Goal: Task Accomplishment & Management: Manage account settings

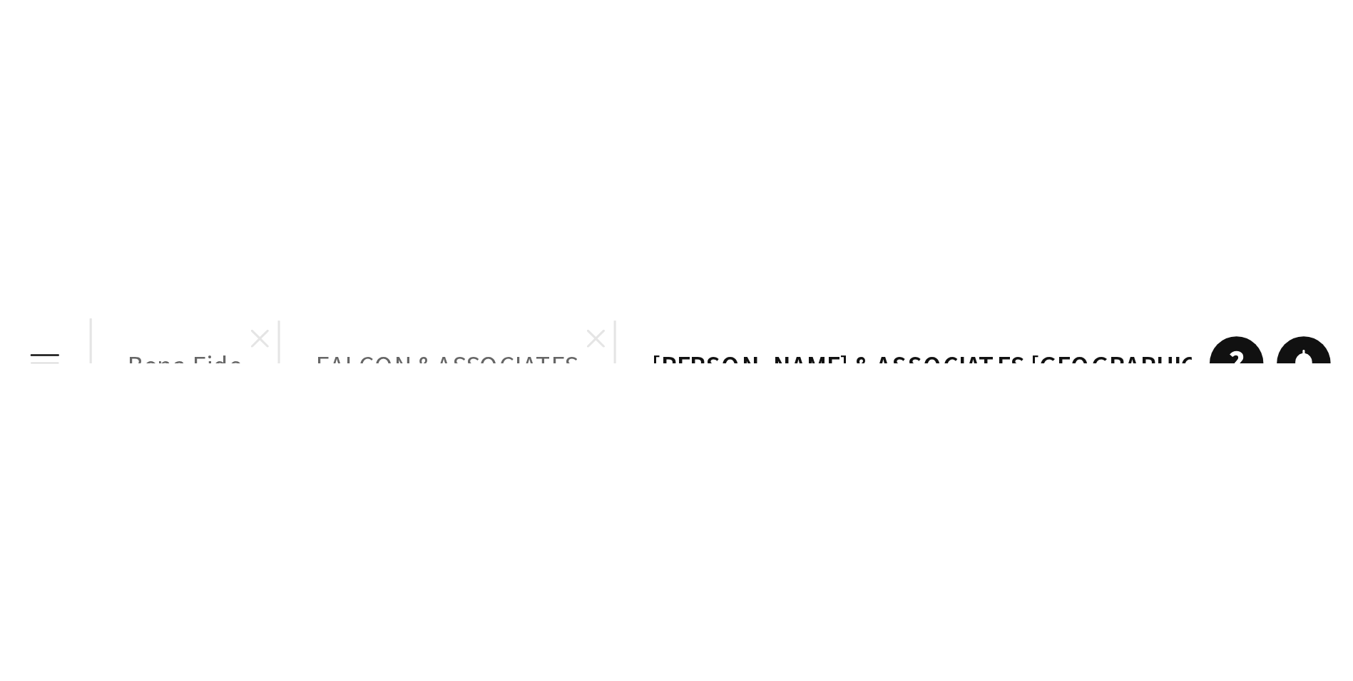
scroll to position [0, 341]
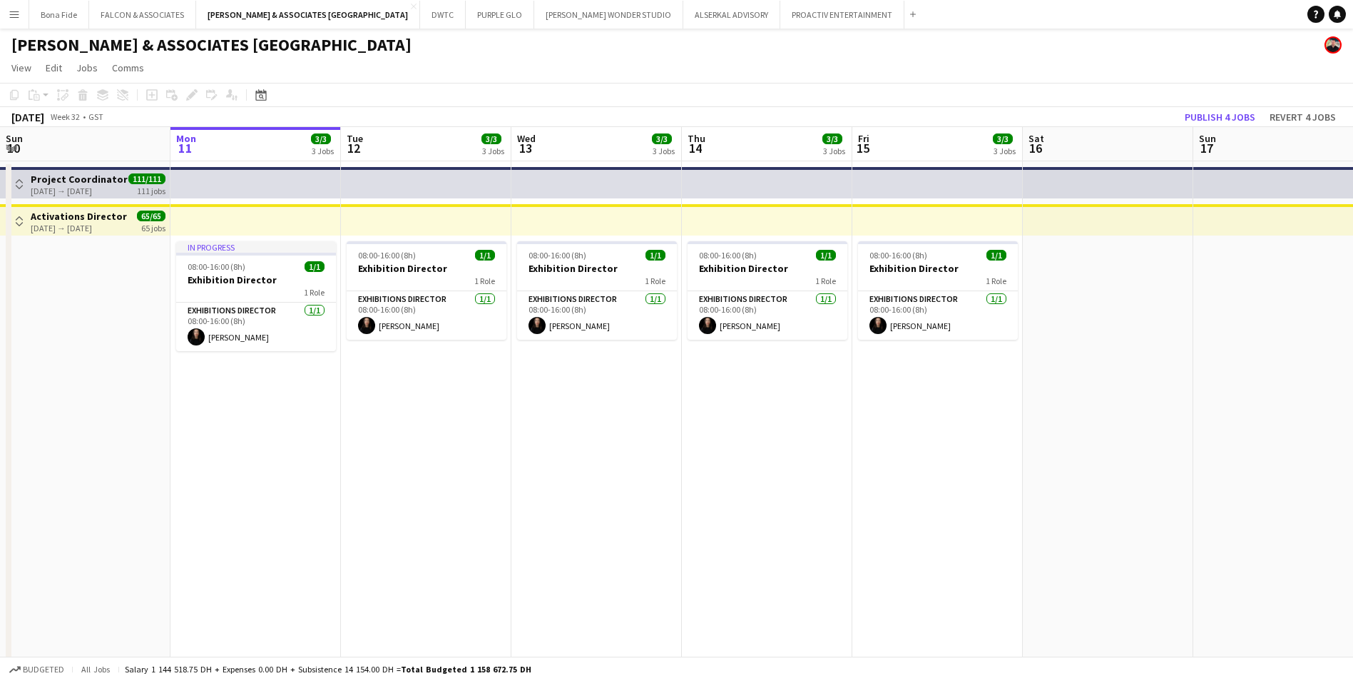
click at [24, 14] on button "Menu" at bounding box center [14, 14] width 29 height 29
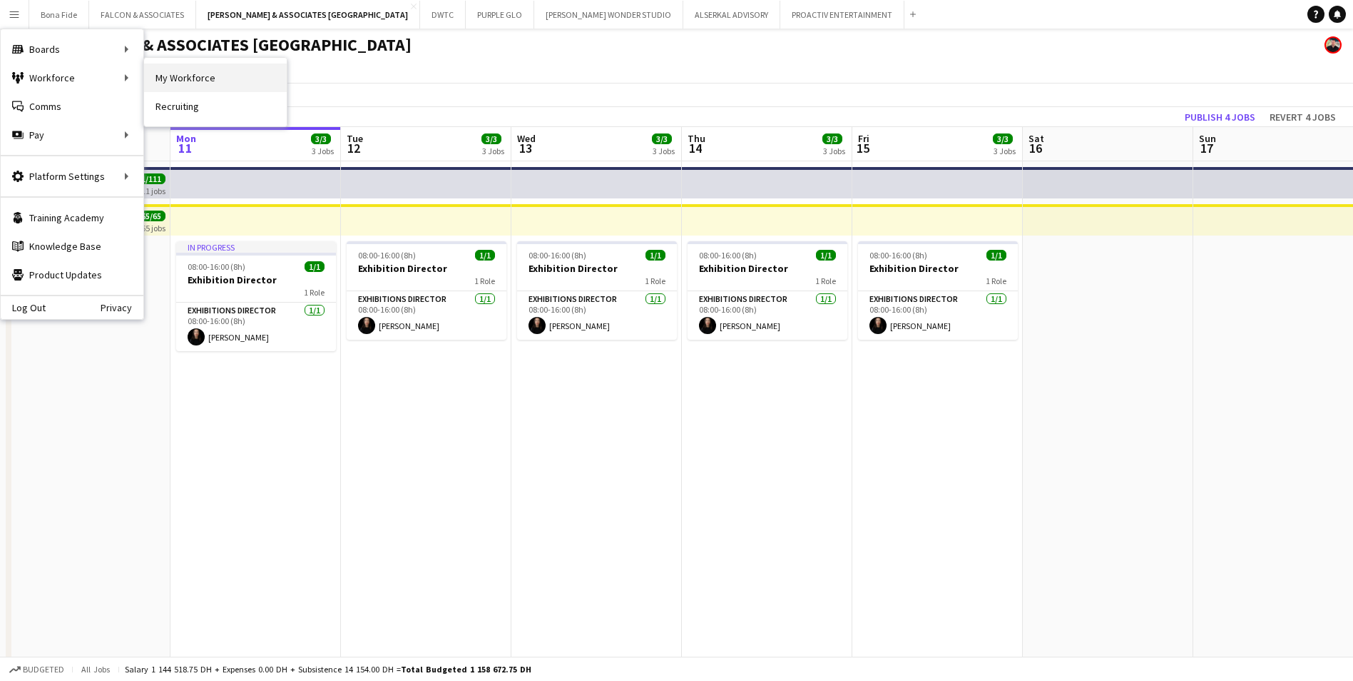
click at [212, 14] on link "My Workforce" at bounding box center [215, 77] width 143 height 29
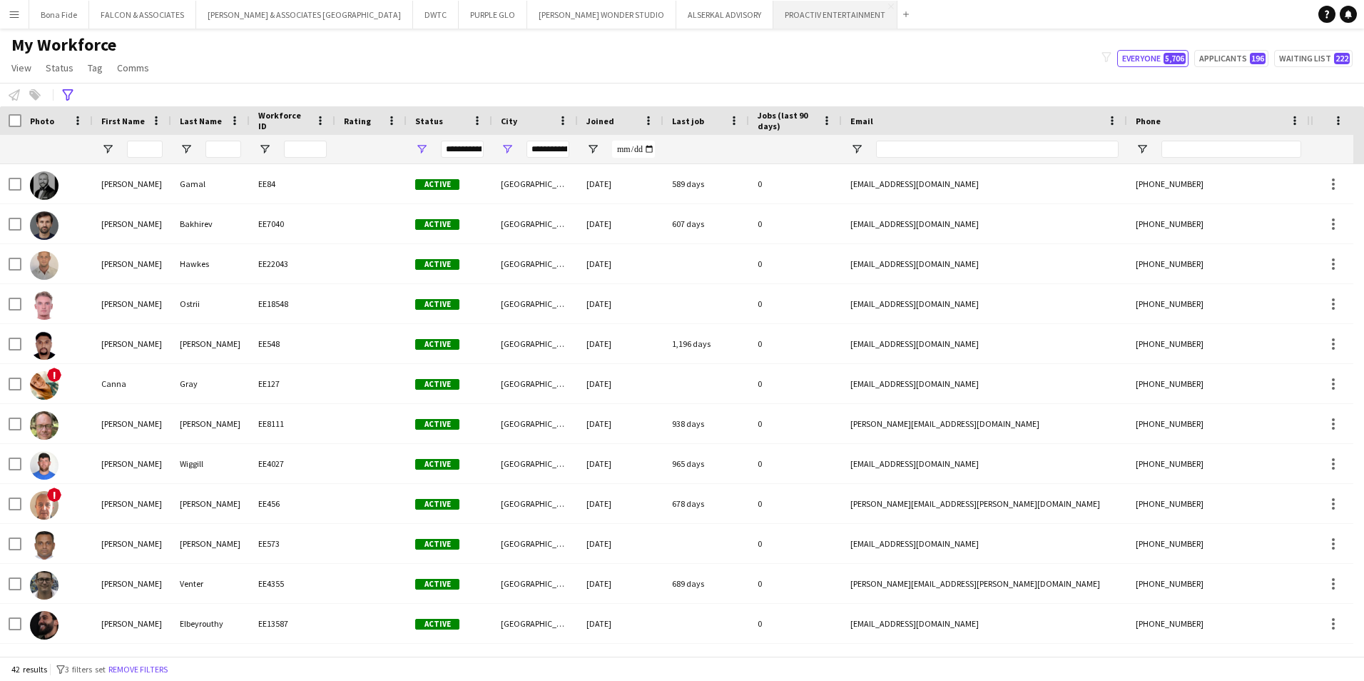
click at [430, 14] on button "PROACTIV ENTERTAINMENT Close" at bounding box center [835, 15] width 124 height 28
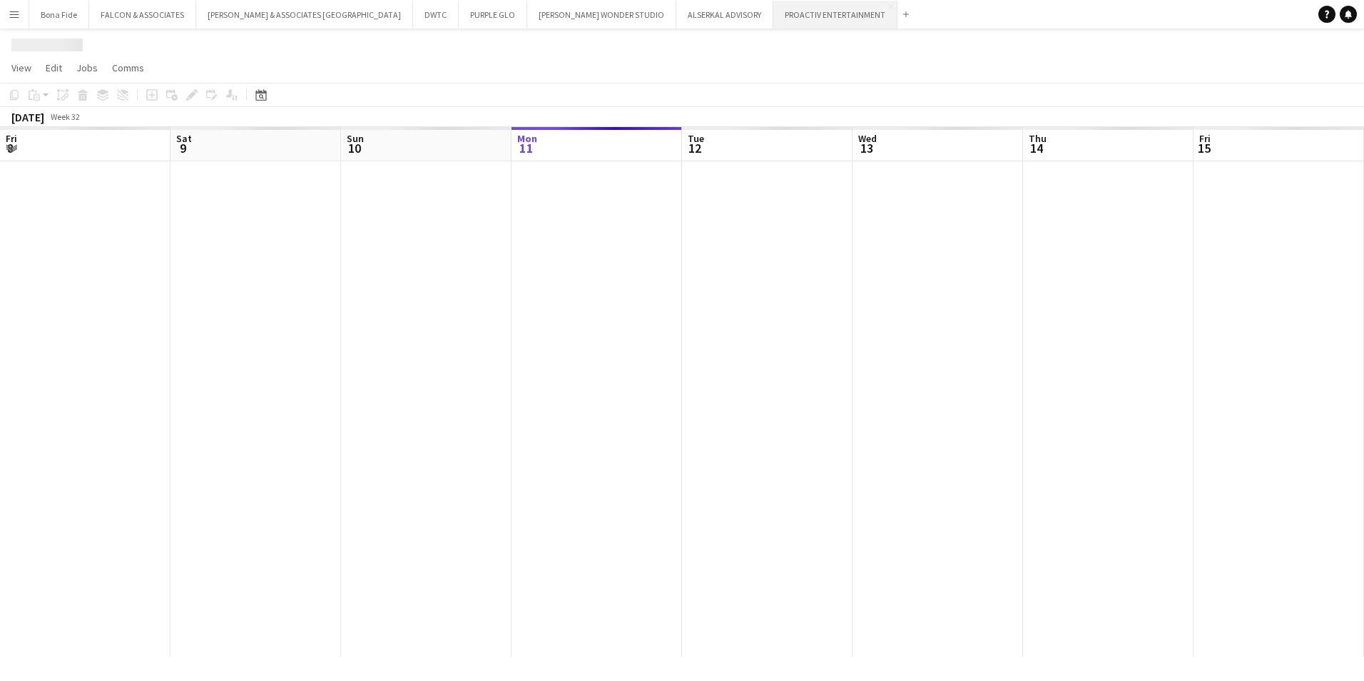
scroll to position [0, 341]
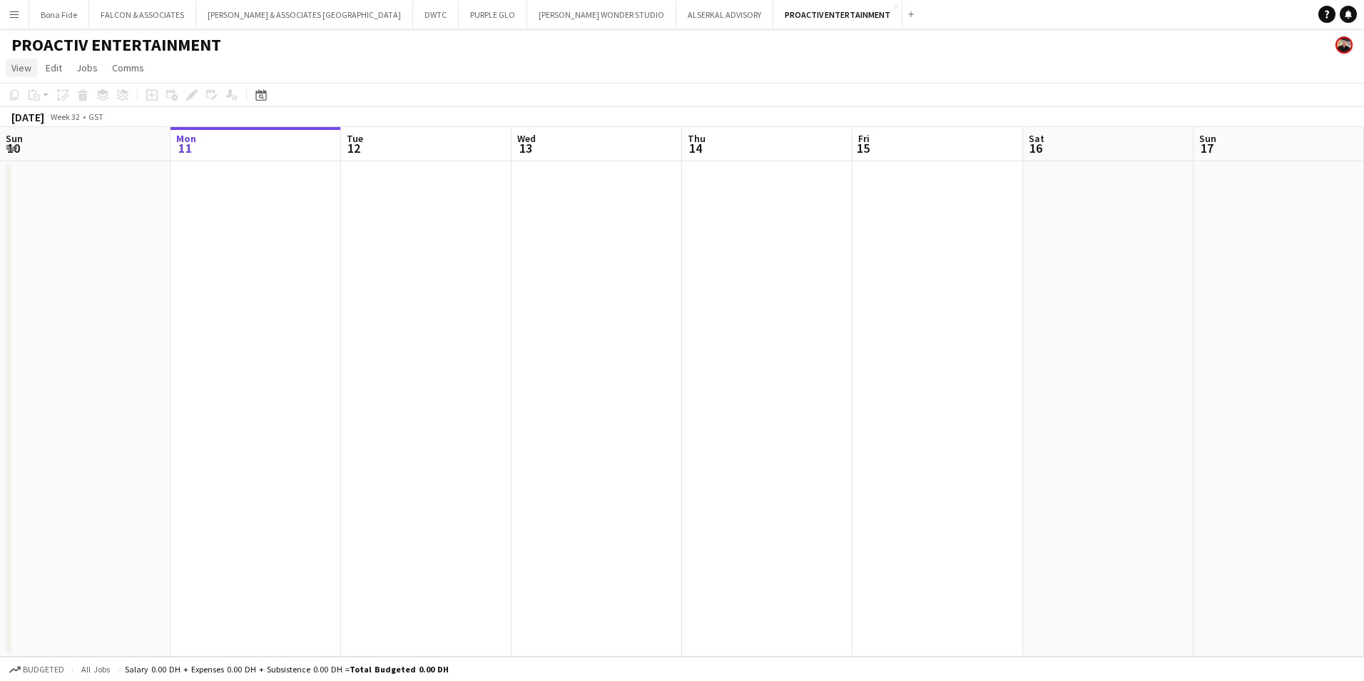
click at [19, 14] on span "View" at bounding box center [21, 67] width 20 height 13
click at [56, 14] on span "Month view" at bounding box center [42, 159] width 49 height 13
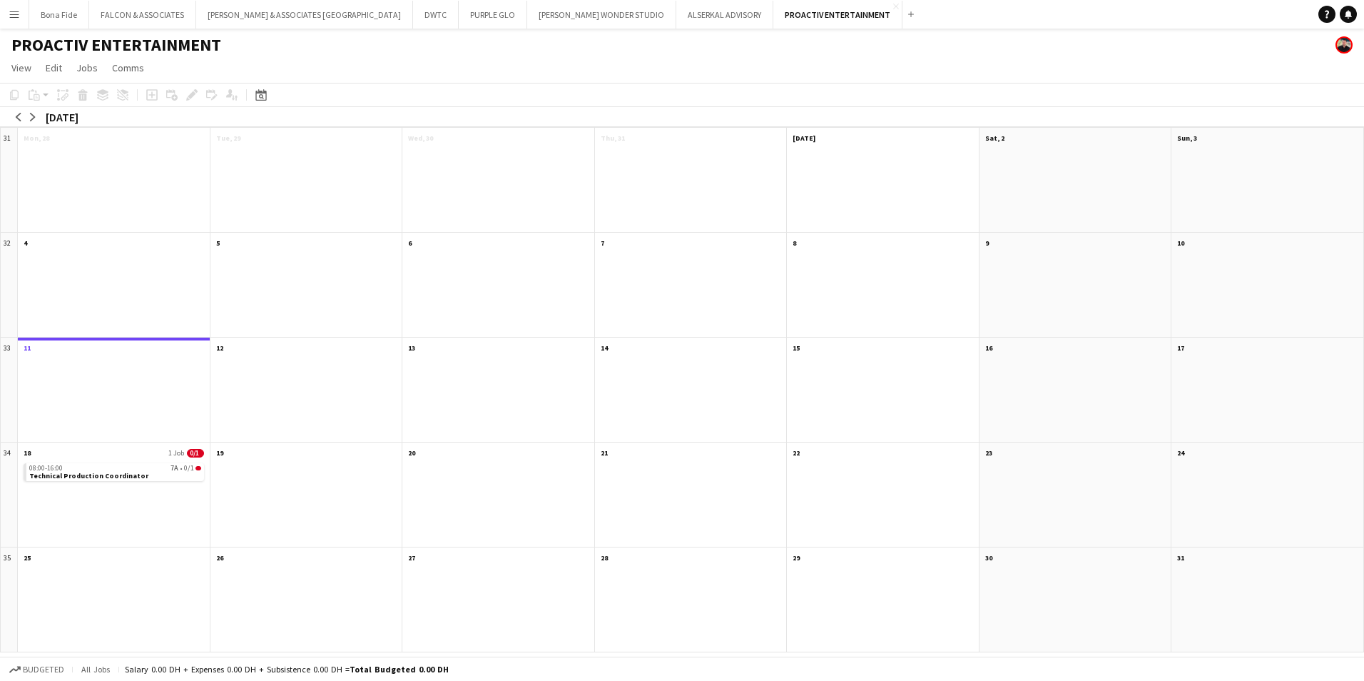
click at [367, 14] on div "PROACTIV ENTERTAINMENT" at bounding box center [682, 42] width 1364 height 27
click at [12, 14] on button "Menu" at bounding box center [14, 14] width 29 height 29
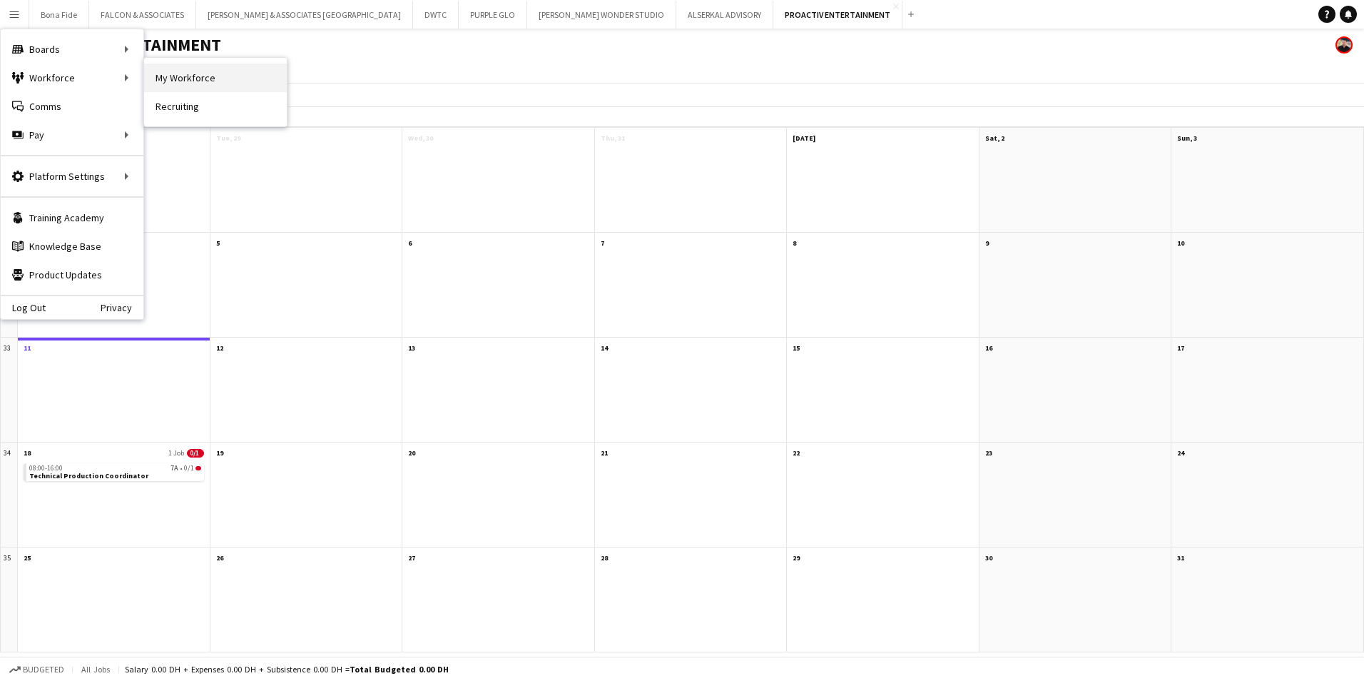
click at [235, 14] on link "My Workforce" at bounding box center [215, 77] width 143 height 29
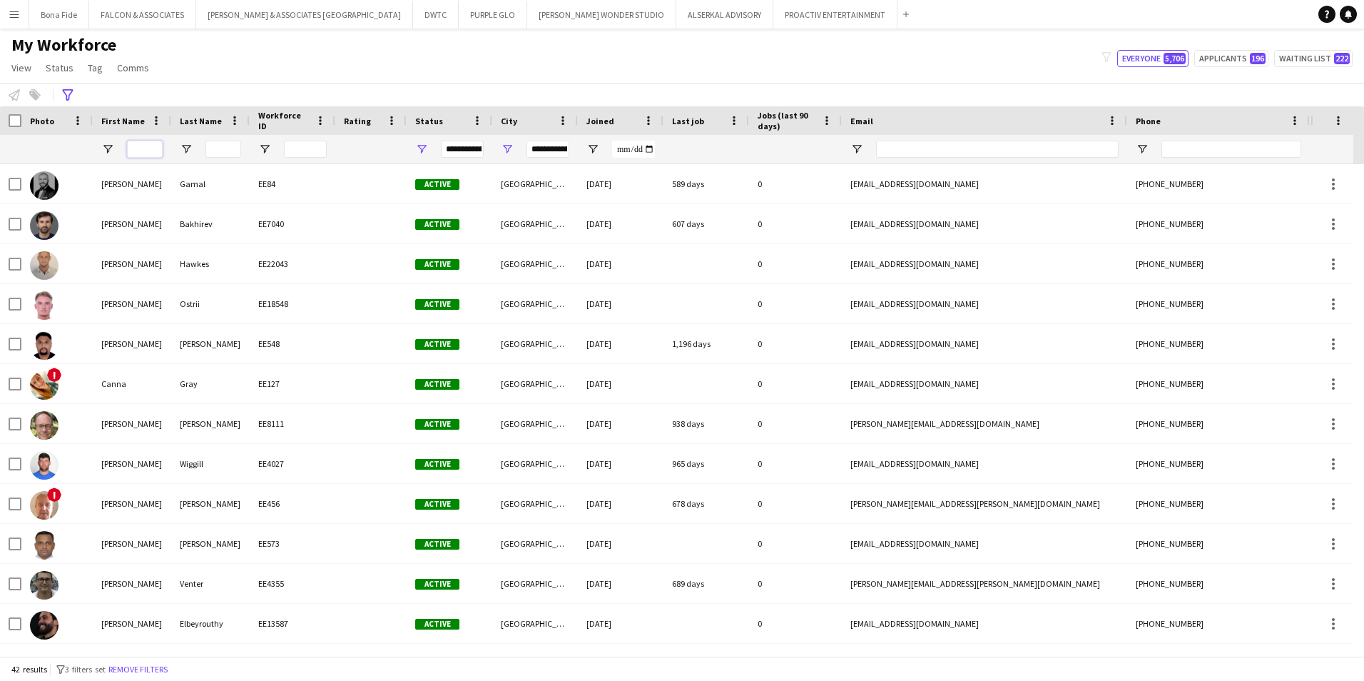
click at [153, 14] on input "First Name Filter Input" at bounding box center [145, 149] width 36 height 17
type input "****"
type input "***"
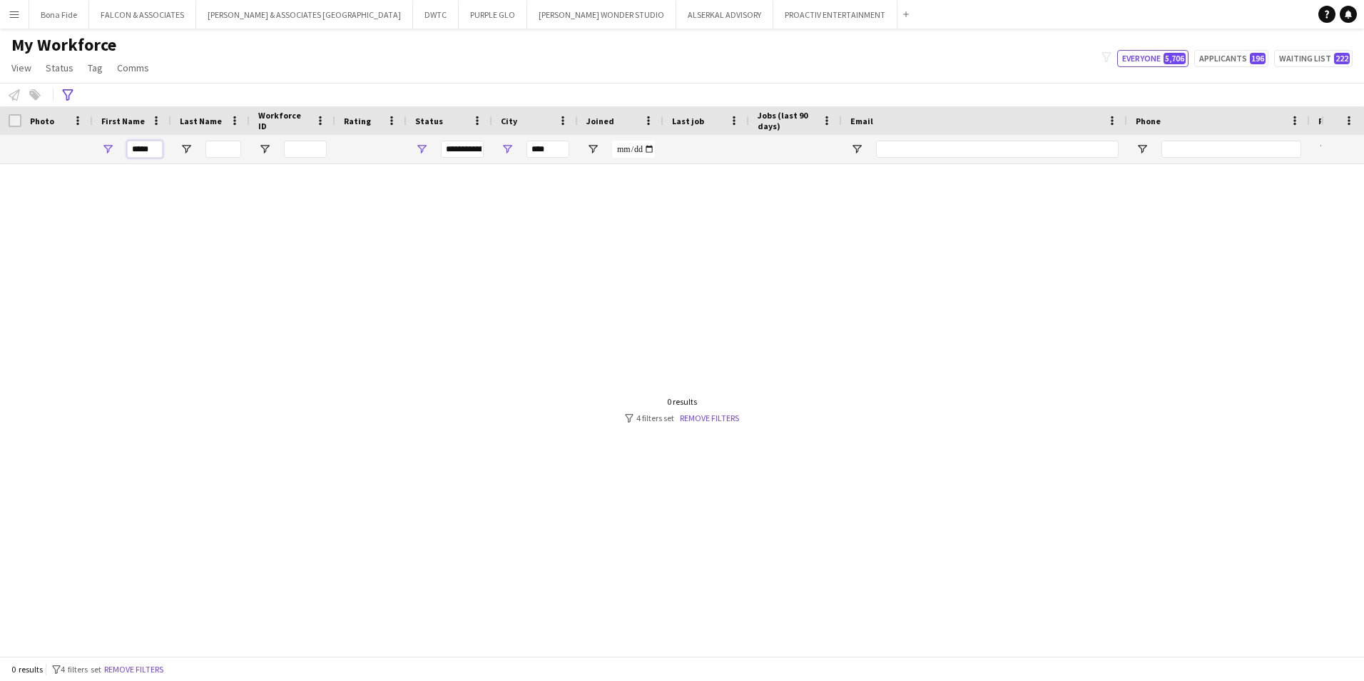
type input "*****"
click at [233, 14] on input "Last Name Filter Input" at bounding box center [223, 149] width 36 height 17
click at [430, 14] on link "Remove filters" at bounding box center [709, 417] width 59 height 11
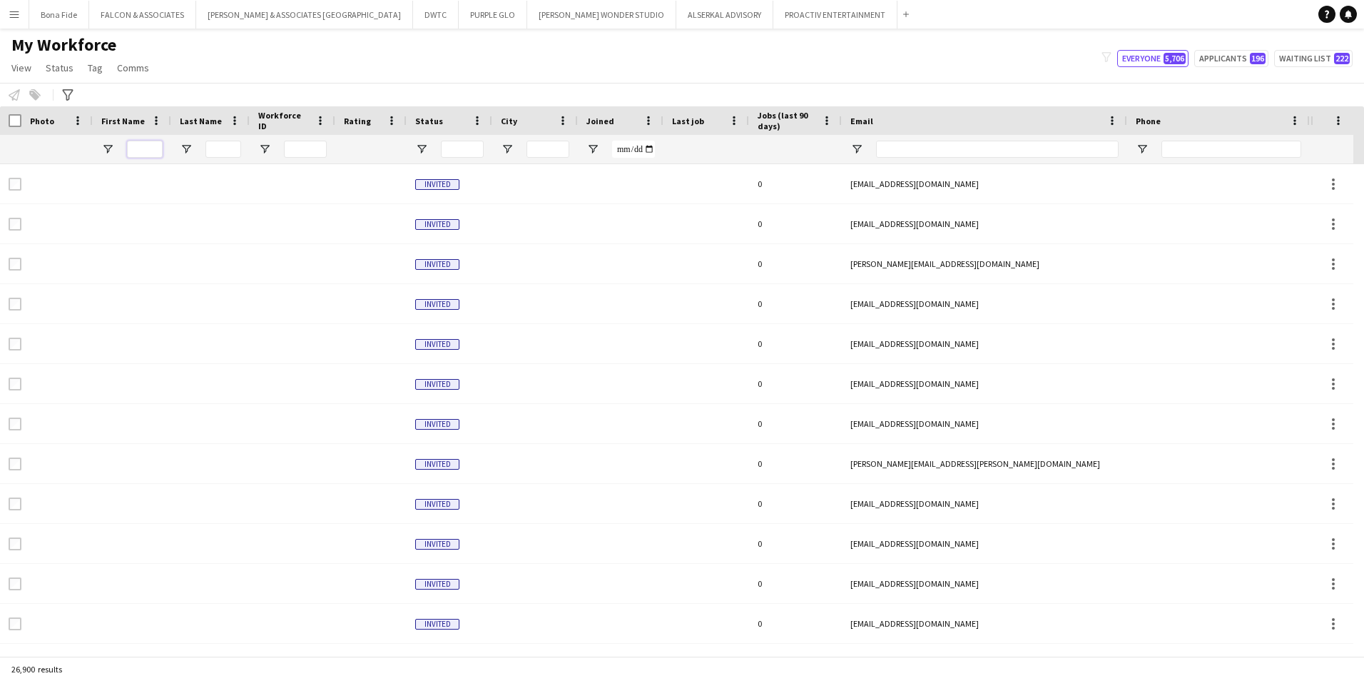
click at [140, 14] on input "First Name Filter Input" at bounding box center [145, 149] width 36 height 17
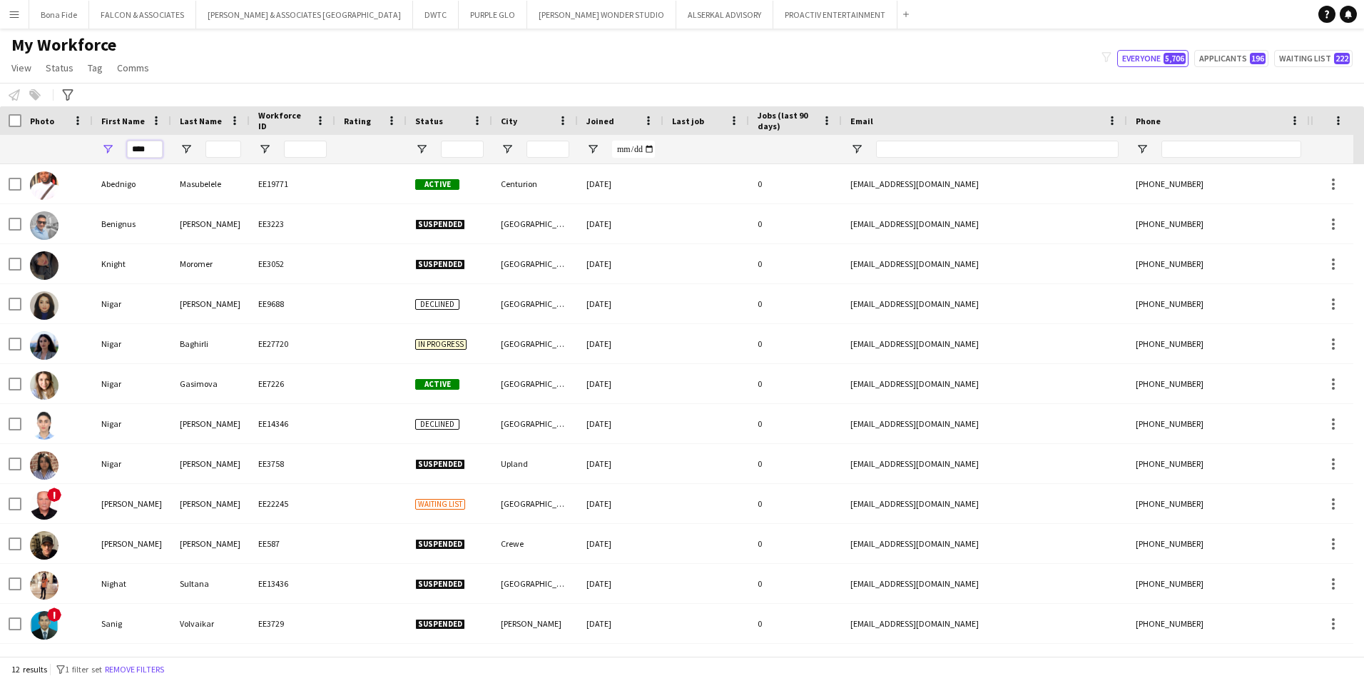
type input "*****"
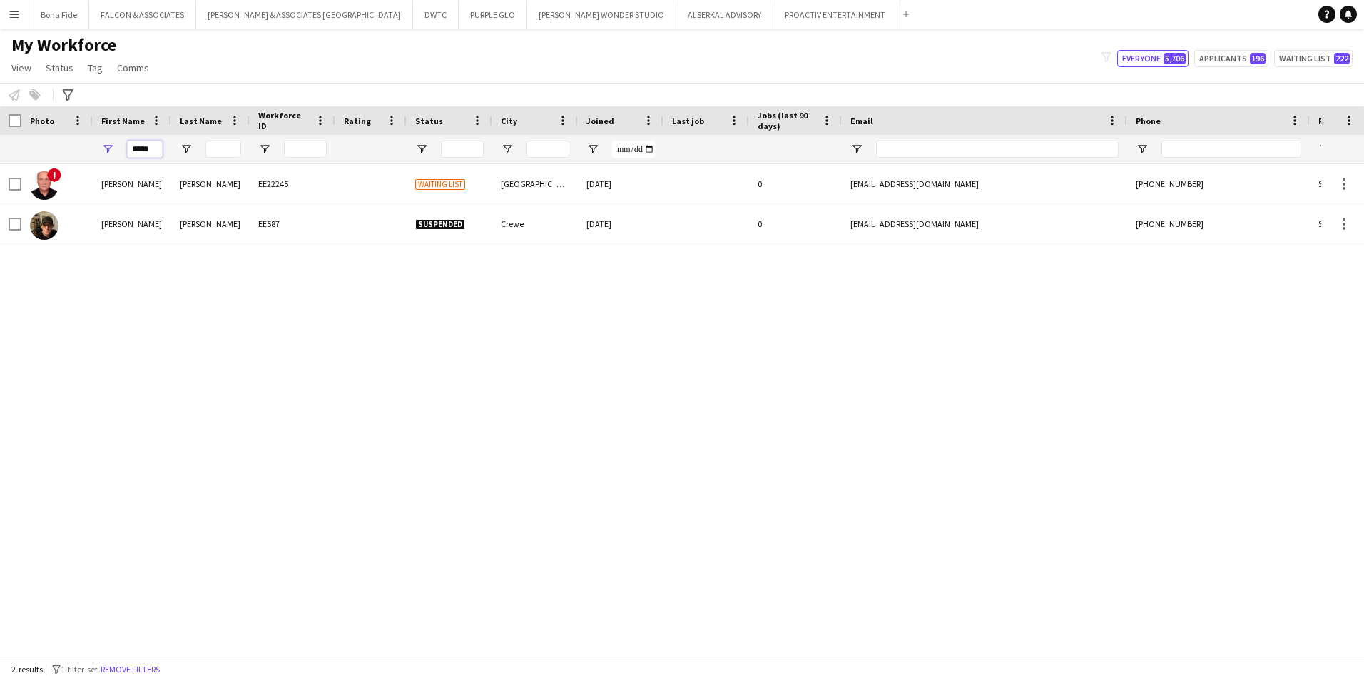
drag, startPoint x: 155, startPoint y: 146, endPoint x: 84, endPoint y: 142, distance: 70.8
click at [84, 14] on div "*****" at bounding box center [773, 149] width 1547 height 29
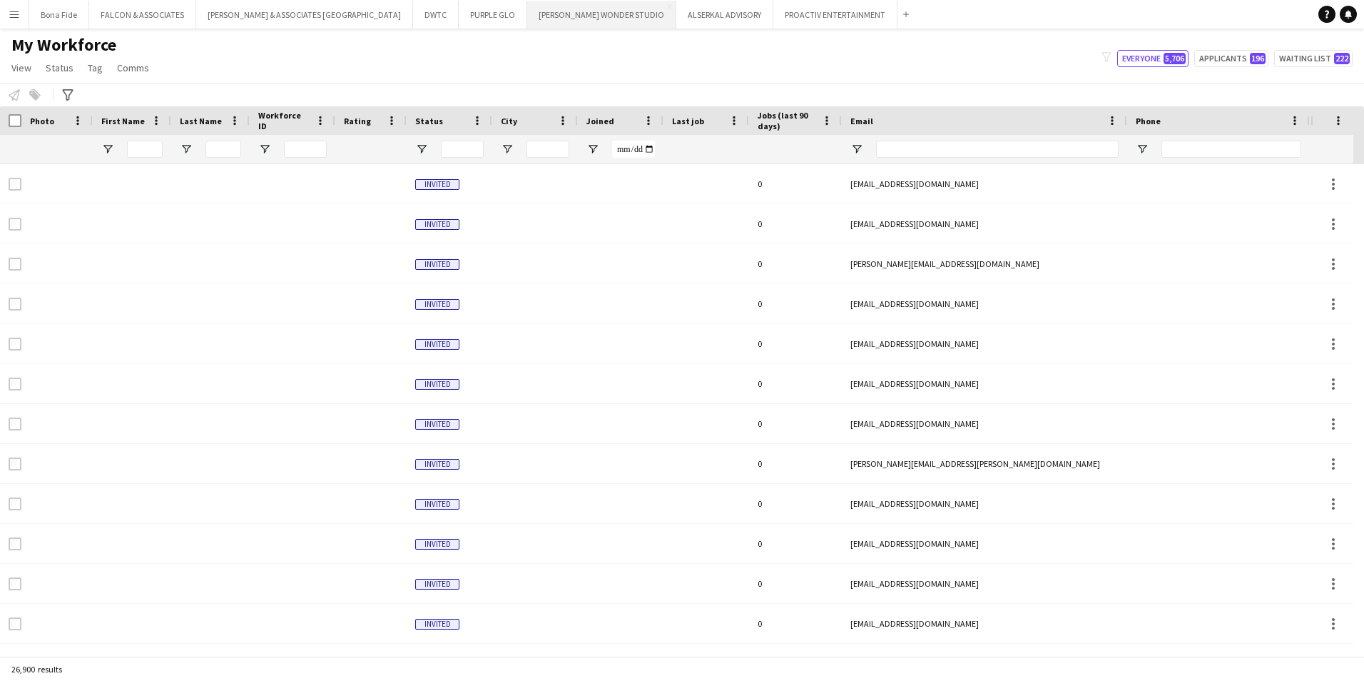
click at [430, 14] on button "[PERSON_NAME] WONDER STUDIO Close" at bounding box center [601, 15] width 149 height 28
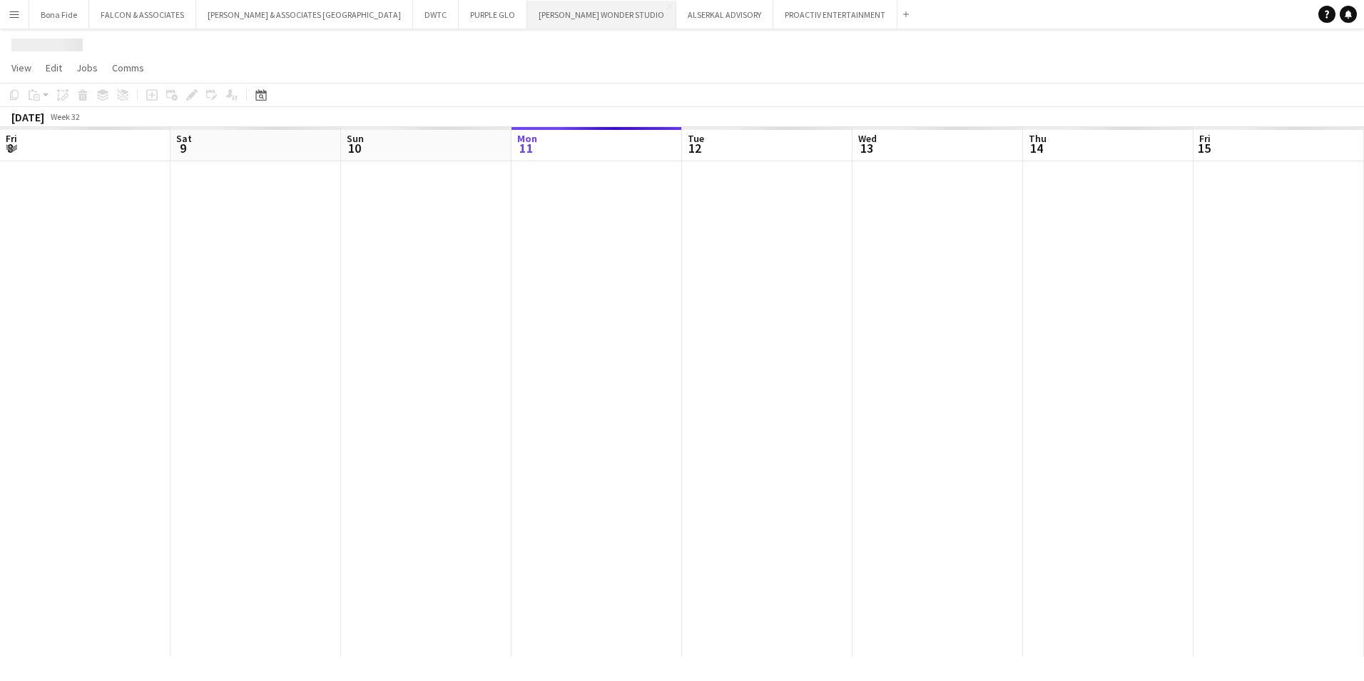
scroll to position [0, 341]
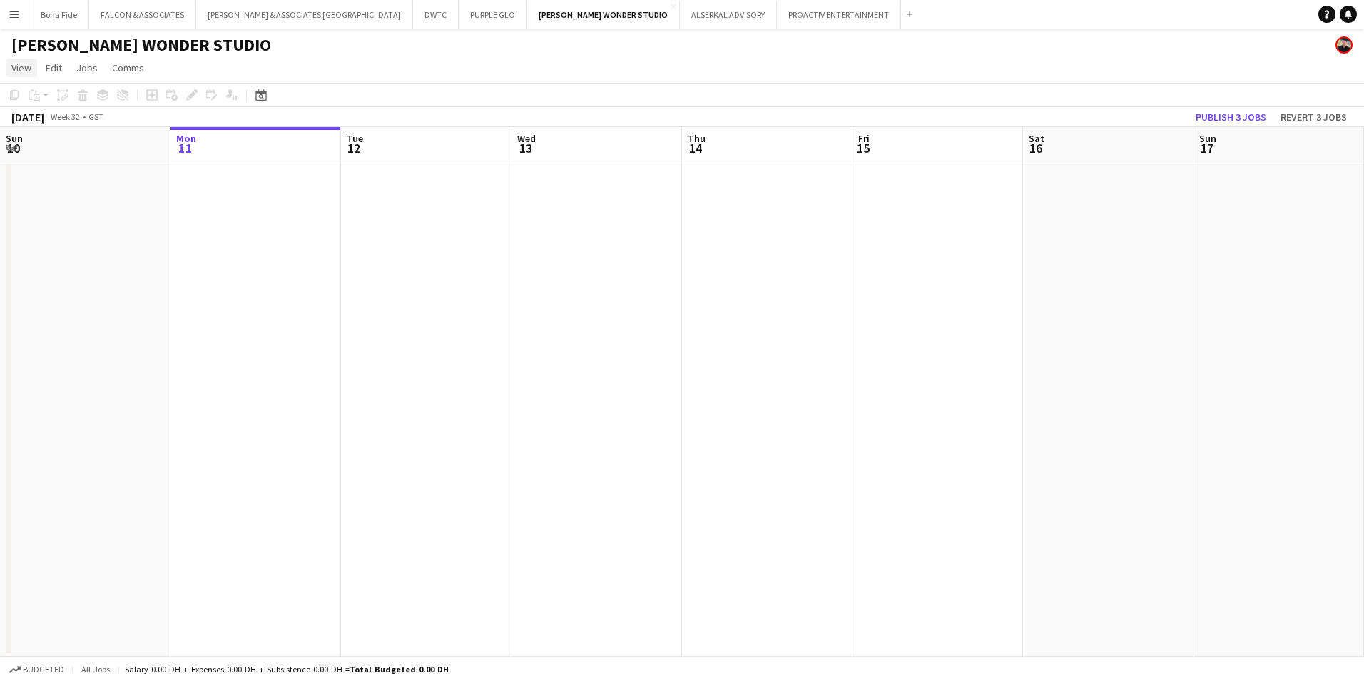
click at [25, 14] on span "View" at bounding box center [21, 67] width 20 height 13
click at [54, 14] on link "Month view" at bounding box center [62, 159] width 113 height 30
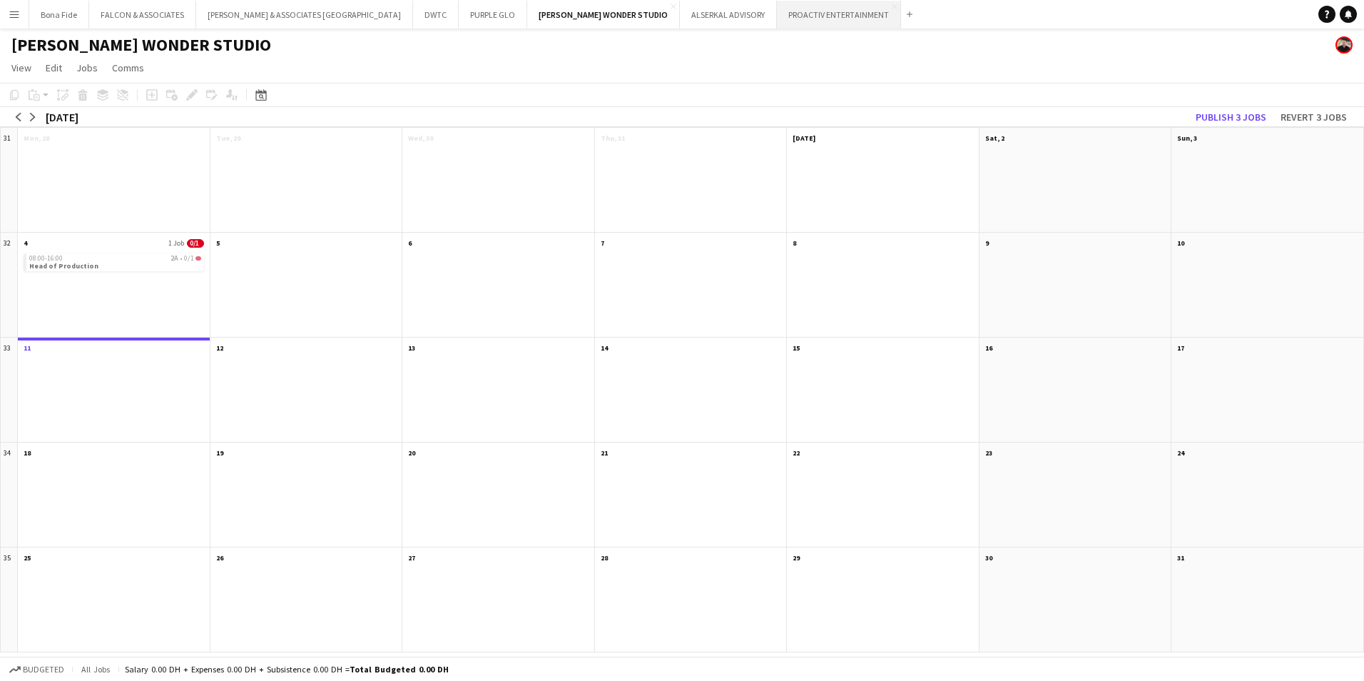
click at [430, 13] on button "PROACTIV ENTERTAINMENT Close" at bounding box center [839, 15] width 124 height 28
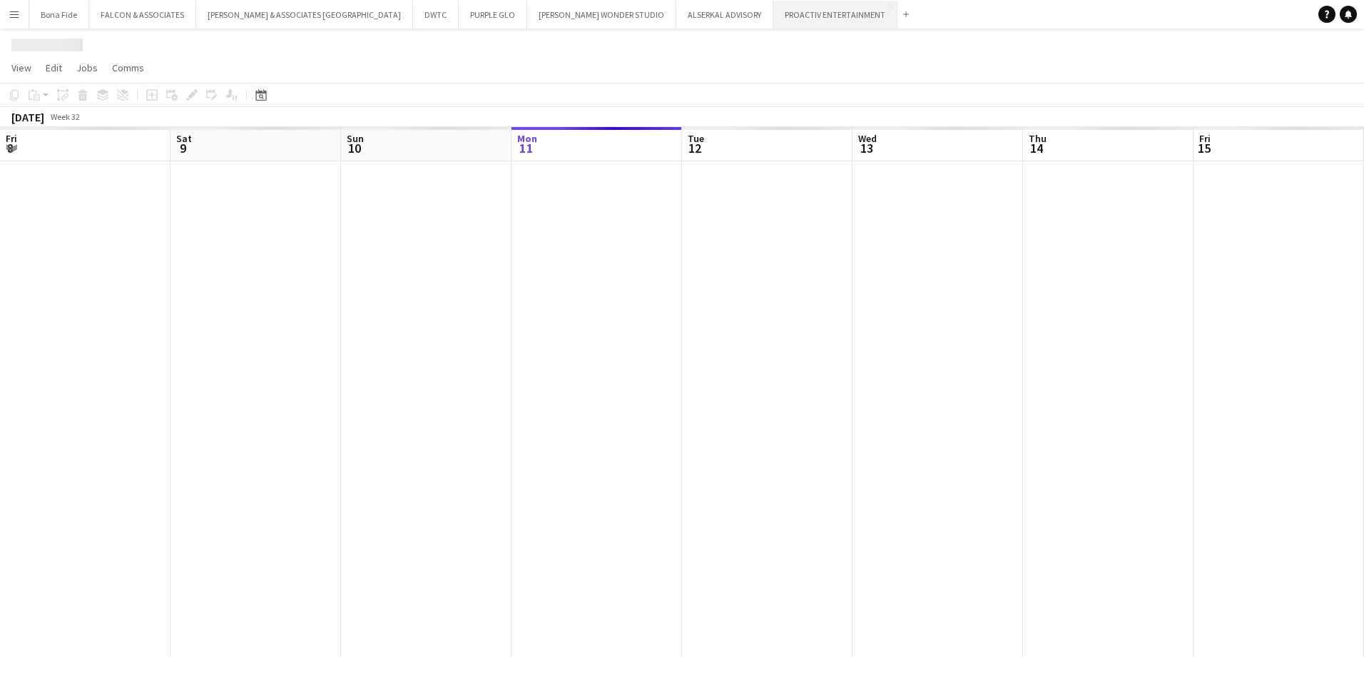
scroll to position [0, 341]
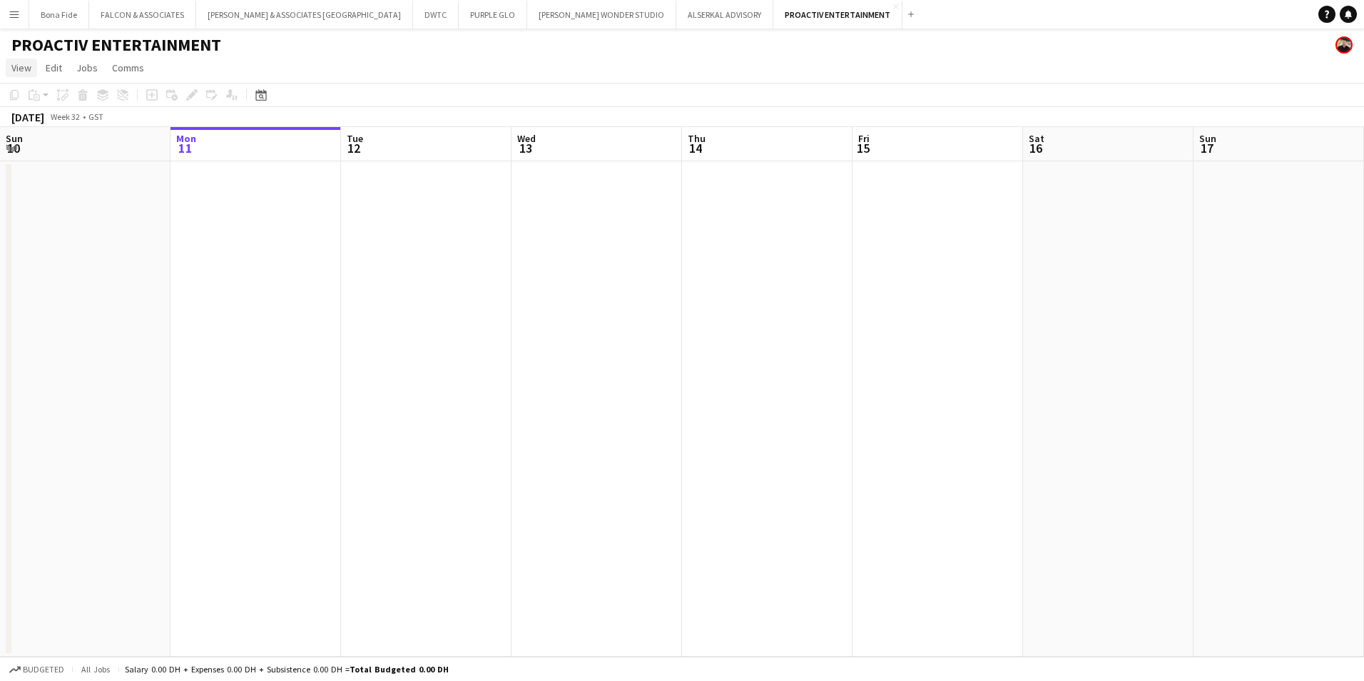
click at [16, 14] on span "View" at bounding box center [21, 67] width 20 height 13
click at [54, 14] on span "Month view" at bounding box center [42, 159] width 49 height 13
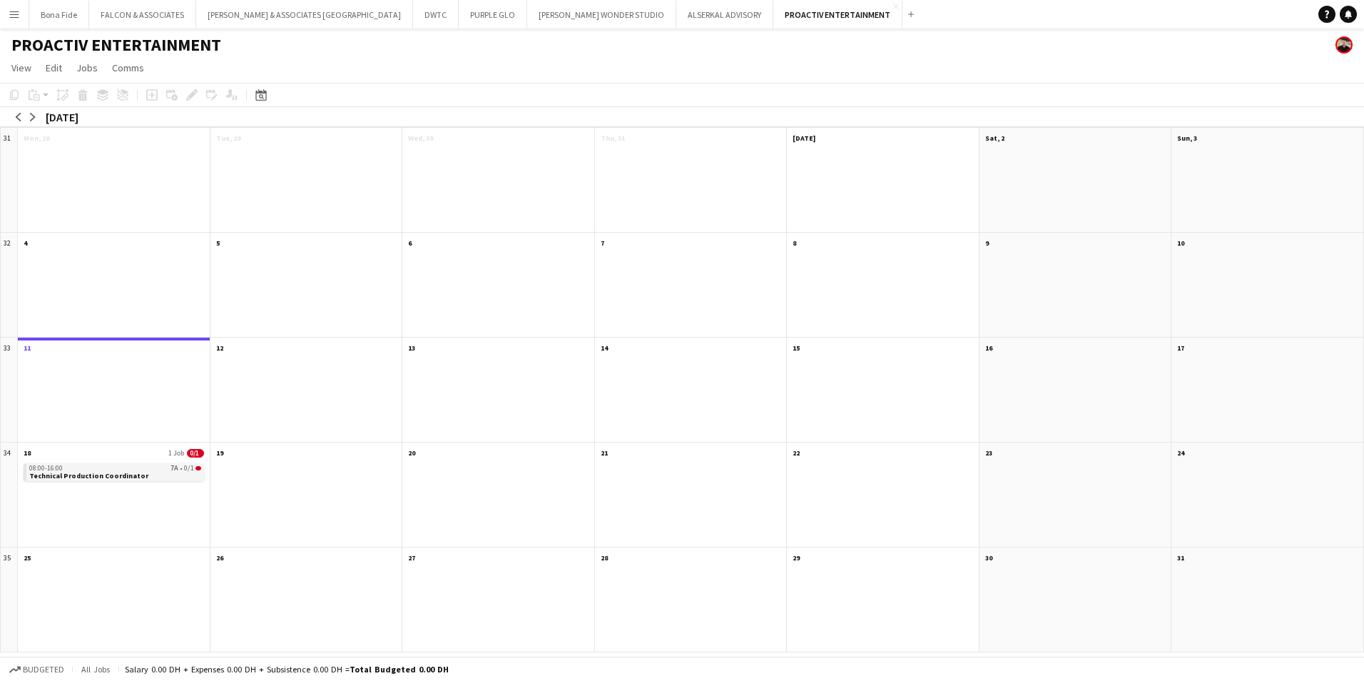
click at [100, 14] on span "Technical Production Coordinator" at bounding box center [88, 475] width 119 height 9
click at [111, 14] on app-month-view-date-header "18 1 Job 0/1" at bounding box center [114, 451] width 192 height 18
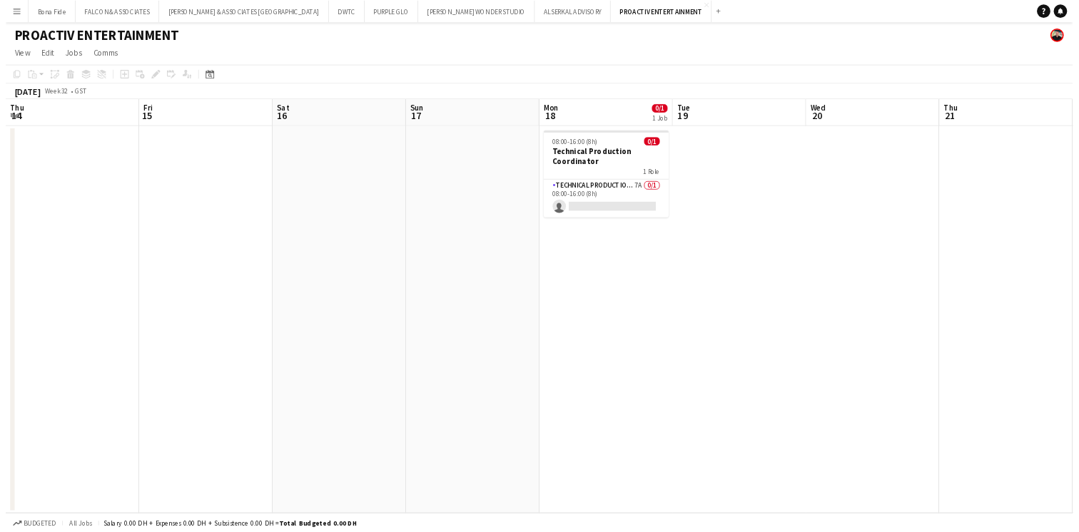
scroll to position [0, 491]
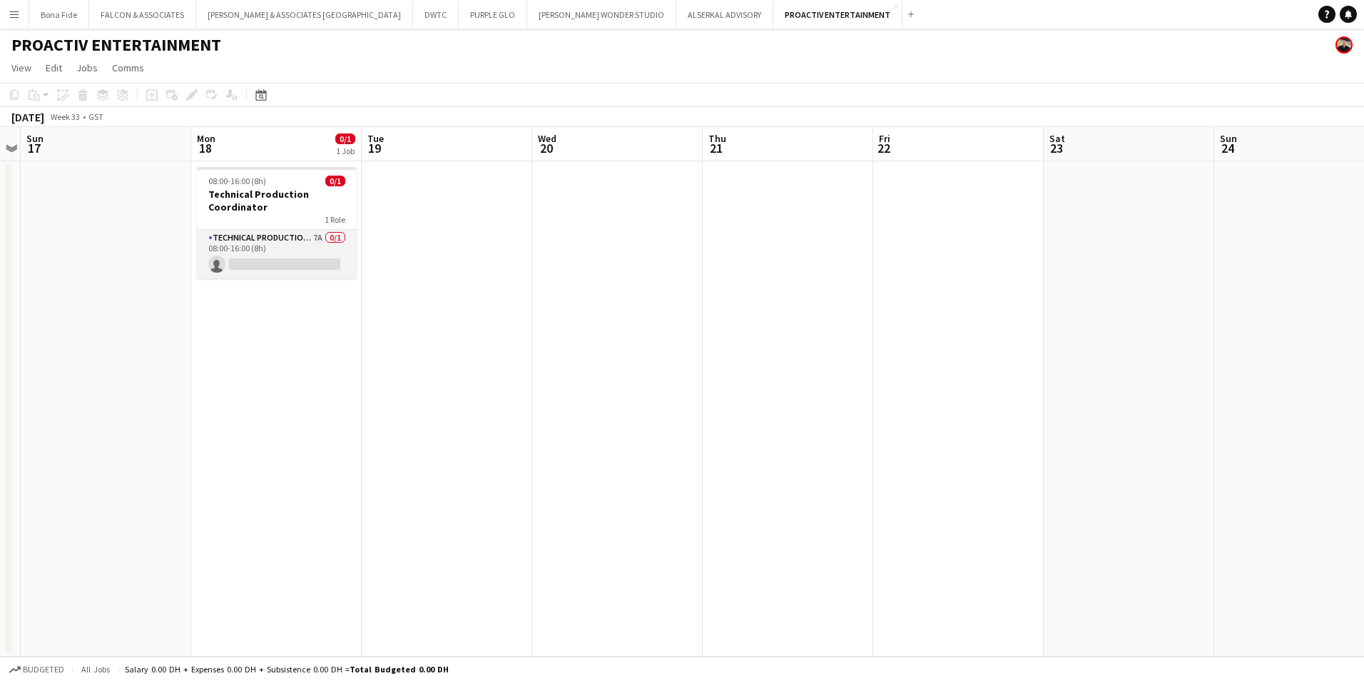
click at [268, 14] on app-card-role "Technical Production Manager 7A 0/1 08:00-16:00 (8h) single-neutral-actions" at bounding box center [277, 254] width 160 height 49
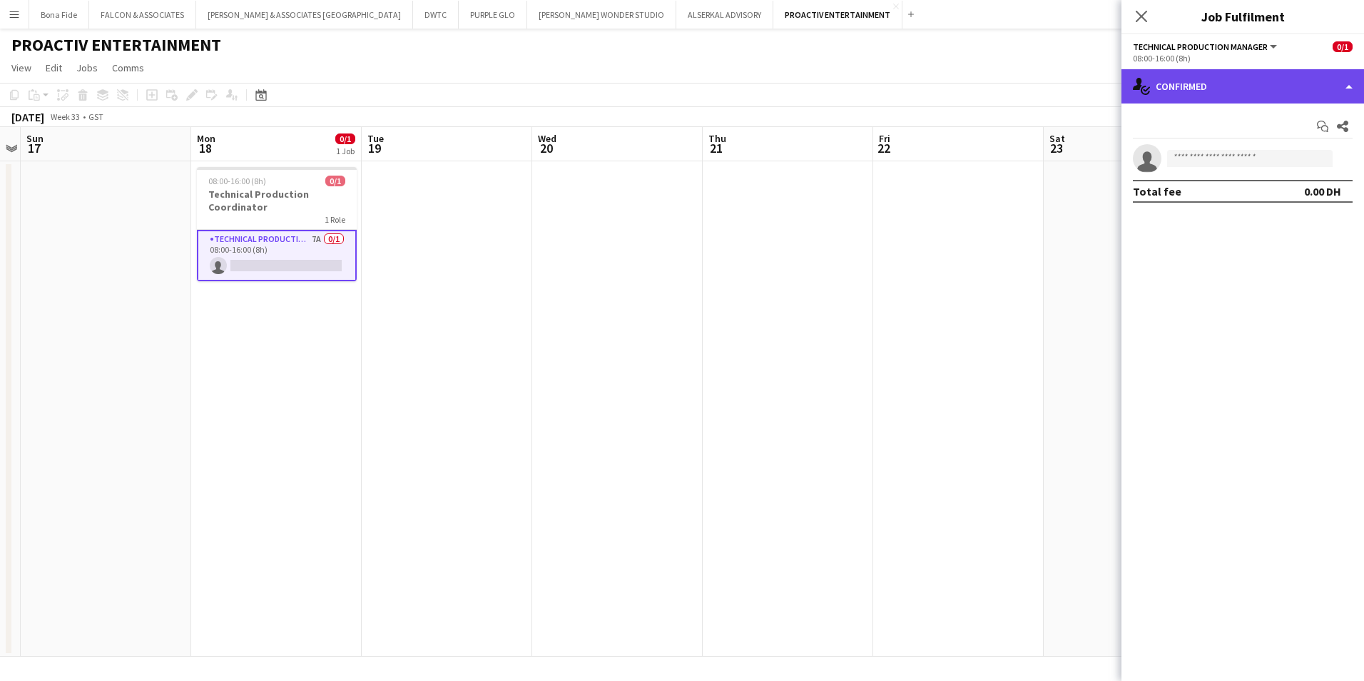
click at [430, 14] on div "single-neutral-actions-check-2 Confirmed" at bounding box center [1243, 86] width 243 height 34
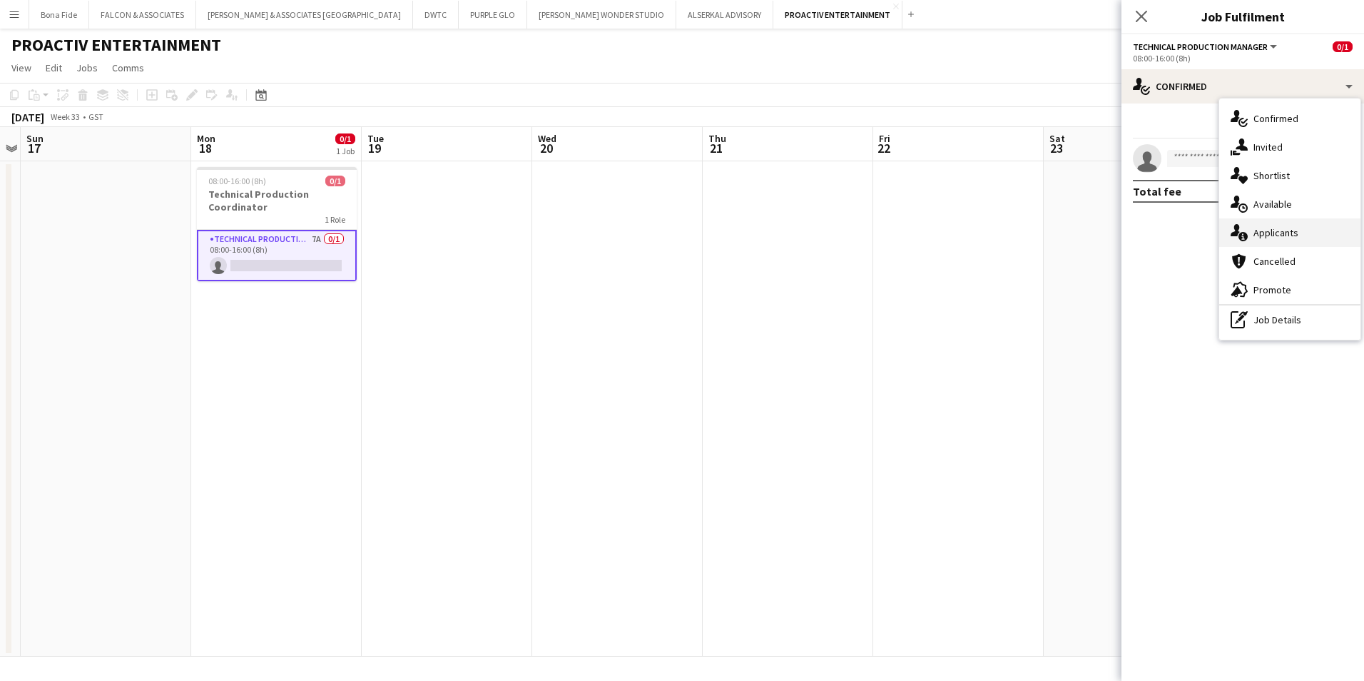
click at [430, 14] on div "single-neutral-actions-information Applicants" at bounding box center [1289, 232] width 141 height 29
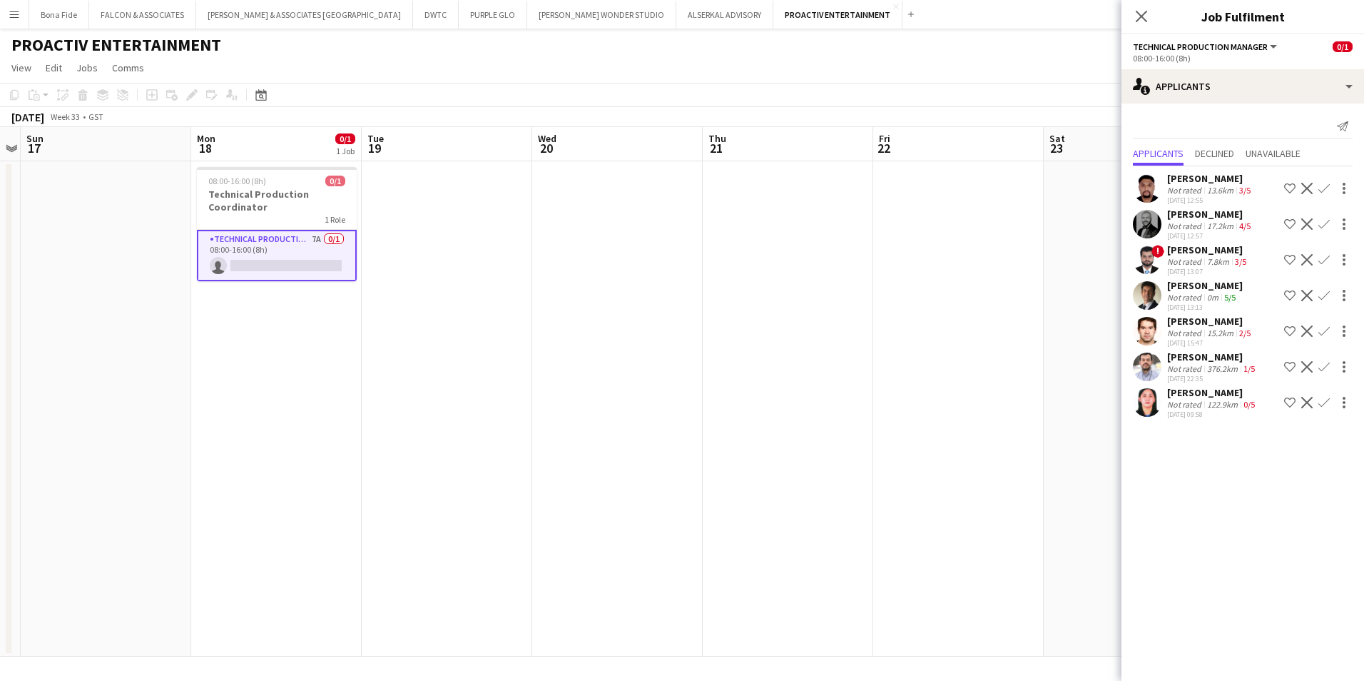
click at [430, 14] on app-user-avatar at bounding box center [1147, 295] width 29 height 29
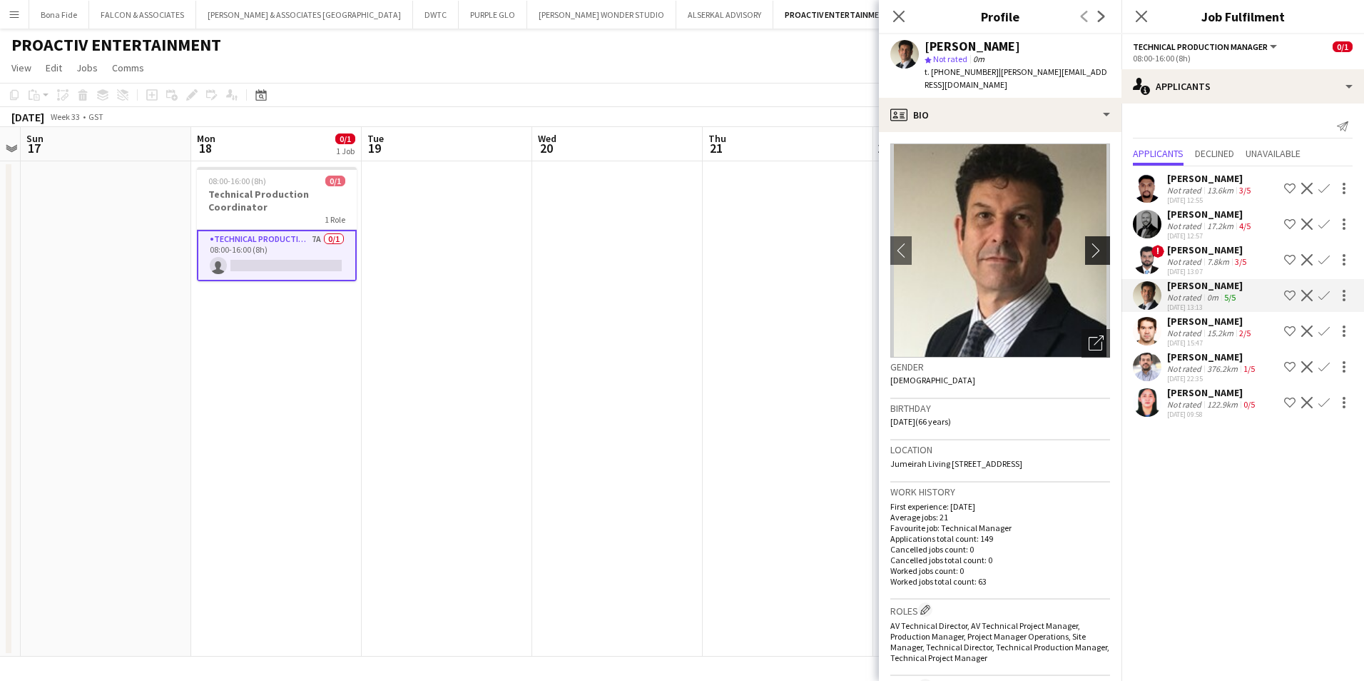
click at [430, 14] on app-icon "chevron-right" at bounding box center [1100, 250] width 22 height 15
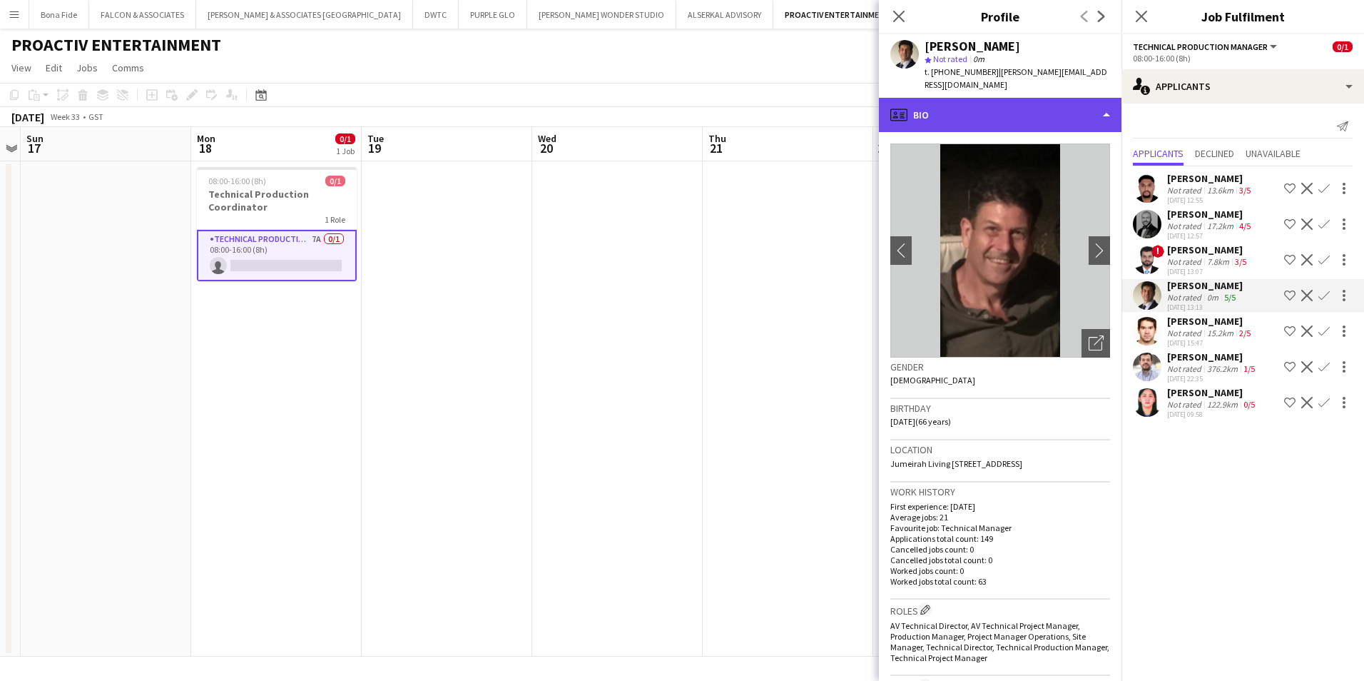
click at [430, 14] on div "profile Bio" at bounding box center [1000, 115] width 243 height 34
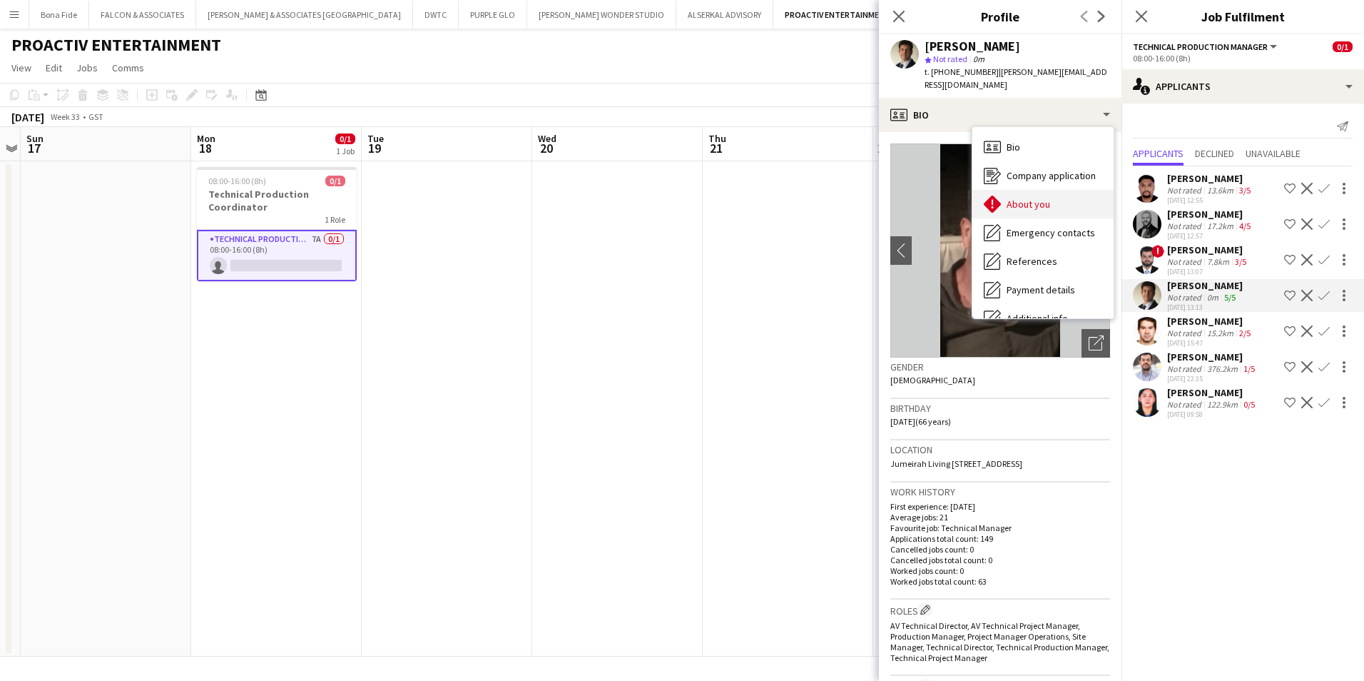
click at [430, 14] on div "About you About you" at bounding box center [1042, 204] width 141 height 29
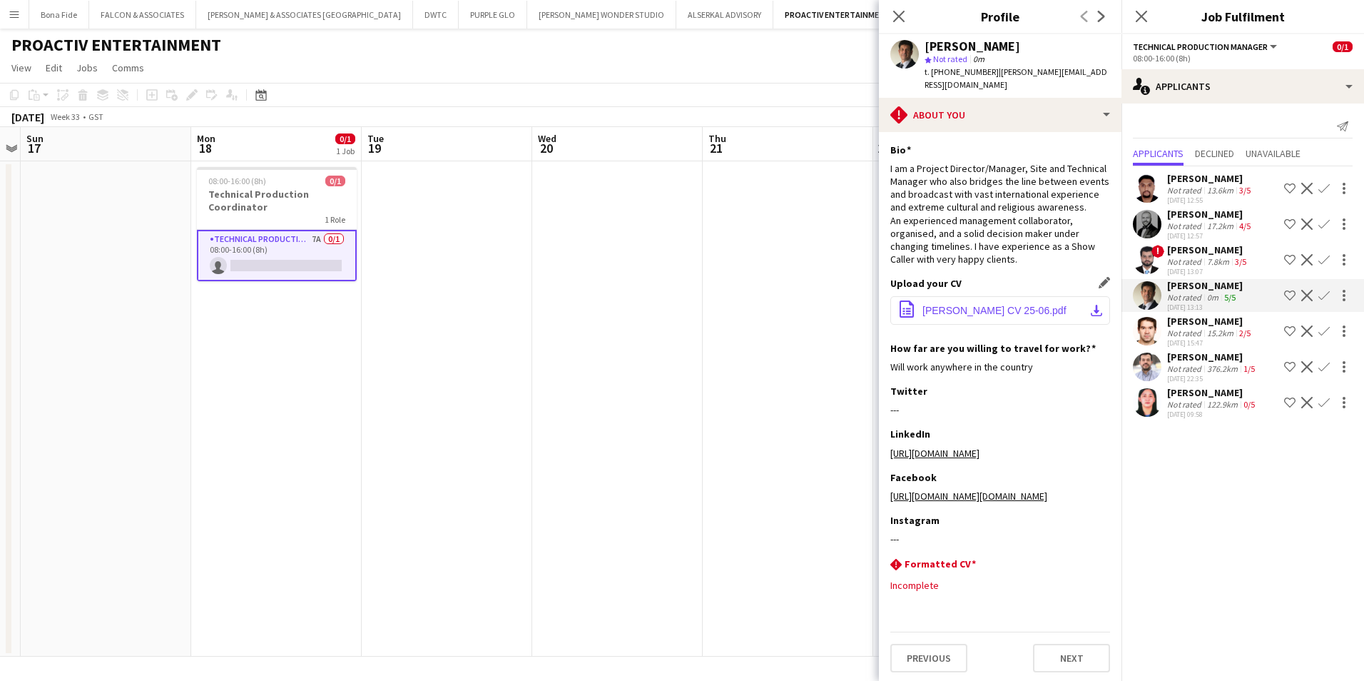
click at [430, 14] on span "[PERSON_NAME] CV 25-06.pdf" at bounding box center [994, 310] width 144 height 11
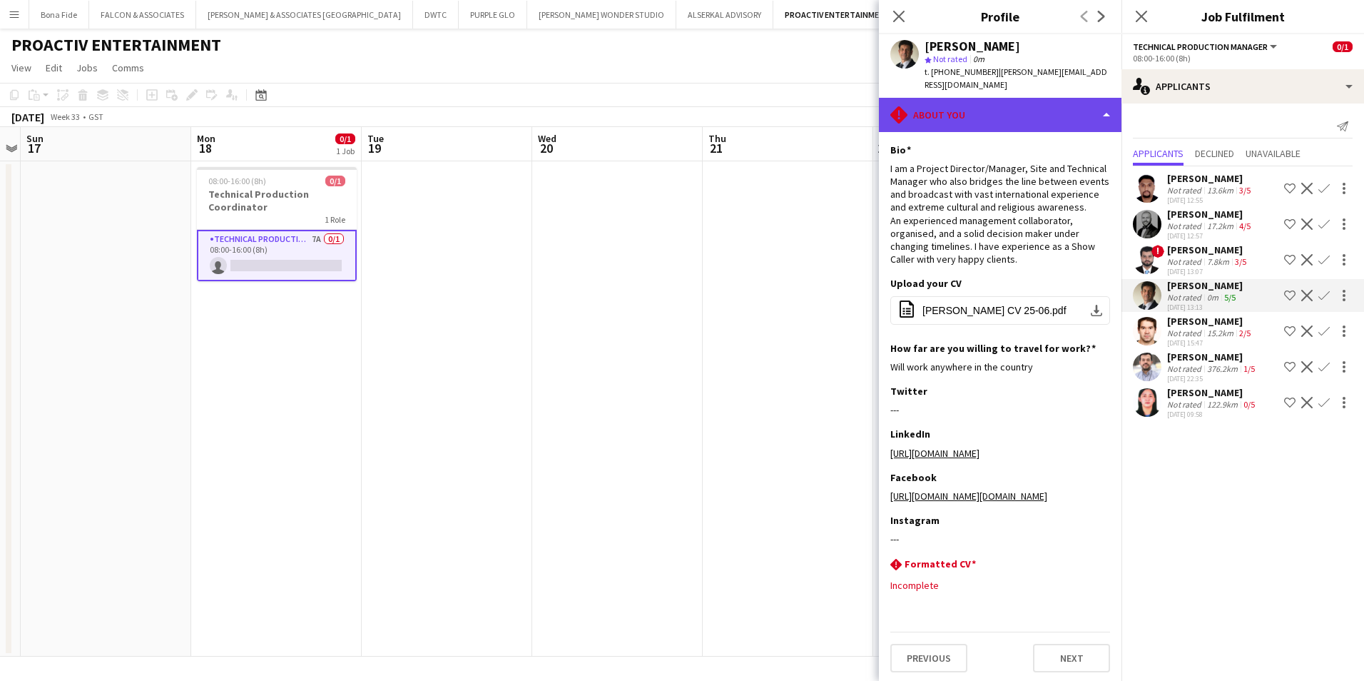
click at [430, 14] on div "rhombus-alert About you" at bounding box center [1000, 115] width 243 height 34
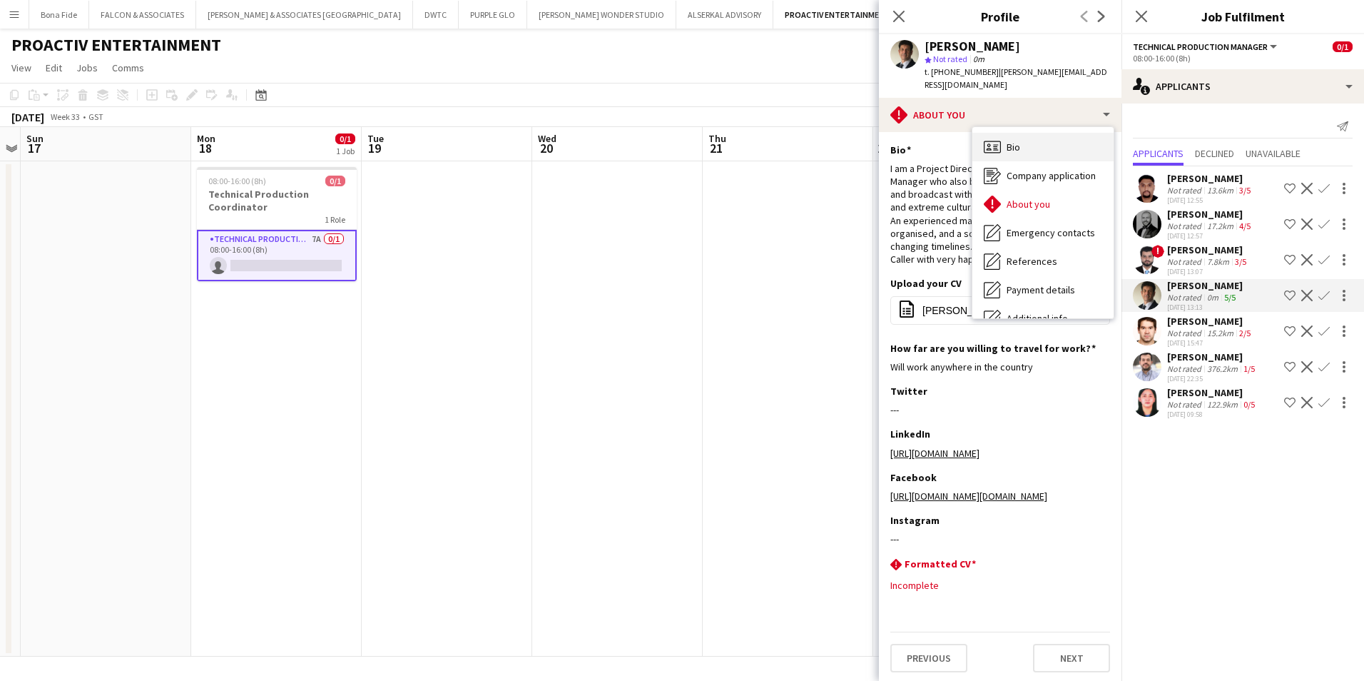
click at [430, 14] on span "Bio" at bounding box center [1014, 147] width 14 height 13
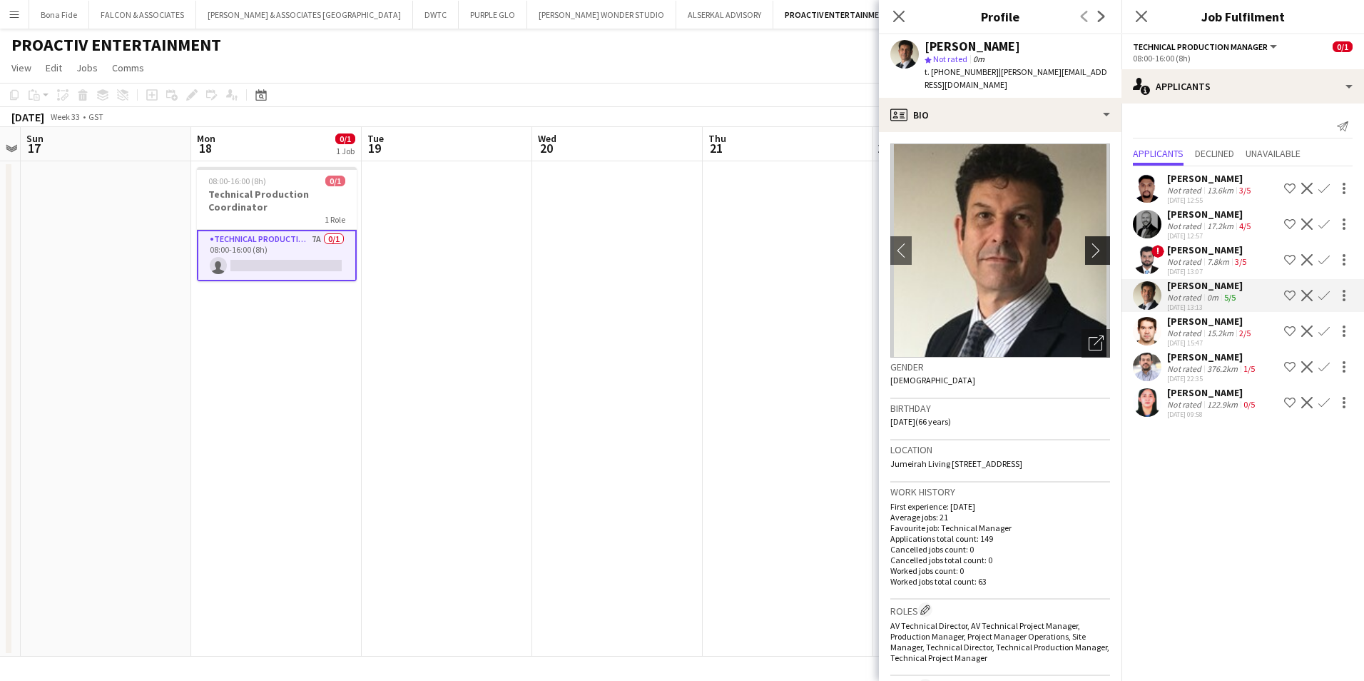
click at [430, 14] on app-icon "chevron-right" at bounding box center [1100, 250] width 22 height 15
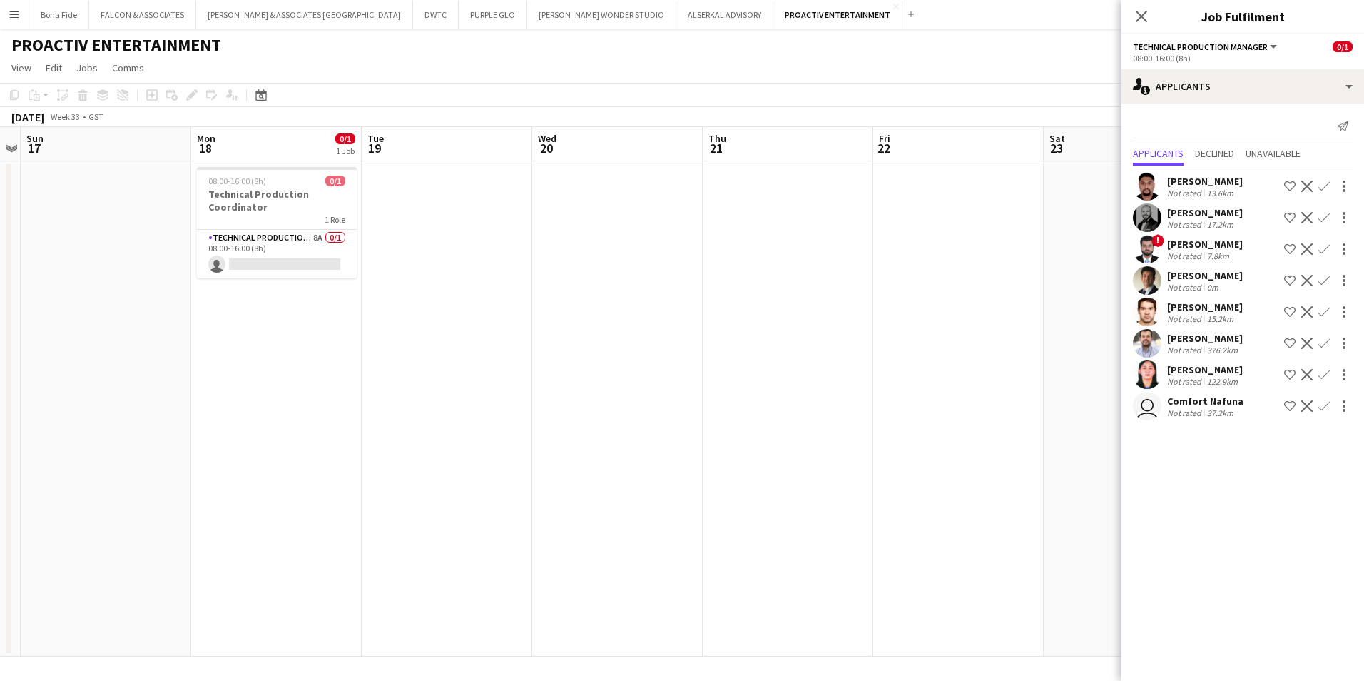
click at [430, 14] on app-icon "Decline" at bounding box center [1306, 280] width 11 height 11
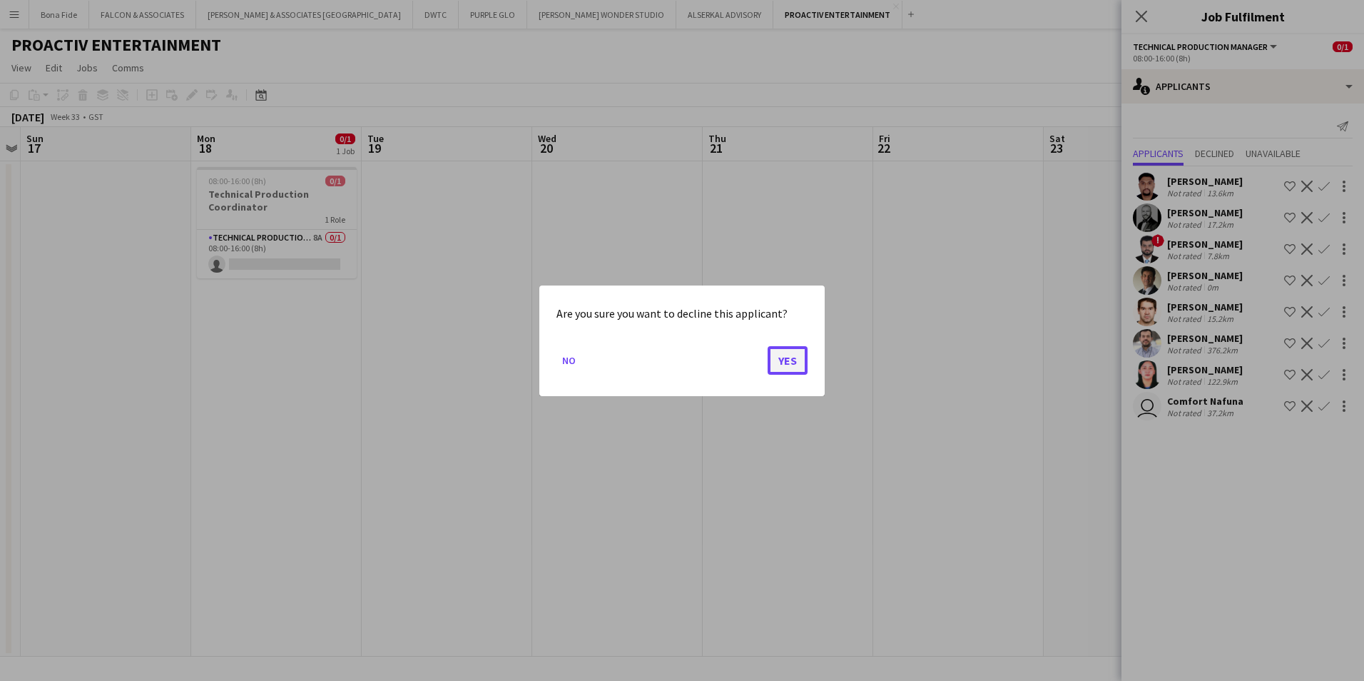
click at [430, 14] on button "Yes" at bounding box center [788, 359] width 40 height 29
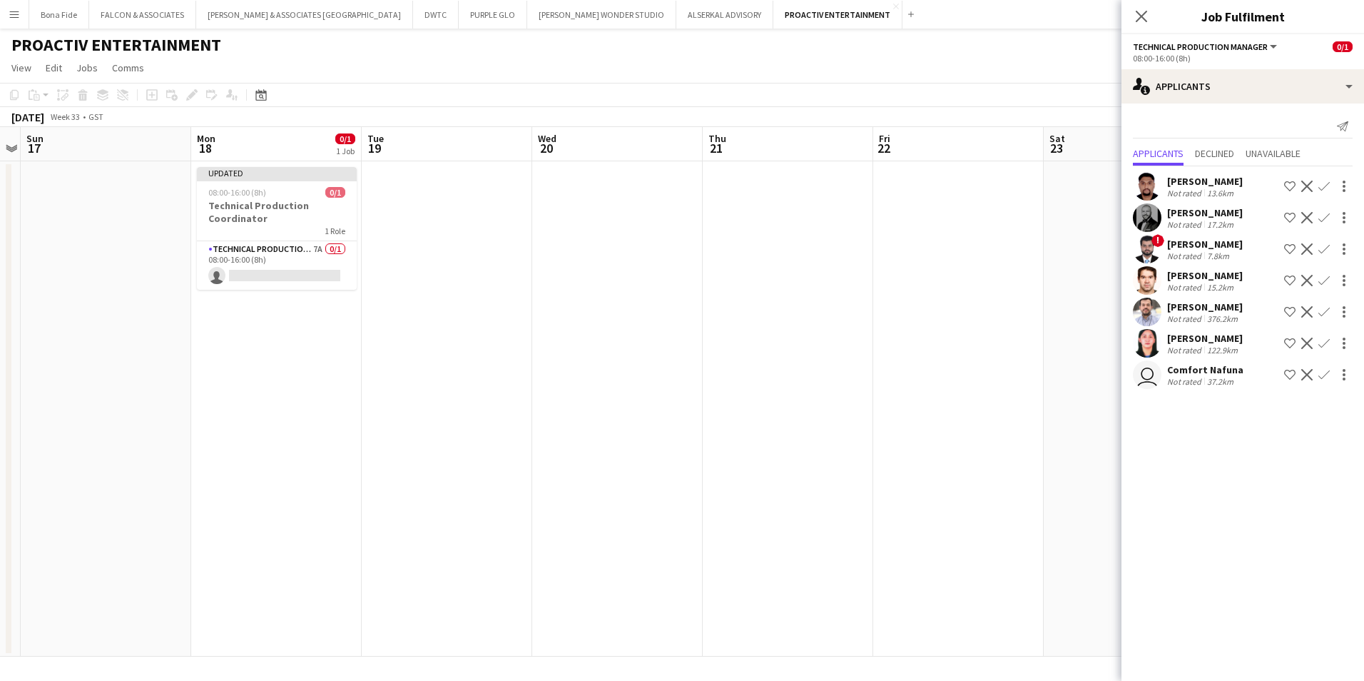
click at [430, 14] on div "[PERSON_NAME]" at bounding box center [1205, 306] width 76 height 13
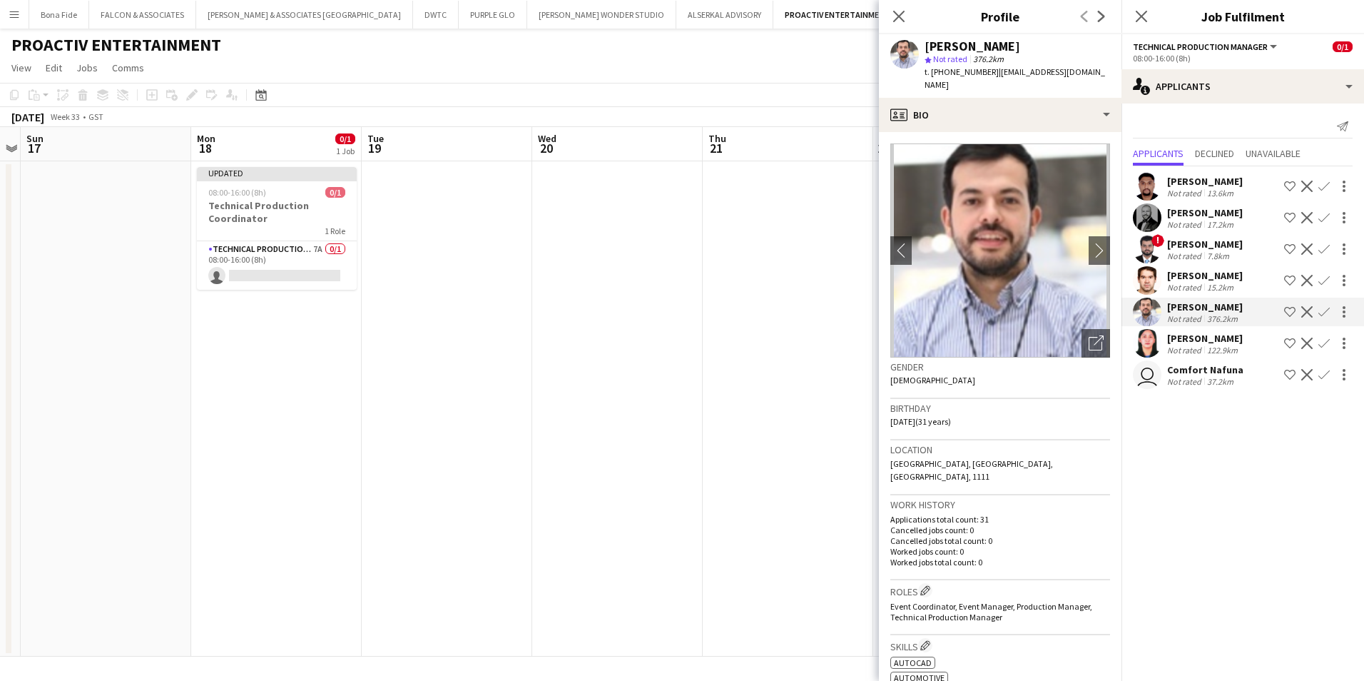
click at [430, 14] on div "[PERSON_NAME]" at bounding box center [1205, 338] width 76 height 13
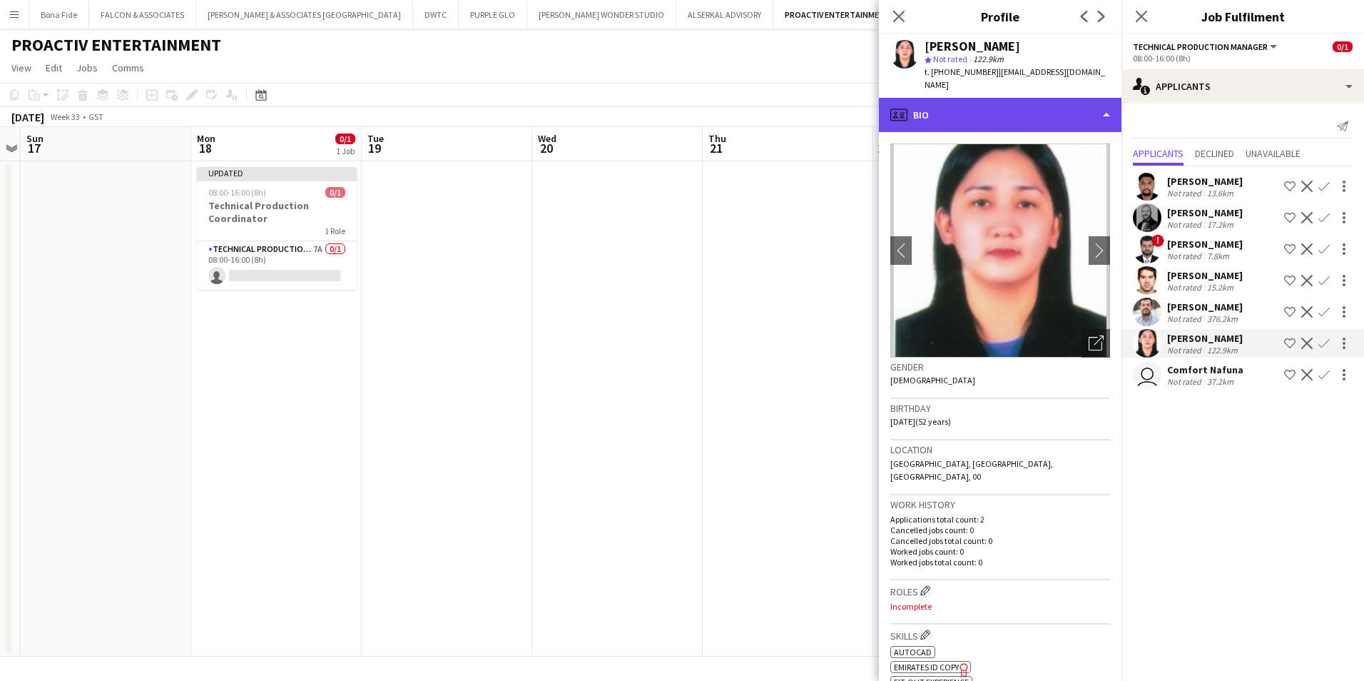
click at [430, 14] on div "profile Bio" at bounding box center [1000, 115] width 243 height 34
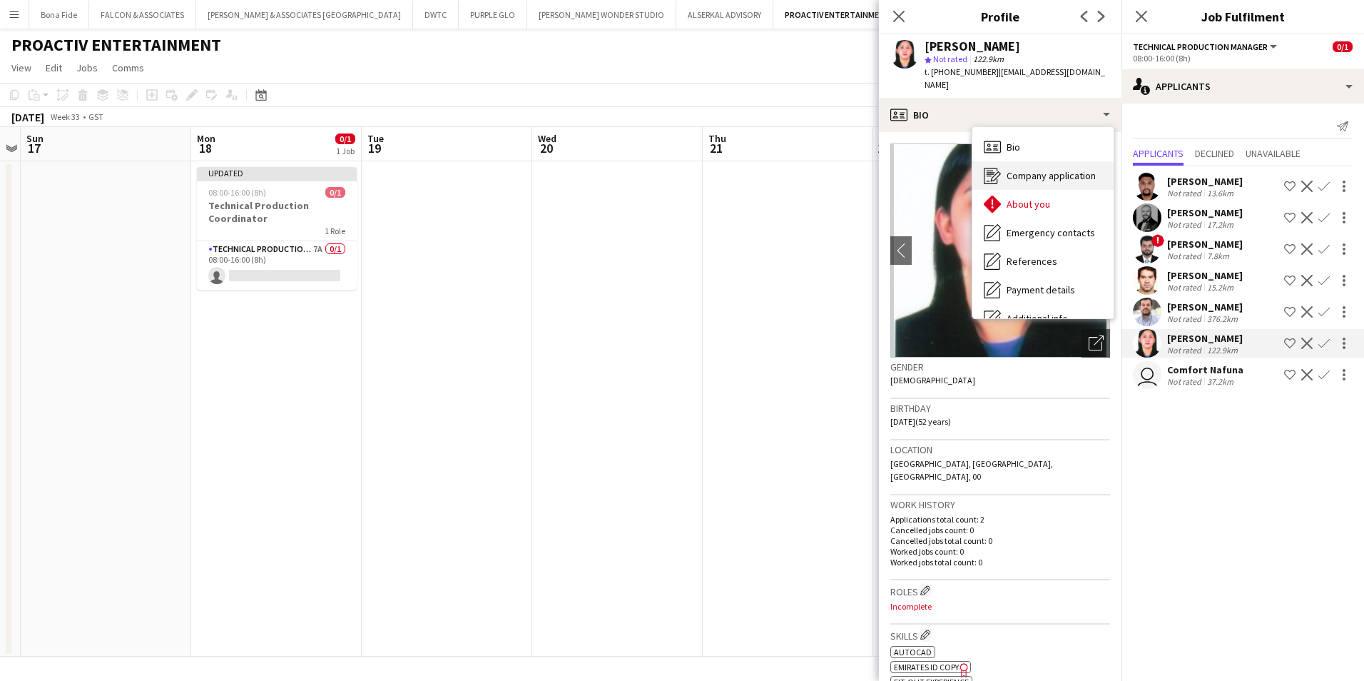
click at [430, 14] on span "Company application" at bounding box center [1051, 175] width 89 height 13
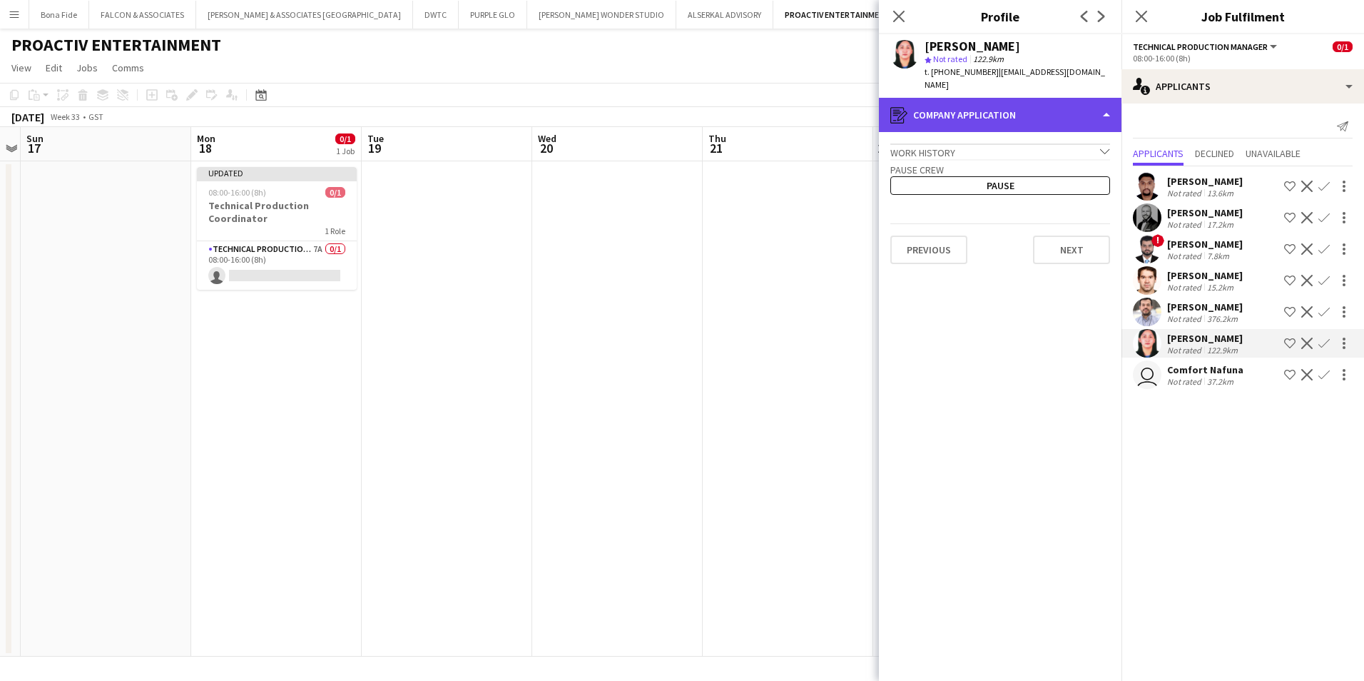
click at [430, 14] on div "register Company application" at bounding box center [1000, 115] width 243 height 34
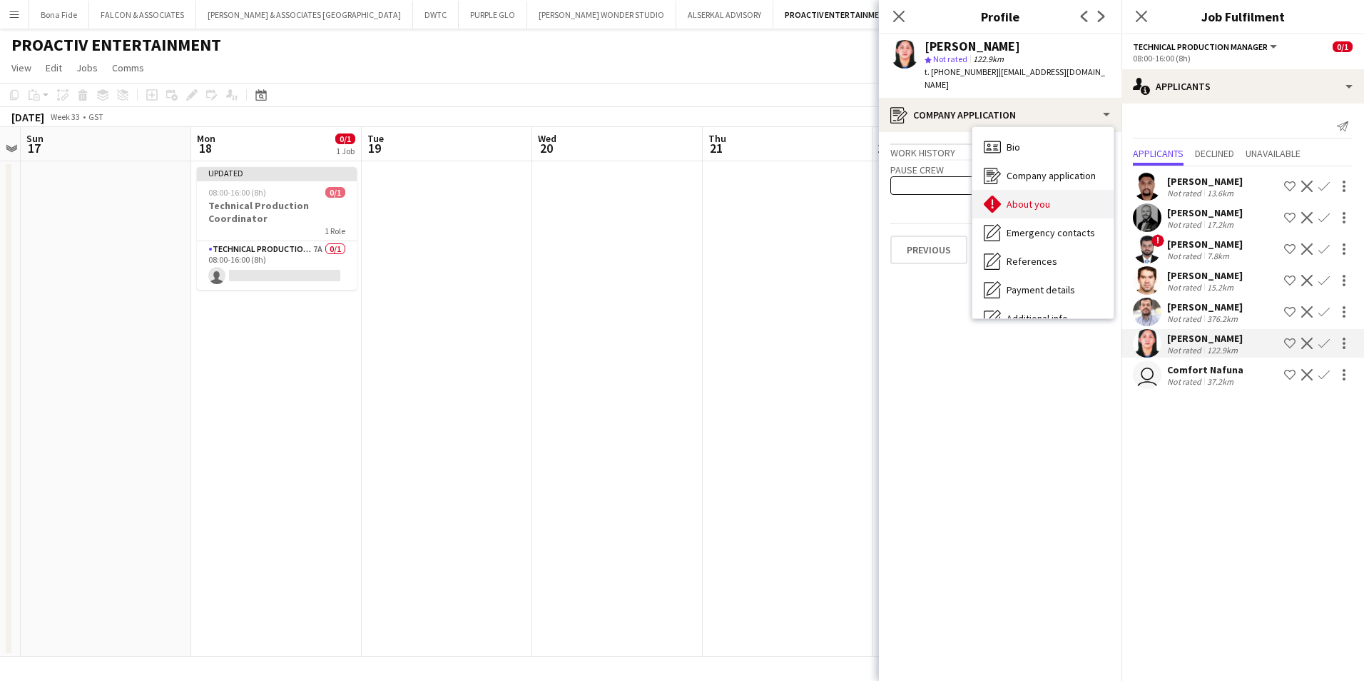
click at [430, 14] on span "About you" at bounding box center [1029, 204] width 44 height 13
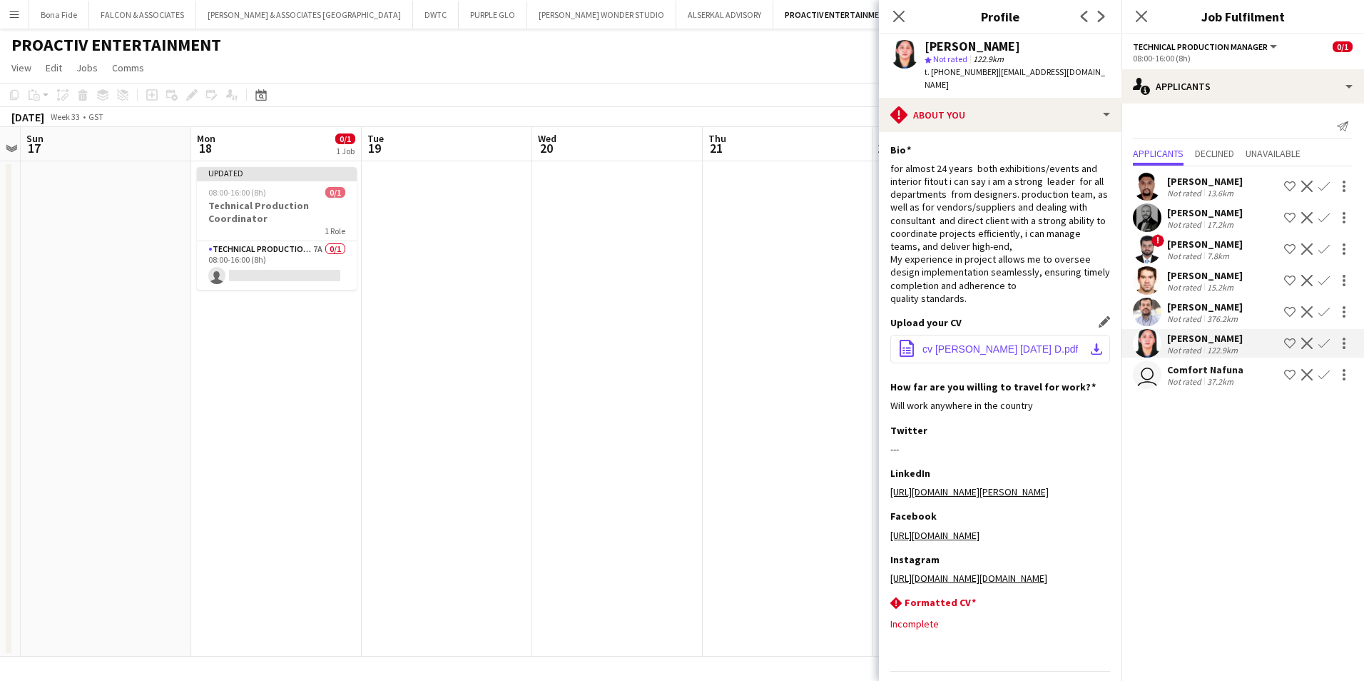
click at [430, 14] on button "office-file-sheet cv [PERSON_NAME] [DATE] D.pdf download-bottom" at bounding box center [1000, 349] width 220 height 29
click at [430, 14] on div "Comfort Nafuna" at bounding box center [1205, 369] width 76 height 13
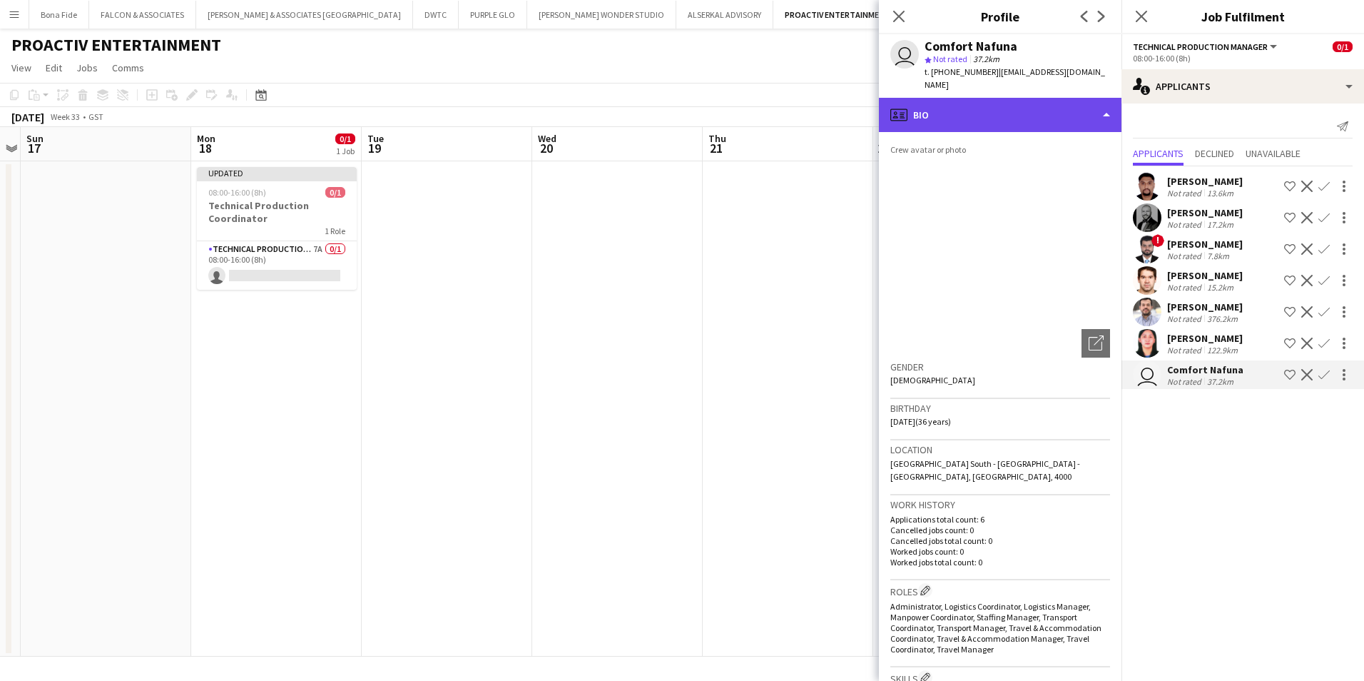
click at [430, 14] on div "profile Bio" at bounding box center [1000, 115] width 243 height 34
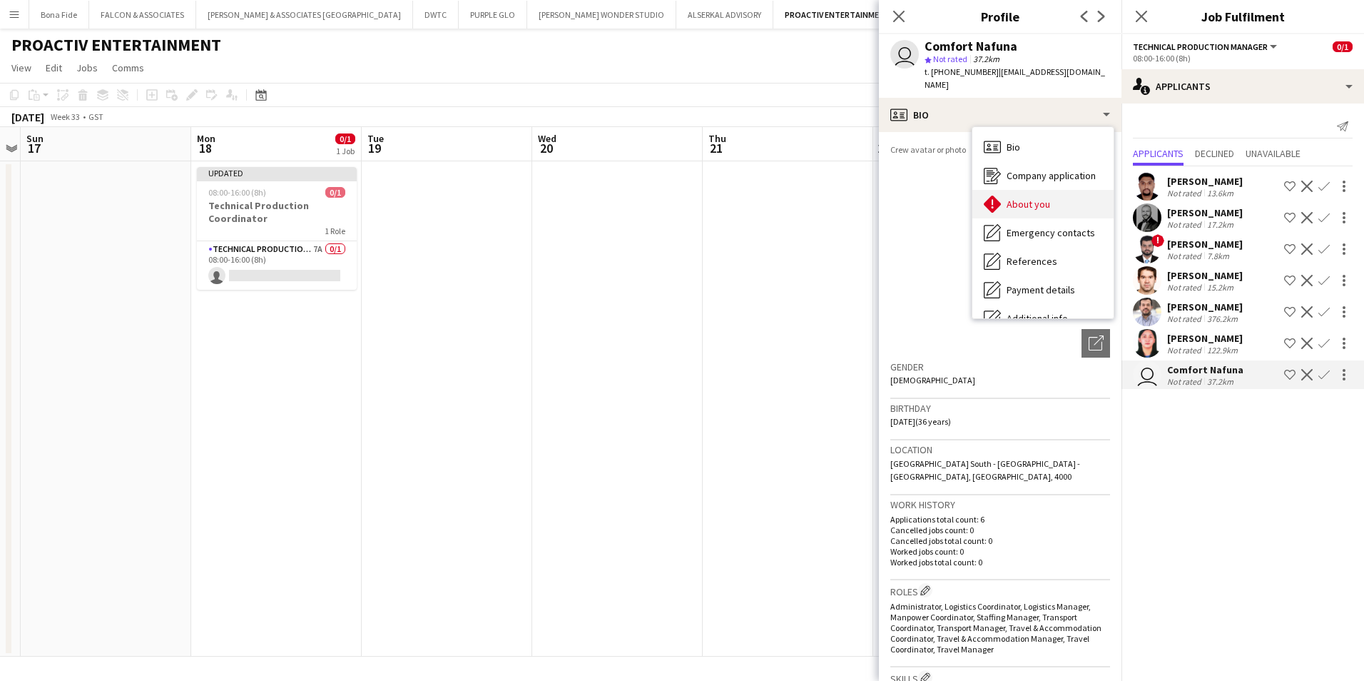
click at [430, 14] on span "About you" at bounding box center [1029, 204] width 44 height 13
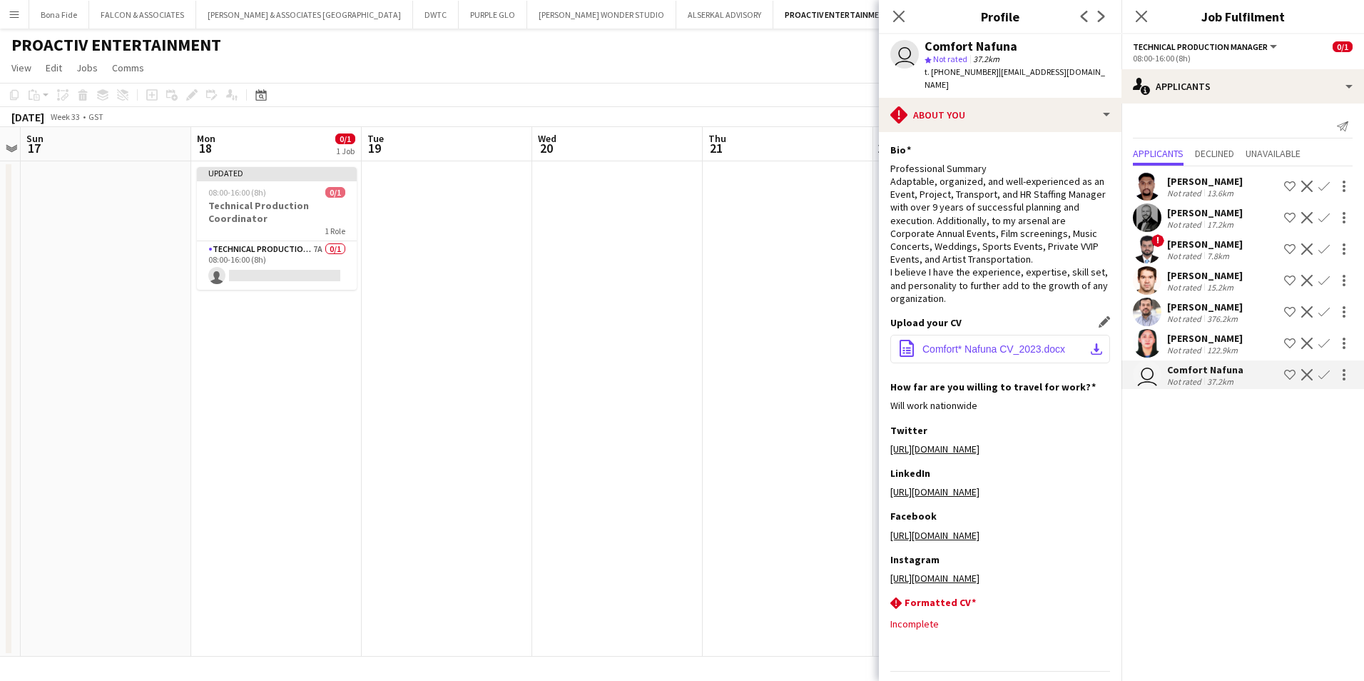
click at [430, 14] on span "Comfort* Nafuna CV_2023.docx" at bounding box center [993, 348] width 143 height 11
drag, startPoint x: 1313, startPoint y: 591, endPoint x: 1304, endPoint y: 575, distance: 17.9
click at [430, 14] on mat-expansion-panel "users2 Applicants Send notification Applicants Declined Unavailable [PERSON_NAM…" at bounding box center [1243, 391] width 243 height 577
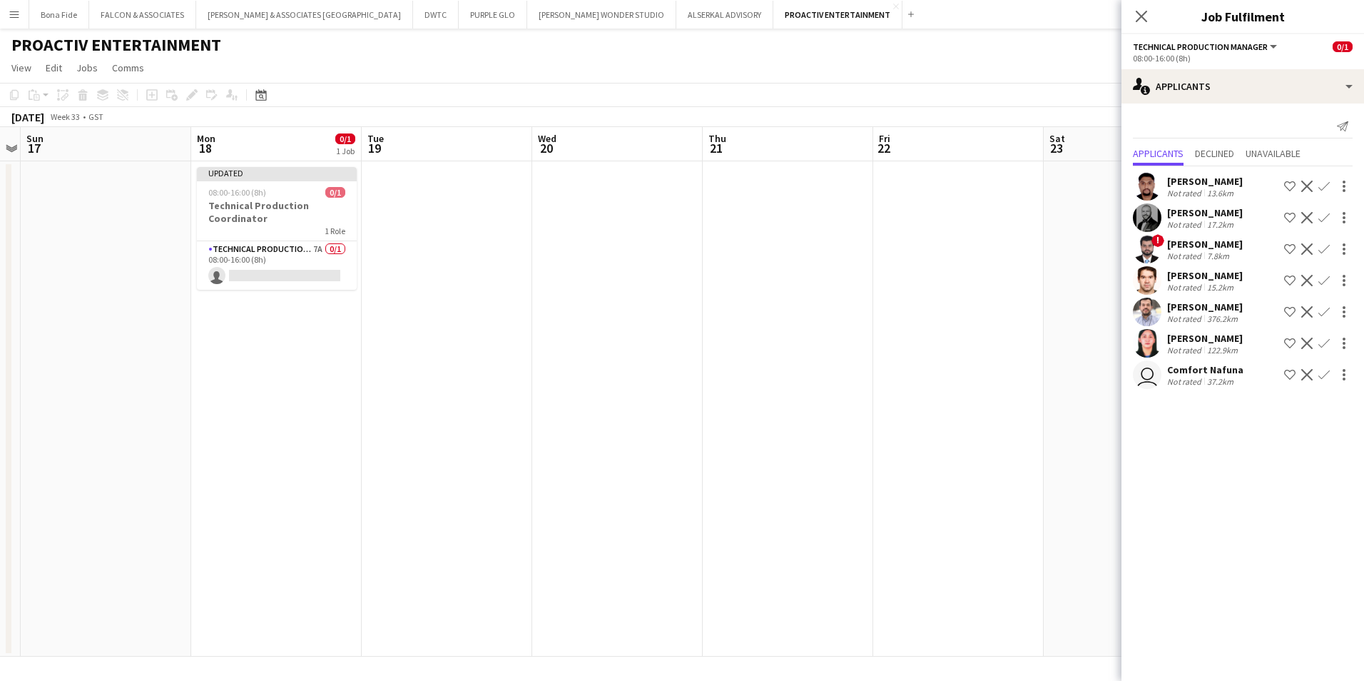
click at [430, 14] on app-icon "Decline" at bounding box center [1306, 374] width 11 height 11
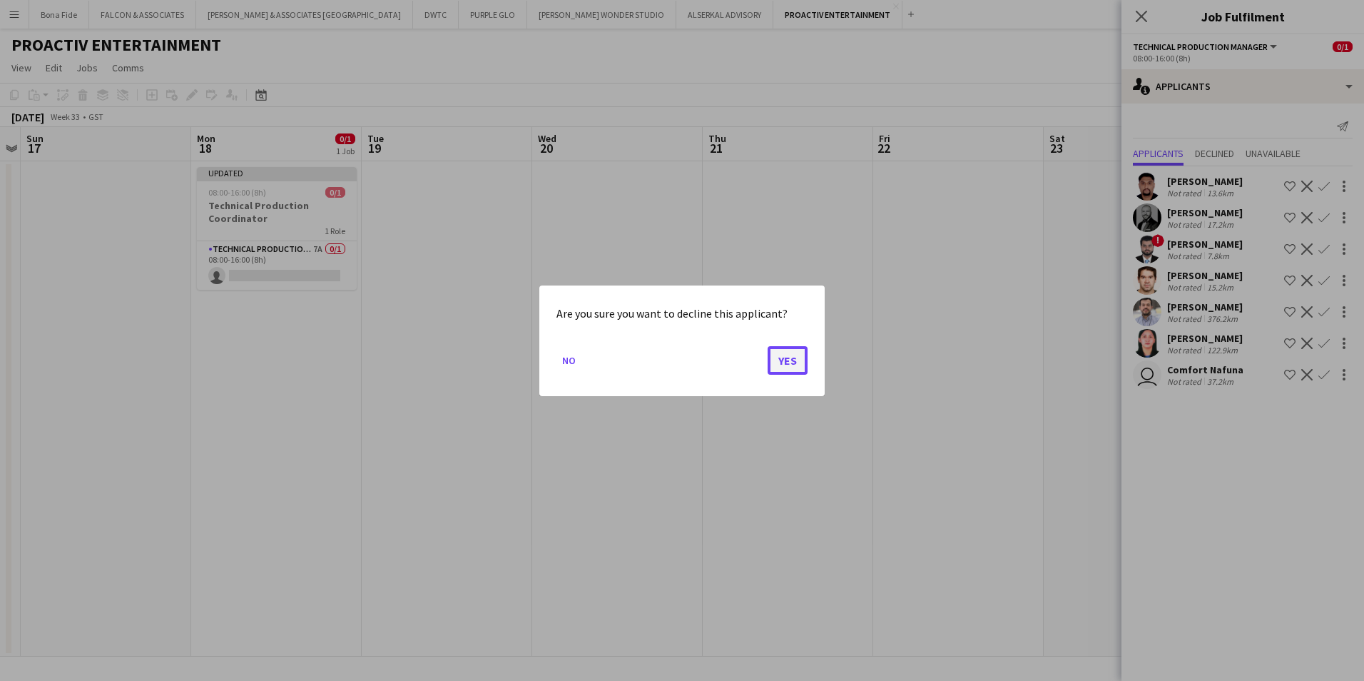
click at [430, 14] on button "Yes" at bounding box center [788, 359] width 40 height 29
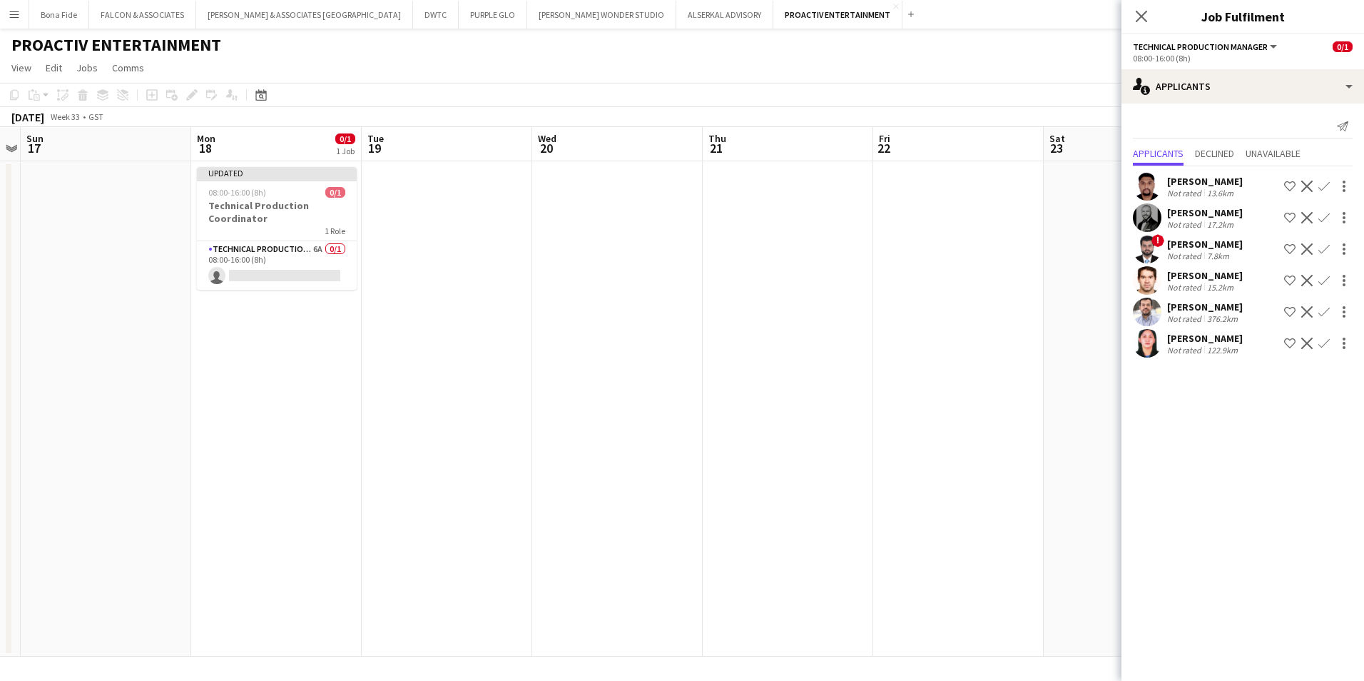
click at [430, 14] on div "[PERSON_NAME]" at bounding box center [1205, 306] width 76 height 13
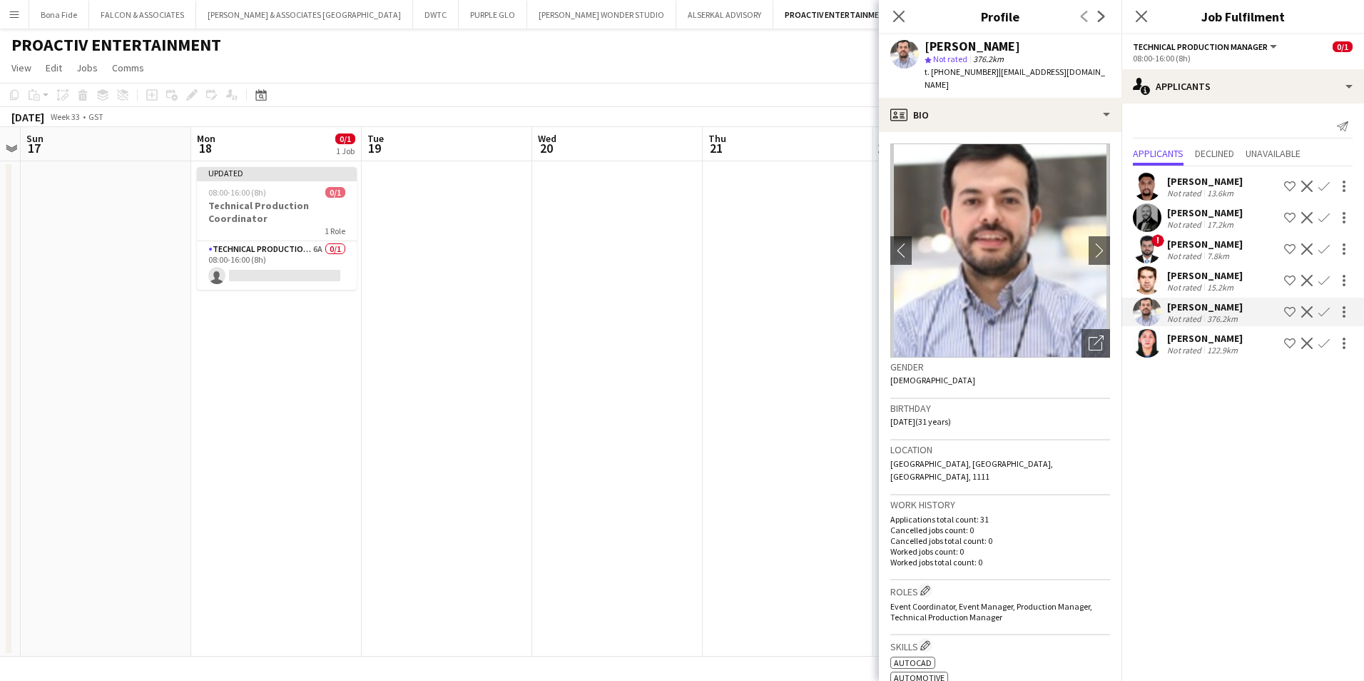
click at [430, 14] on div "[PERSON_NAME]" at bounding box center [1205, 275] width 76 height 13
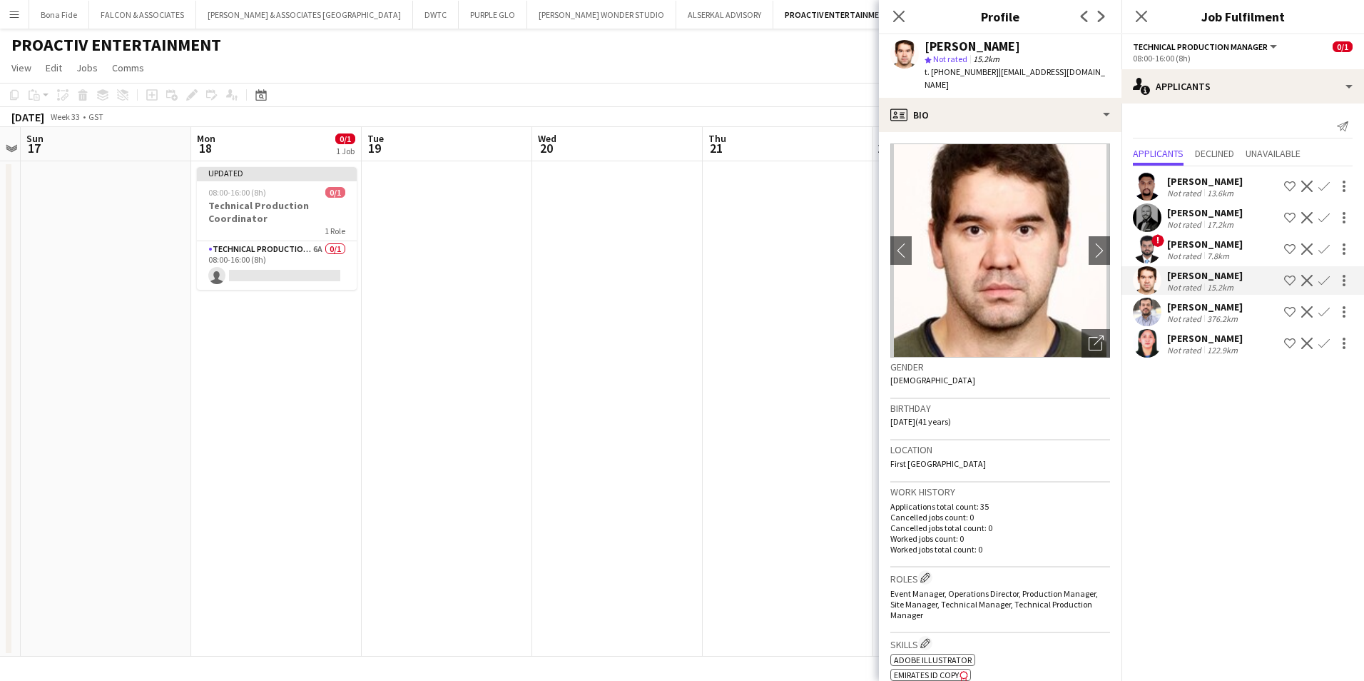
click at [430, 14] on div "[PERSON_NAME]" at bounding box center [1205, 244] width 76 height 13
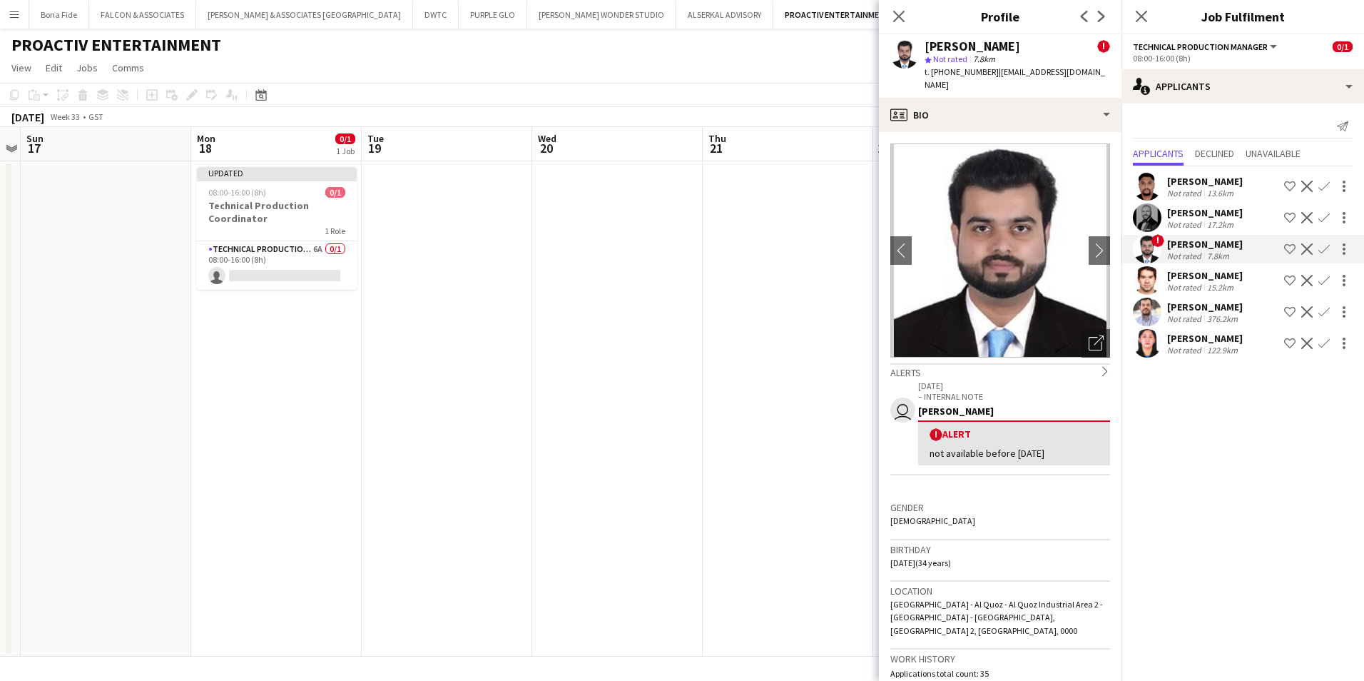
drag, startPoint x: 1092, startPoint y: 444, endPoint x: 1197, endPoint y: 489, distance: 113.8
click at [430, 14] on mat-expansion-panel "users2 Applicants Send notification Applicants Declined Unavailable [PERSON_NAM…" at bounding box center [1243, 391] width 243 height 577
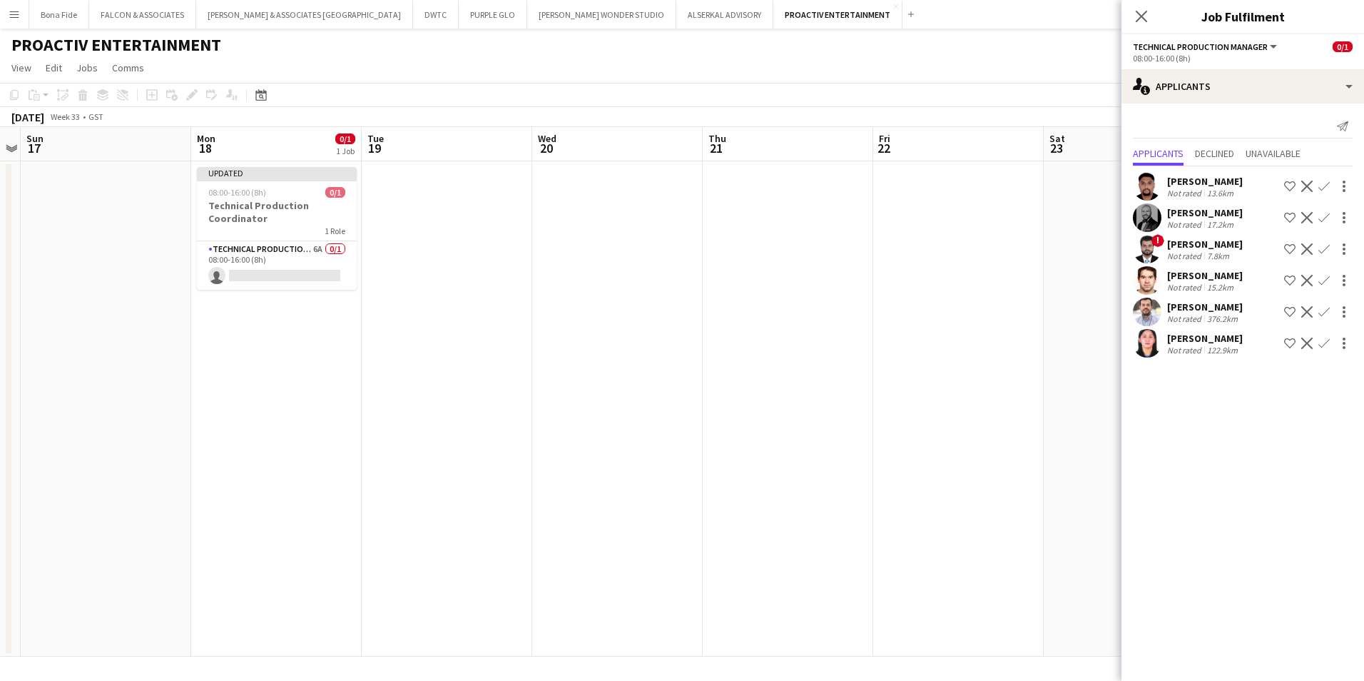
click at [430, 14] on div "[PERSON_NAME]" at bounding box center [1205, 212] width 76 height 13
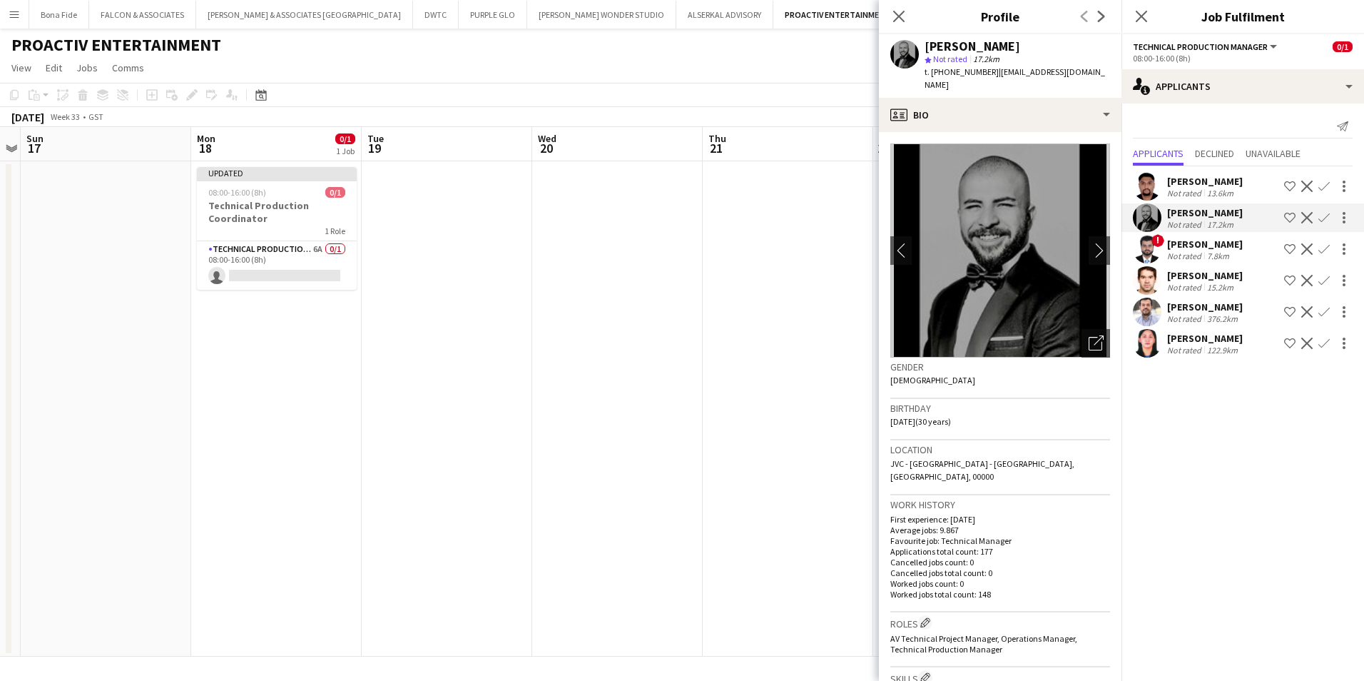
click at [430, 14] on mat-expansion-panel "users2 Applicants Send notification Applicants Declined Unavailable [PERSON_NAM…" at bounding box center [1243, 391] width 243 height 577
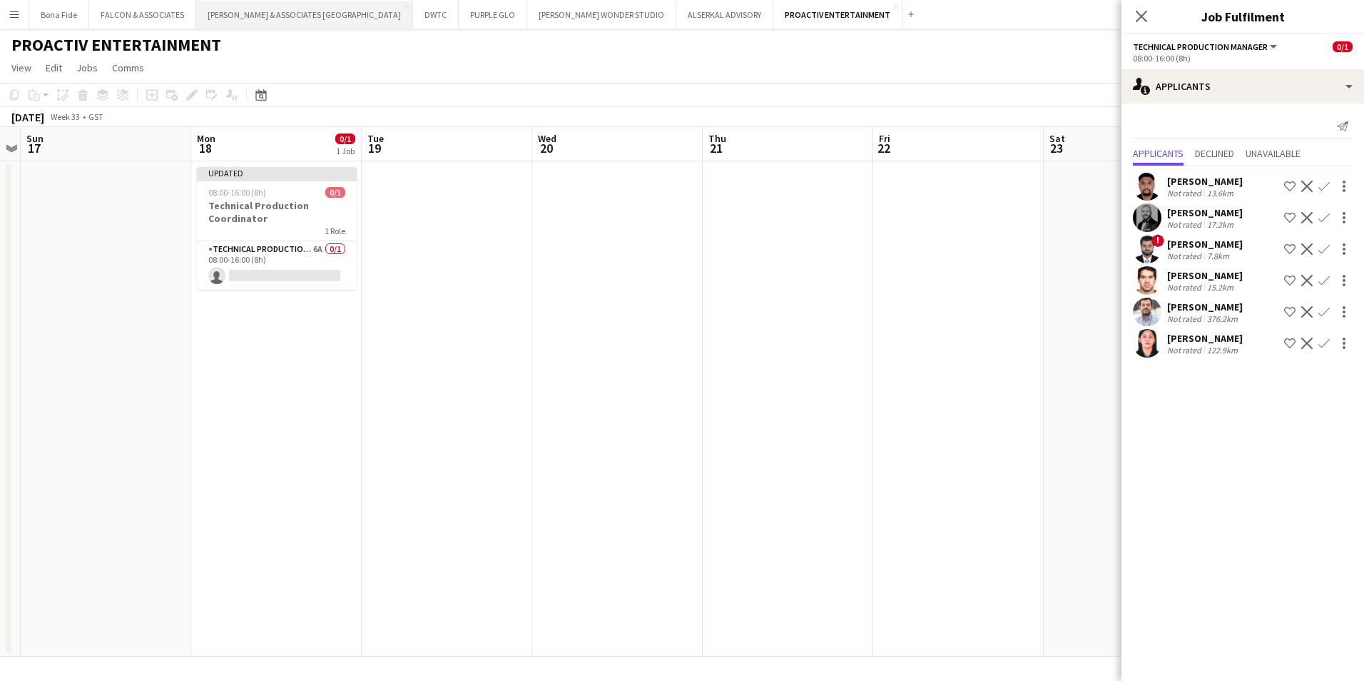
click at [275, 14] on button "[PERSON_NAME] & ASSOCIATES UAE Close" at bounding box center [304, 15] width 217 height 28
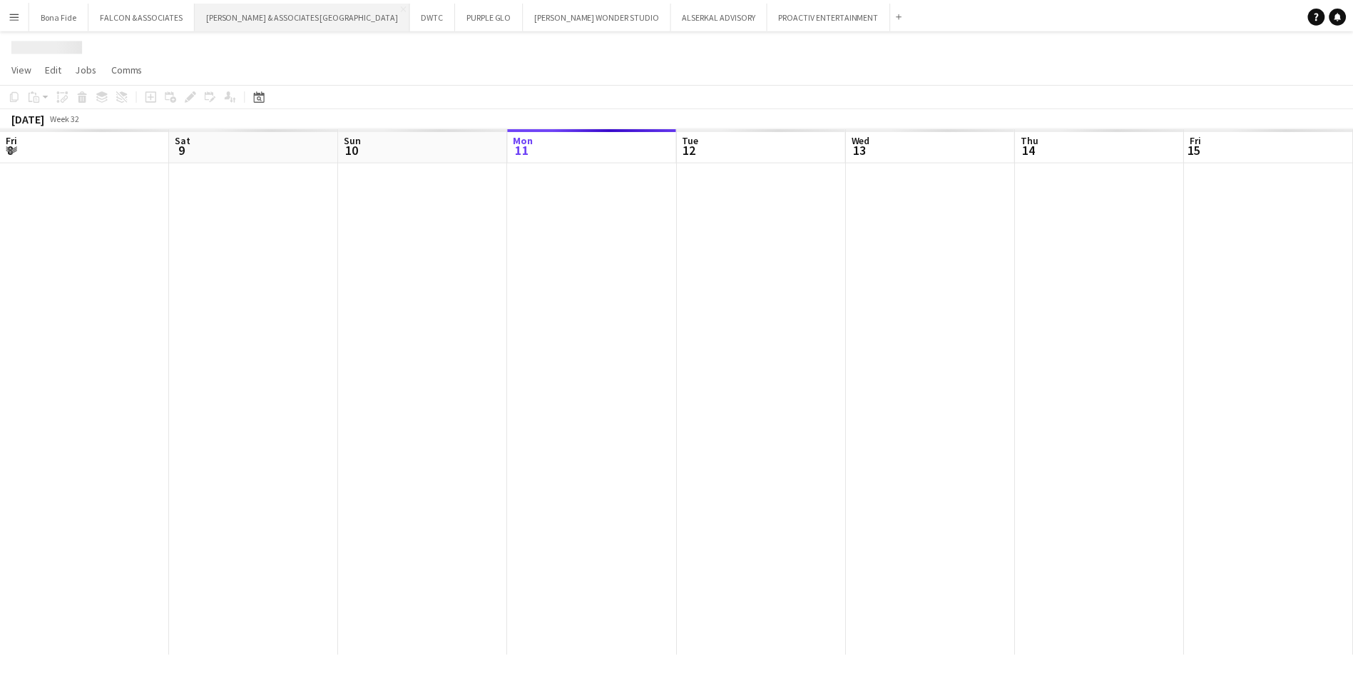
scroll to position [0, 341]
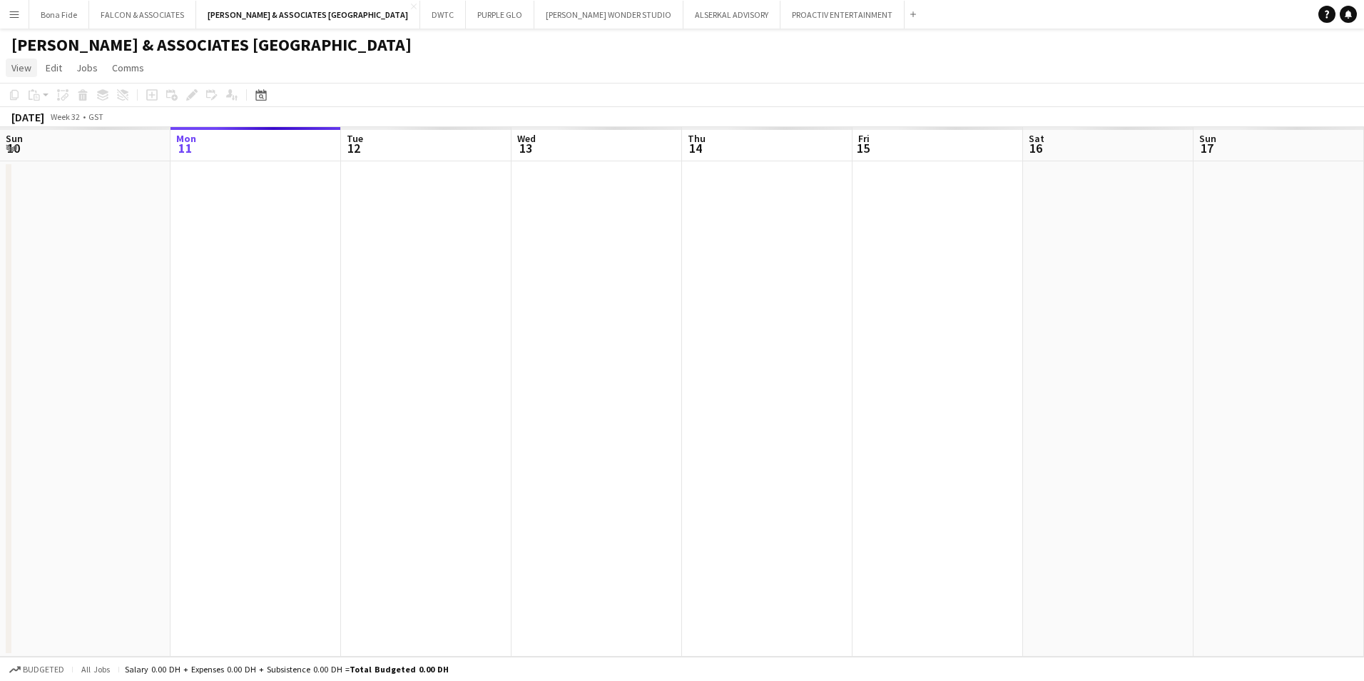
click at [10, 14] on link "View" at bounding box center [21, 68] width 31 height 19
click at [56, 14] on link "Month view" at bounding box center [62, 159] width 113 height 30
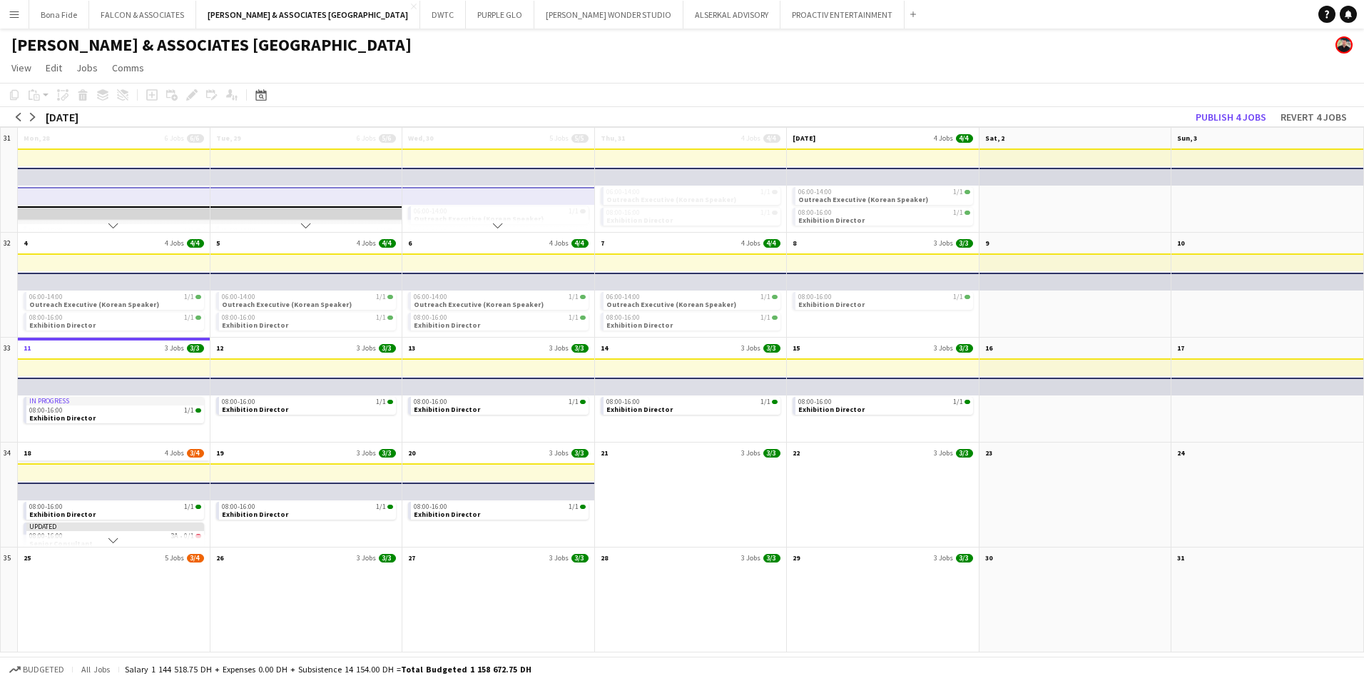
click at [115, 14] on app-month-view-date-header "18 4 Jobs 3/4" at bounding box center [114, 451] width 192 height 18
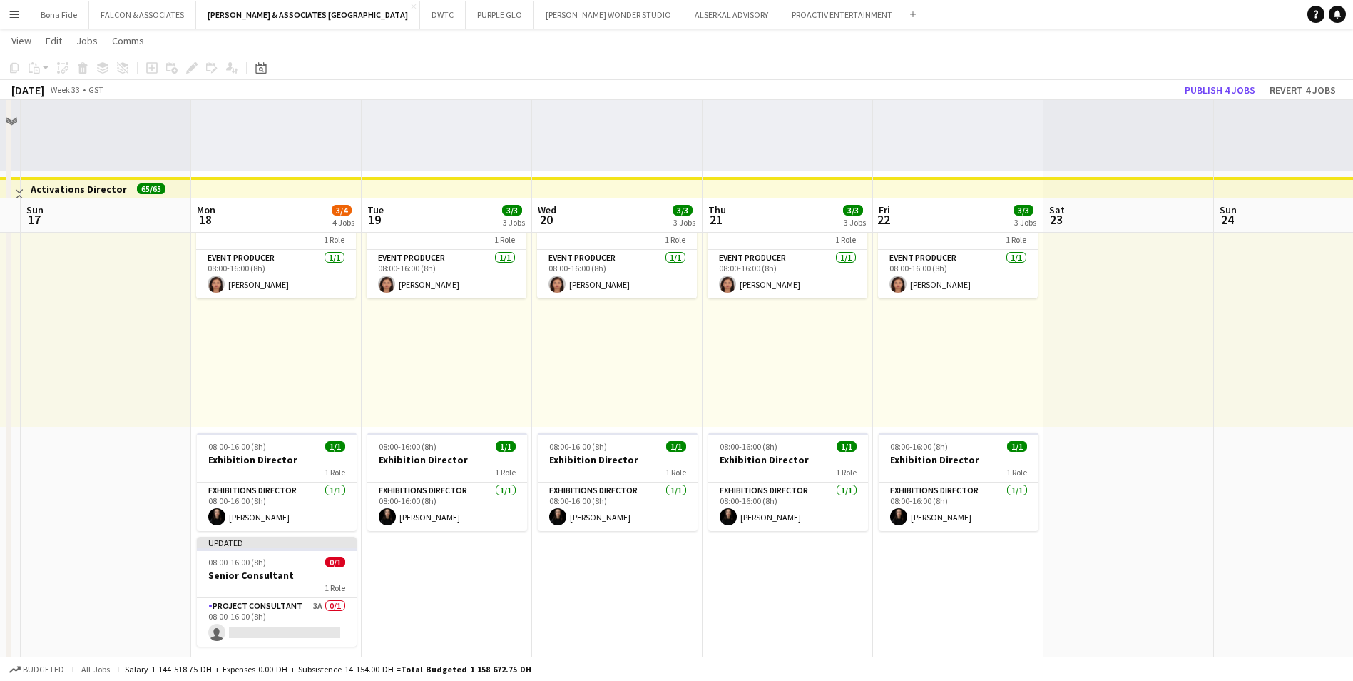
scroll to position [357, 0]
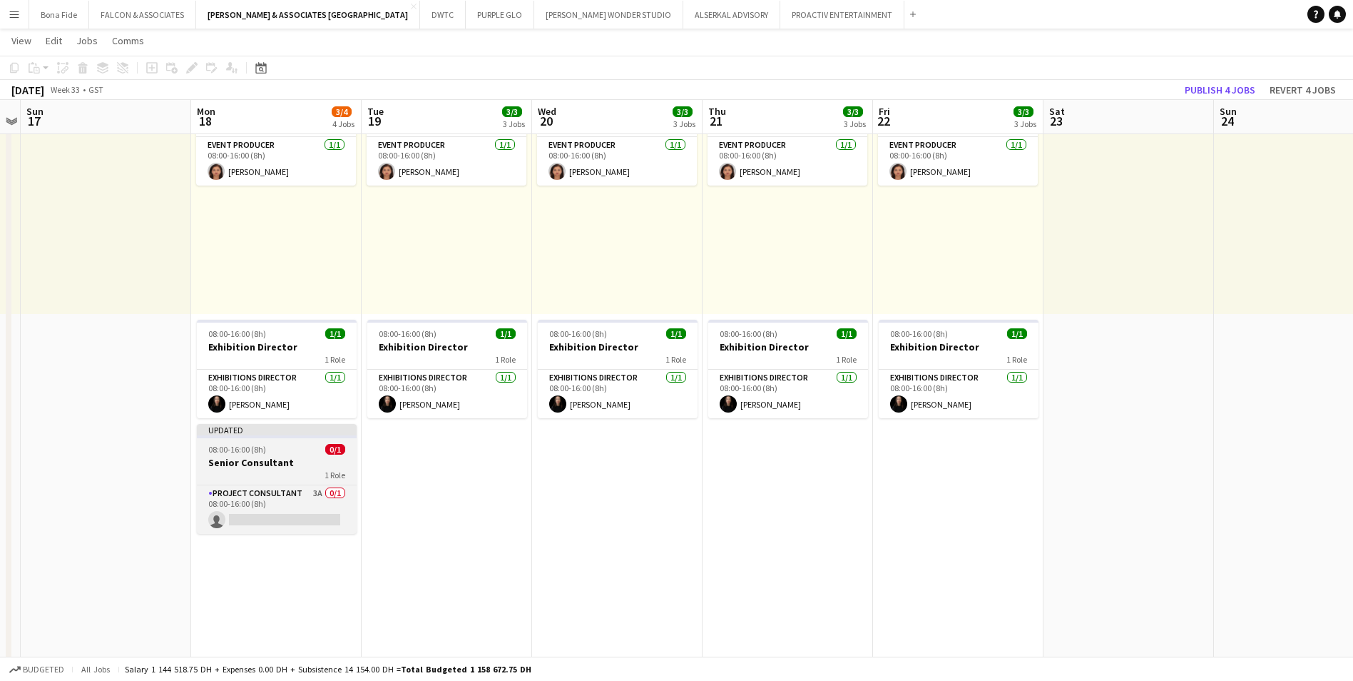
click at [273, 14] on div "Updated" at bounding box center [277, 429] width 160 height 11
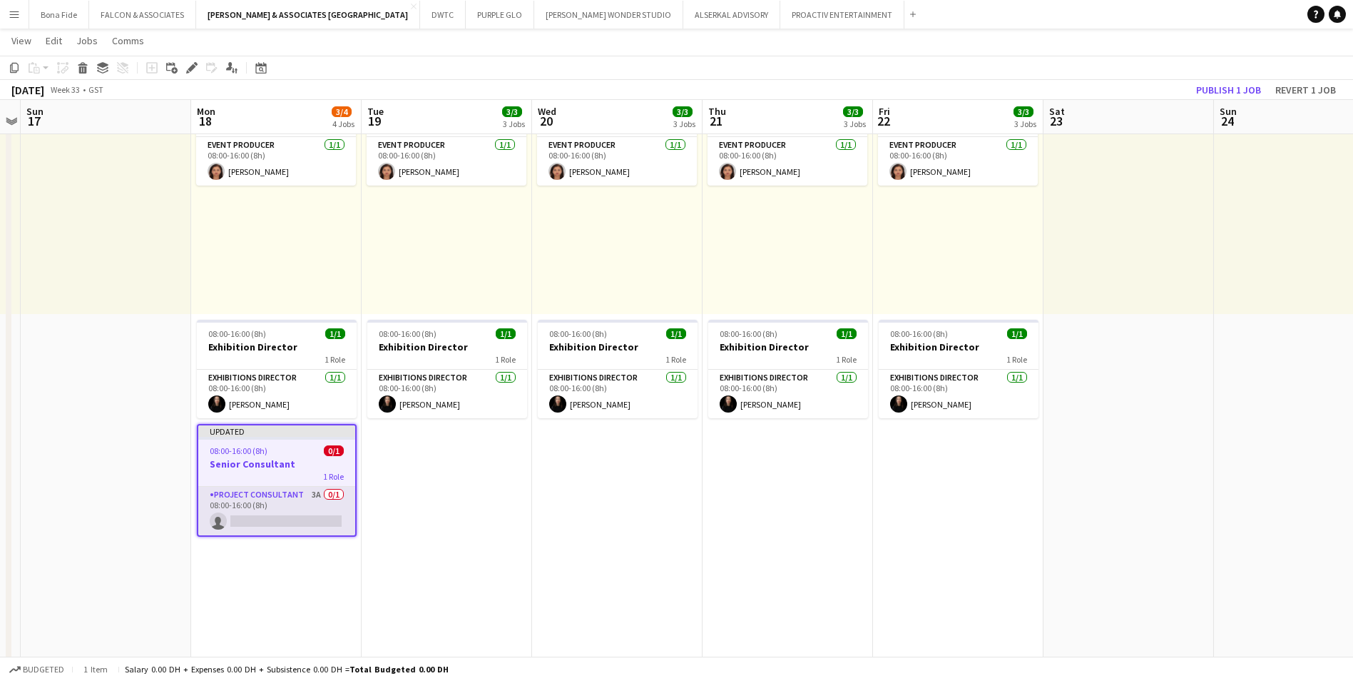
click at [265, 14] on app-card-role "Project Consultant 3A 0/1 08:00-16:00 (8h) single-neutral-actions" at bounding box center [276, 511] width 157 height 49
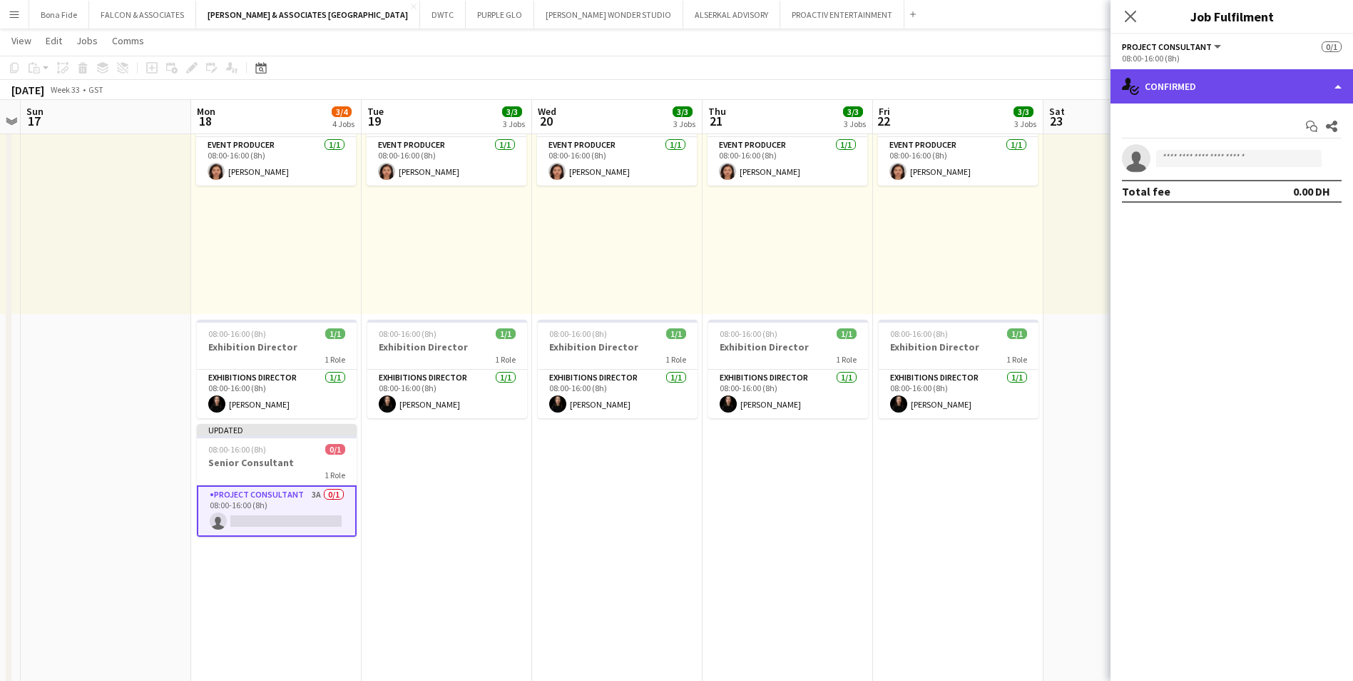
click at [430, 14] on div "single-neutral-actions-check-2 Confirmed" at bounding box center [1232, 86] width 243 height 34
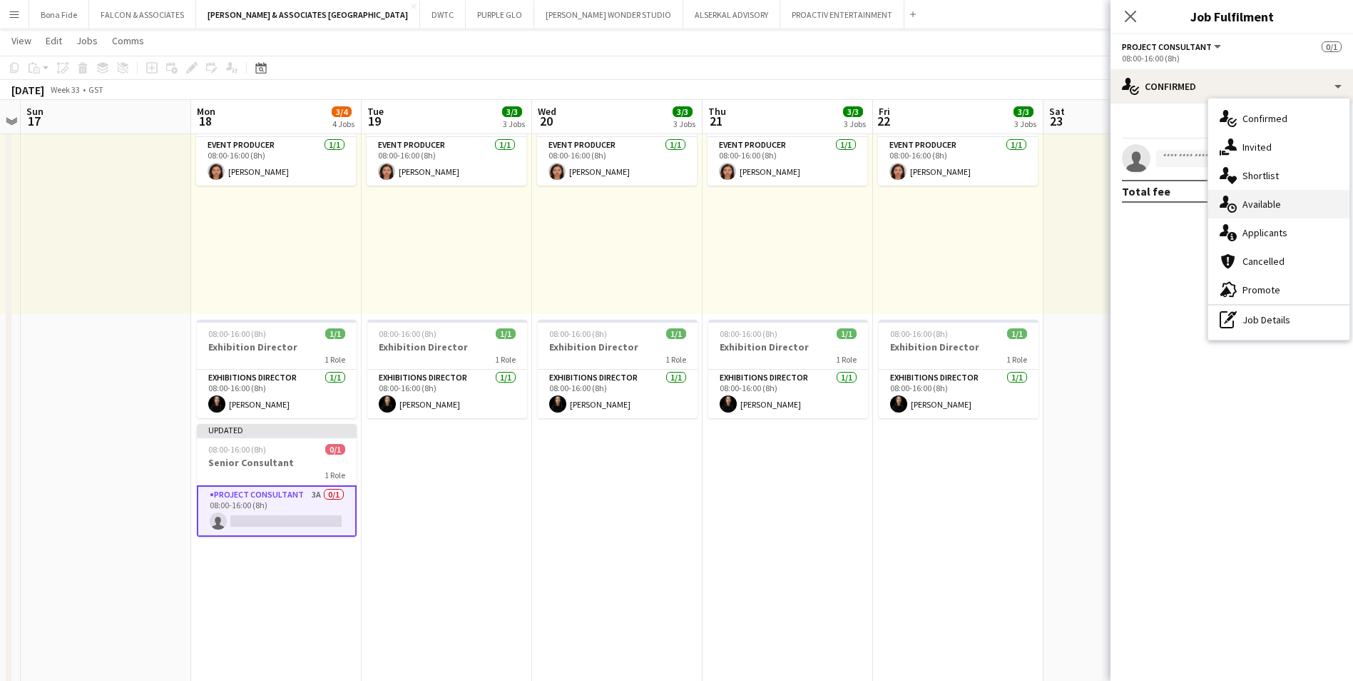
click at [430, 14] on div "single-neutral-actions-upload Available" at bounding box center [1279, 204] width 141 height 29
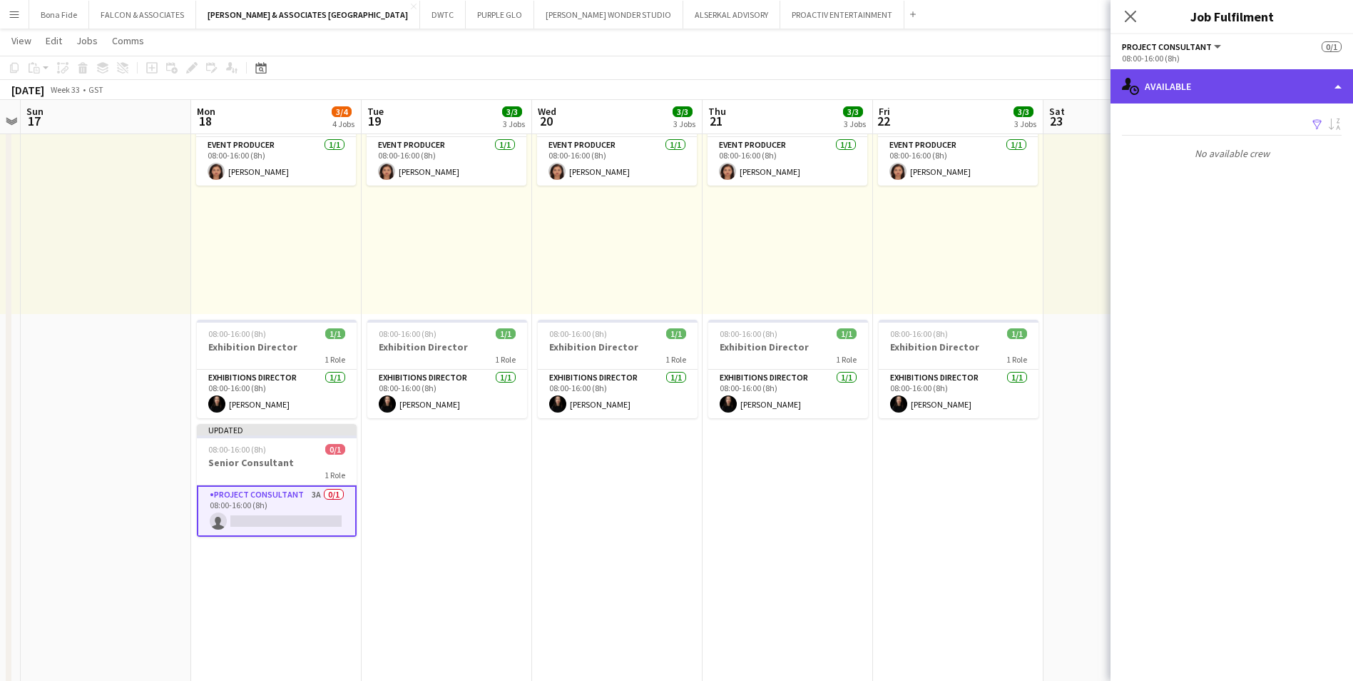
click at [430, 14] on div "single-neutral-actions-upload Available" at bounding box center [1232, 86] width 243 height 34
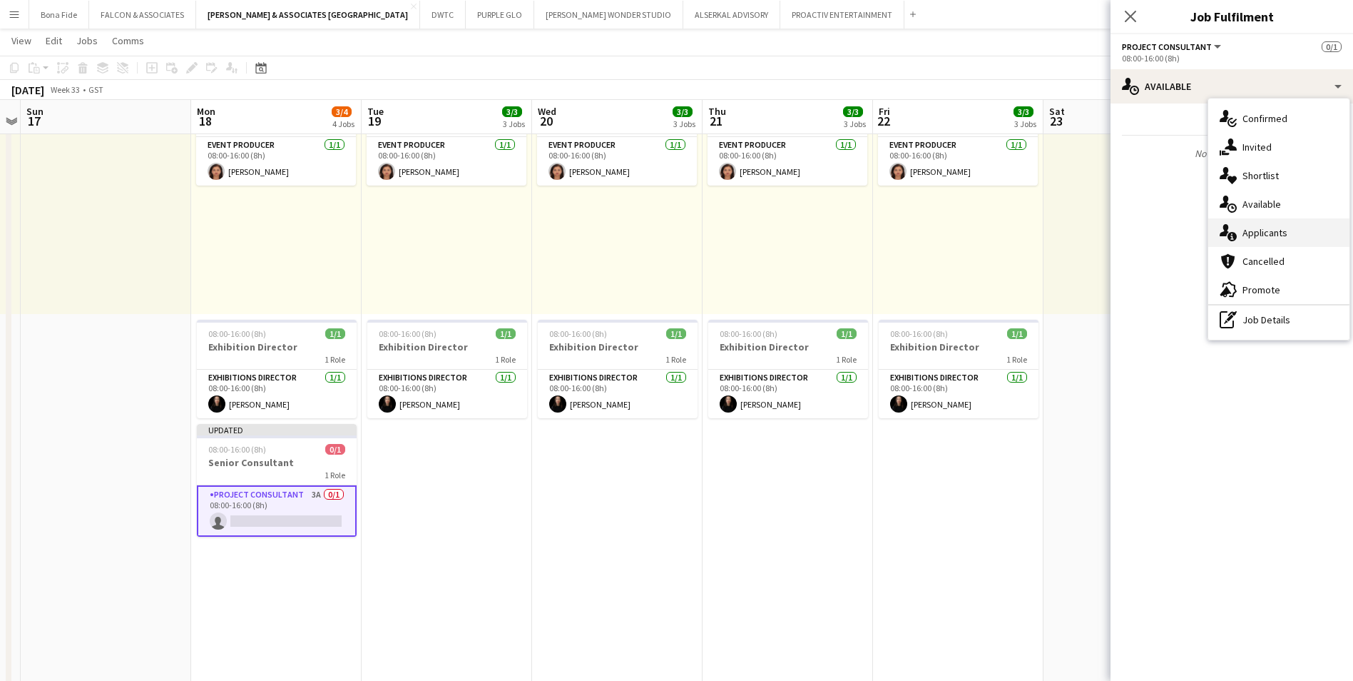
click at [430, 14] on div "single-neutral-actions-information Applicants" at bounding box center [1279, 232] width 141 height 29
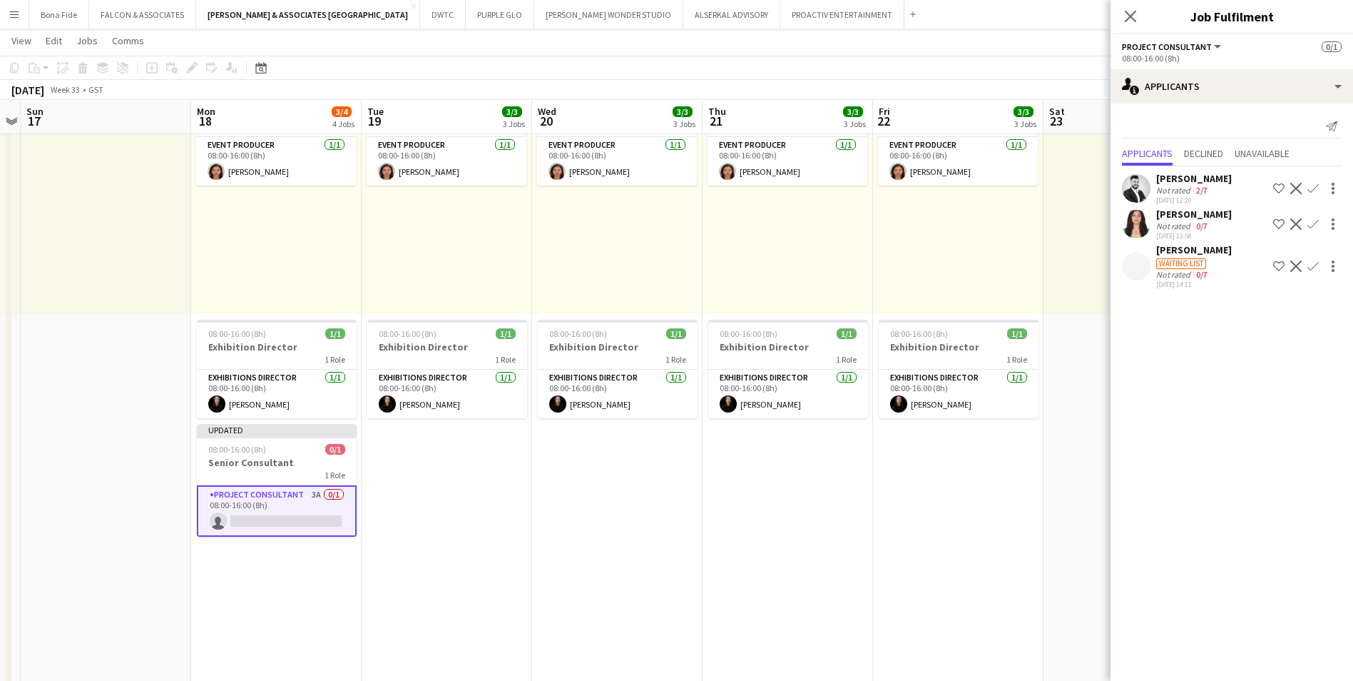
click at [430, 14] on div "Not rated" at bounding box center [1174, 225] width 37 height 11
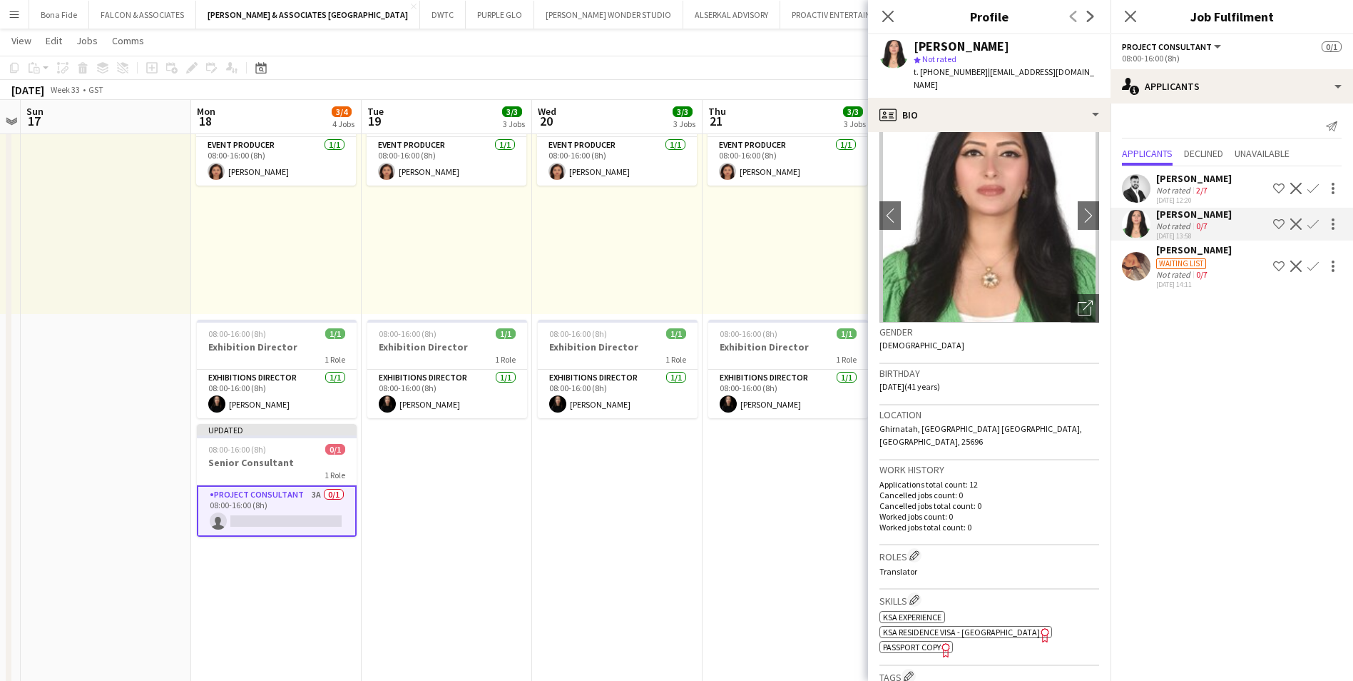
scroll to position [0, 0]
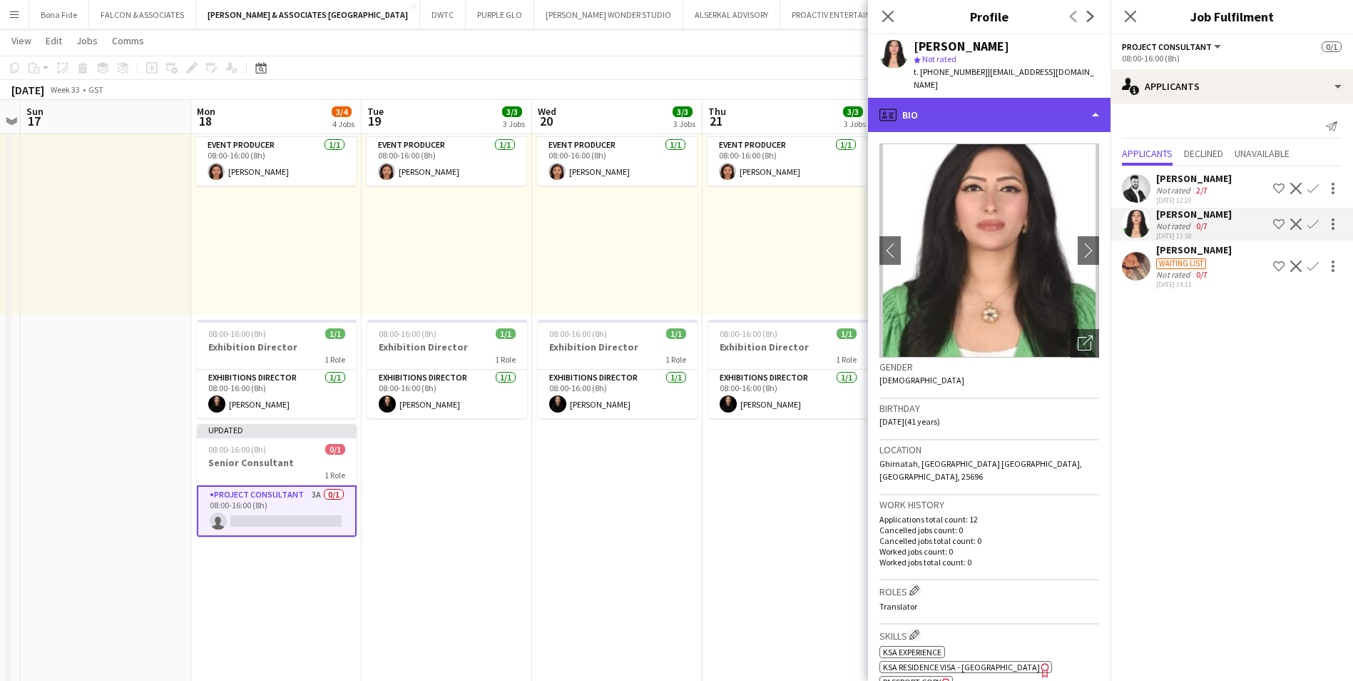
click at [430, 14] on div "profile Bio" at bounding box center [989, 115] width 243 height 34
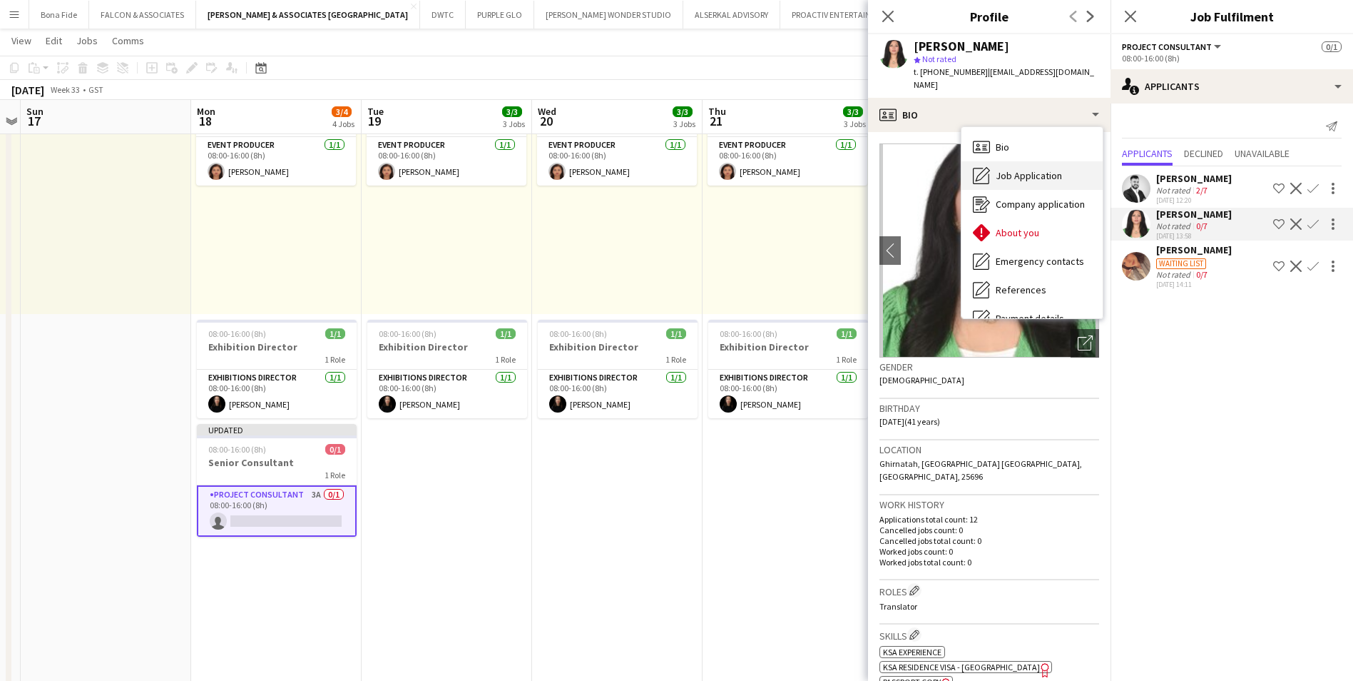
click at [430, 14] on span "Job Application" at bounding box center [1029, 175] width 66 height 13
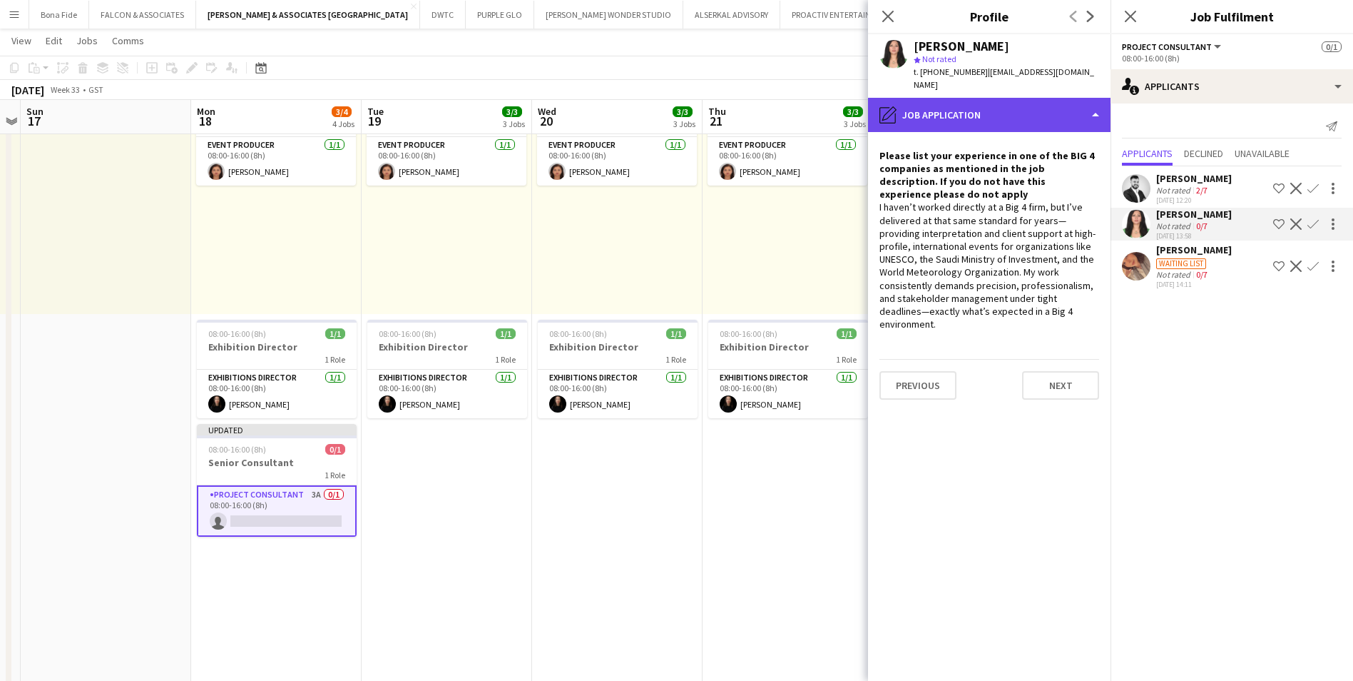
click at [430, 14] on div "pencil4 Job Application" at bounding box center [989, 115] width 243 height 34
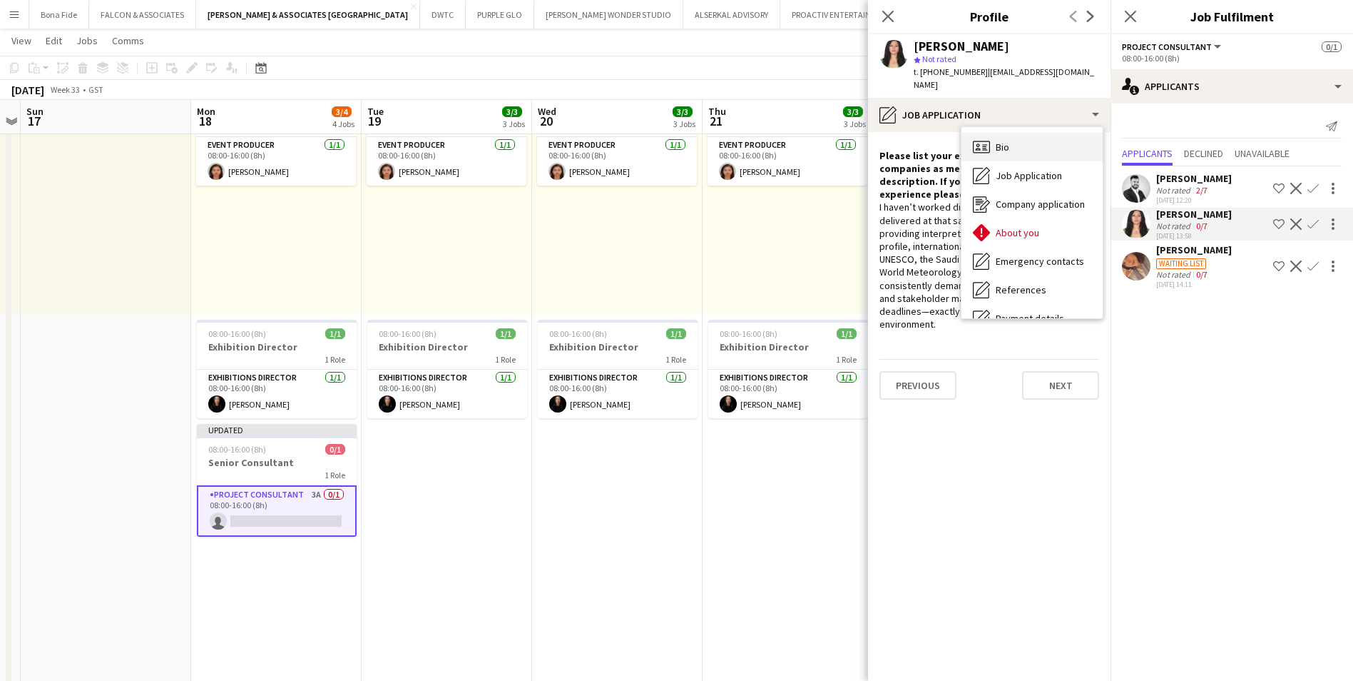
click at [430, 14] on span "Bio" at bounding box center [1003, 147] width 14 height 13
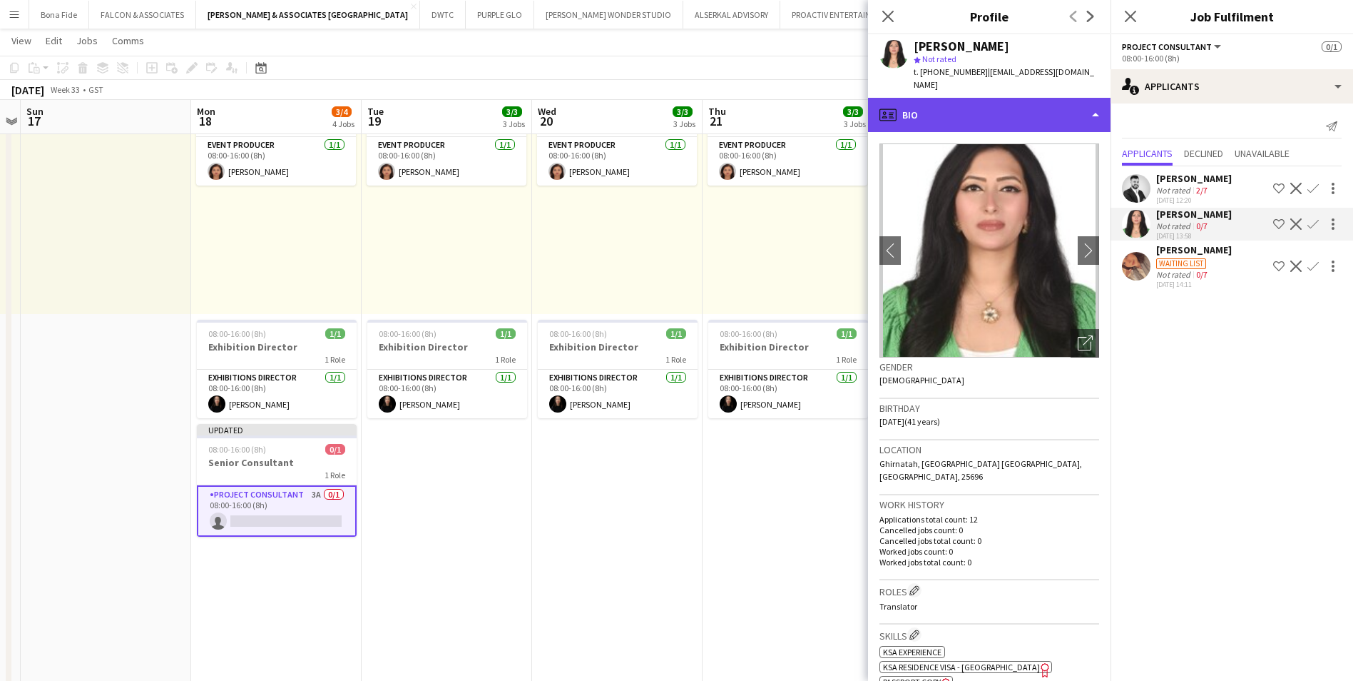
click at [430, 14] on div "profile Bio" at bounding box center [989, 115] width 243 height 34
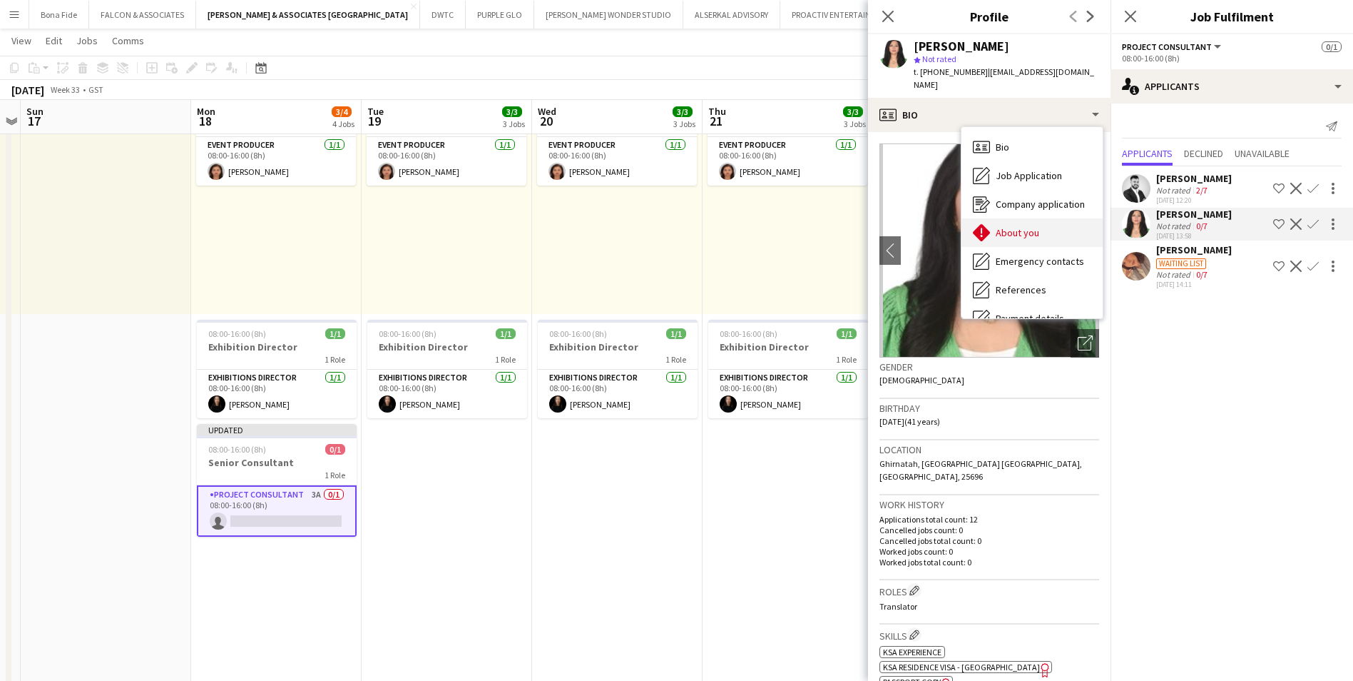
click at [430, 14] on div "About you About you" at bounding box center [1032, 232] width 141 height 29
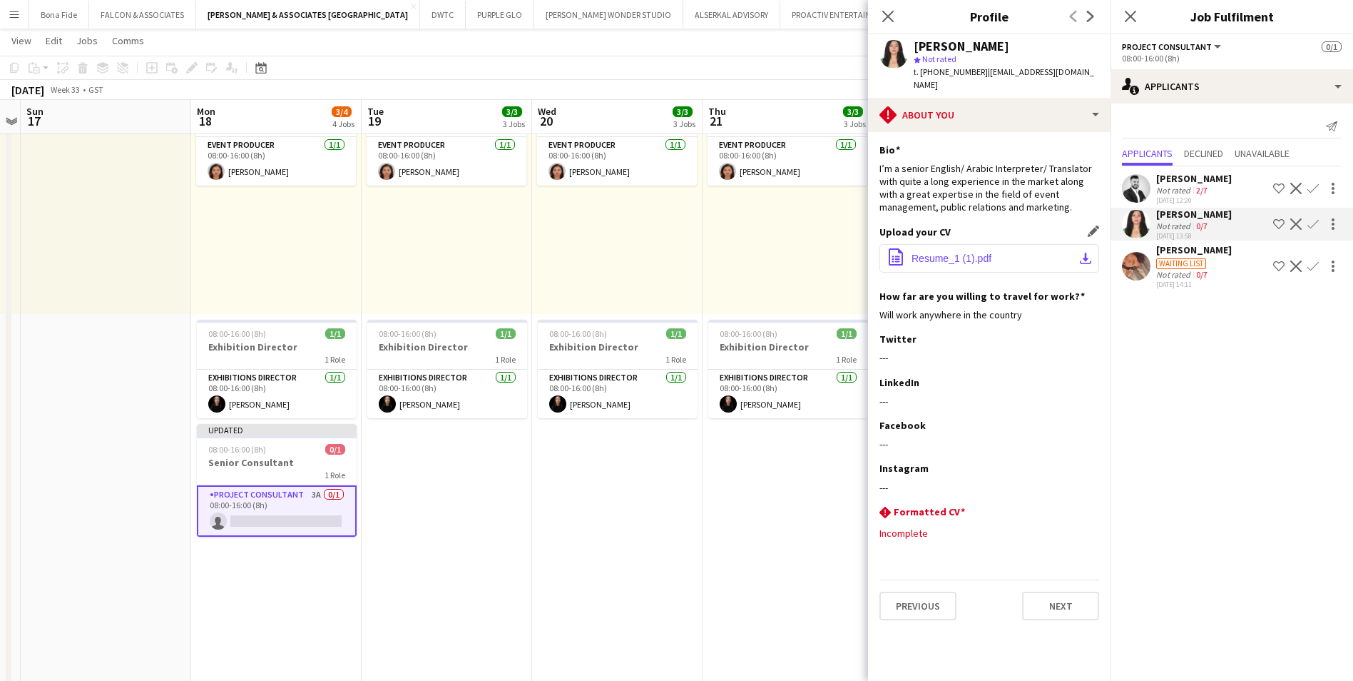
click at [430, 14] on button "office-file-sheet Resume_1 (1).pdf download-bottom" at bounding box center [990, 258] width 220 height 29
click at [430, 14] on div "[PERSON_NAME]" at bounding box center [1194, 249] width 76 height 13
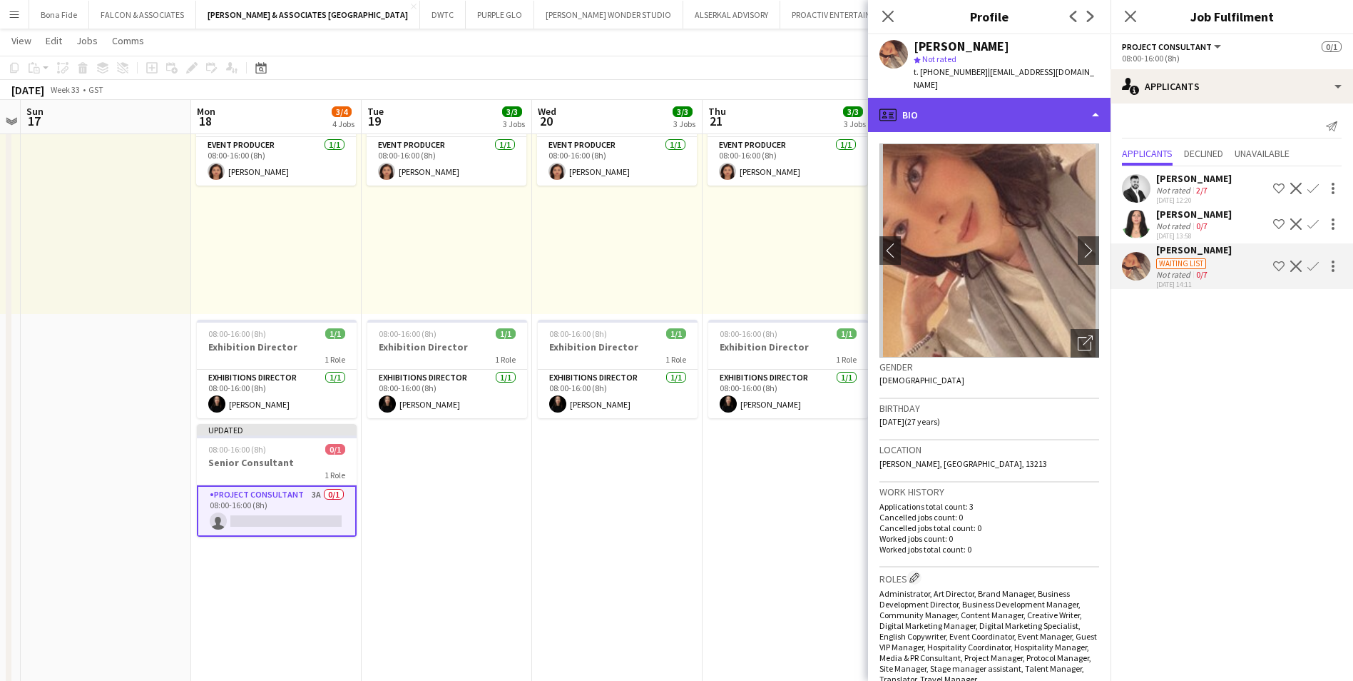
click at [430, 14] on div "profile Bio" at bounding box center [989, 115] width 243 height 34
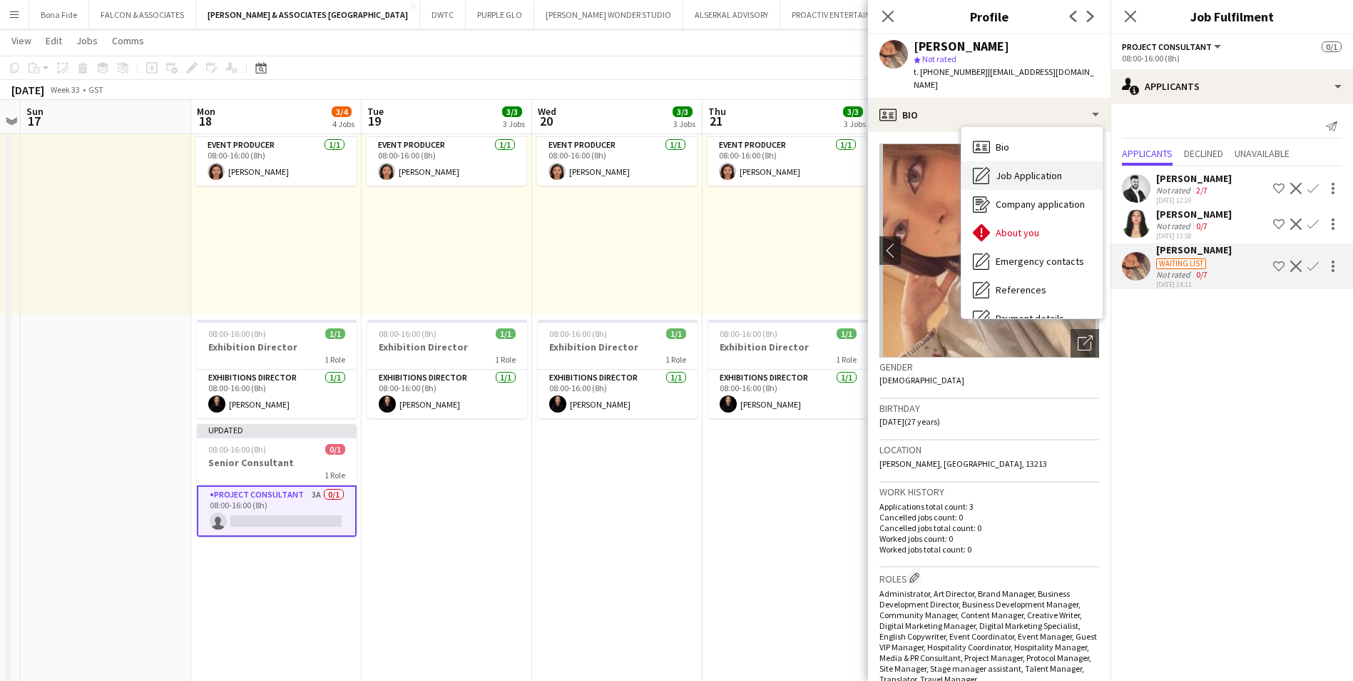
click at [430, 14] on span "Job Application" at bounding box center [1029, 175] width 66 height 13
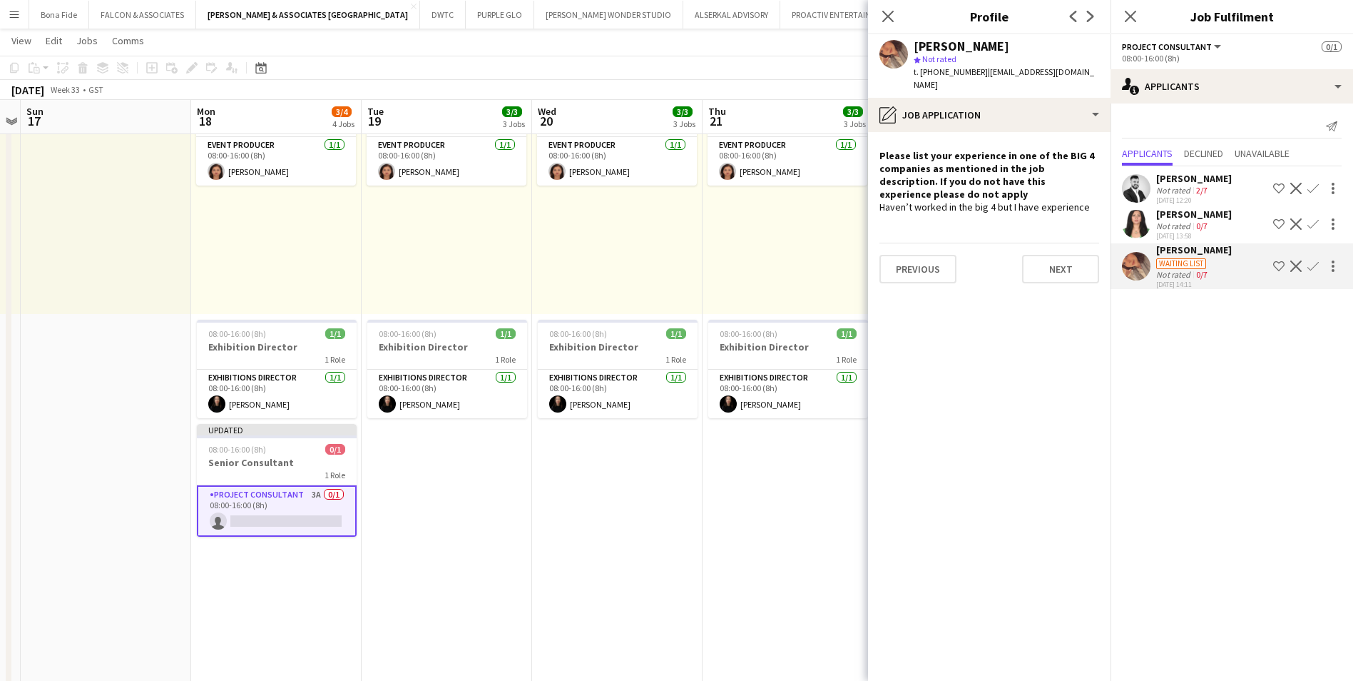
click at [430, 14] on app-icon "Decline" at bounding box center [1296, 265] width 11 height 11
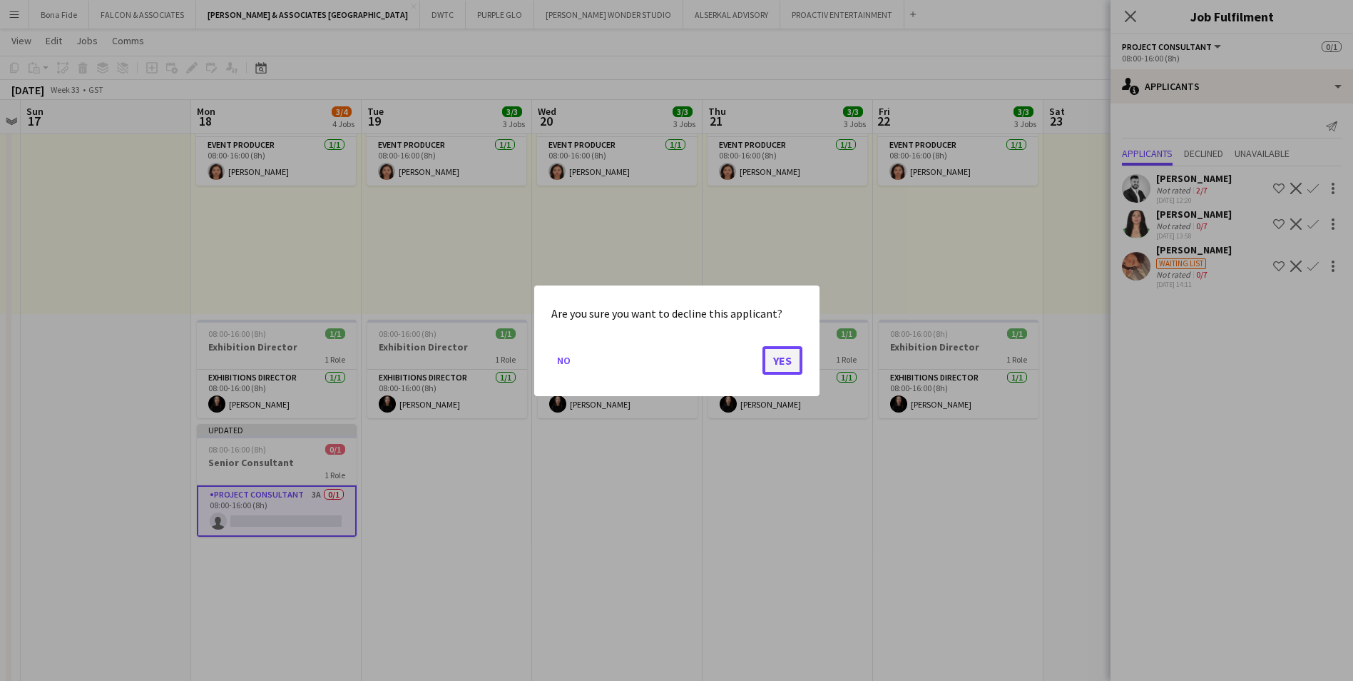
click at [430, 14] on button "Yes" at bounding box center [783, 359] width 40 height 29
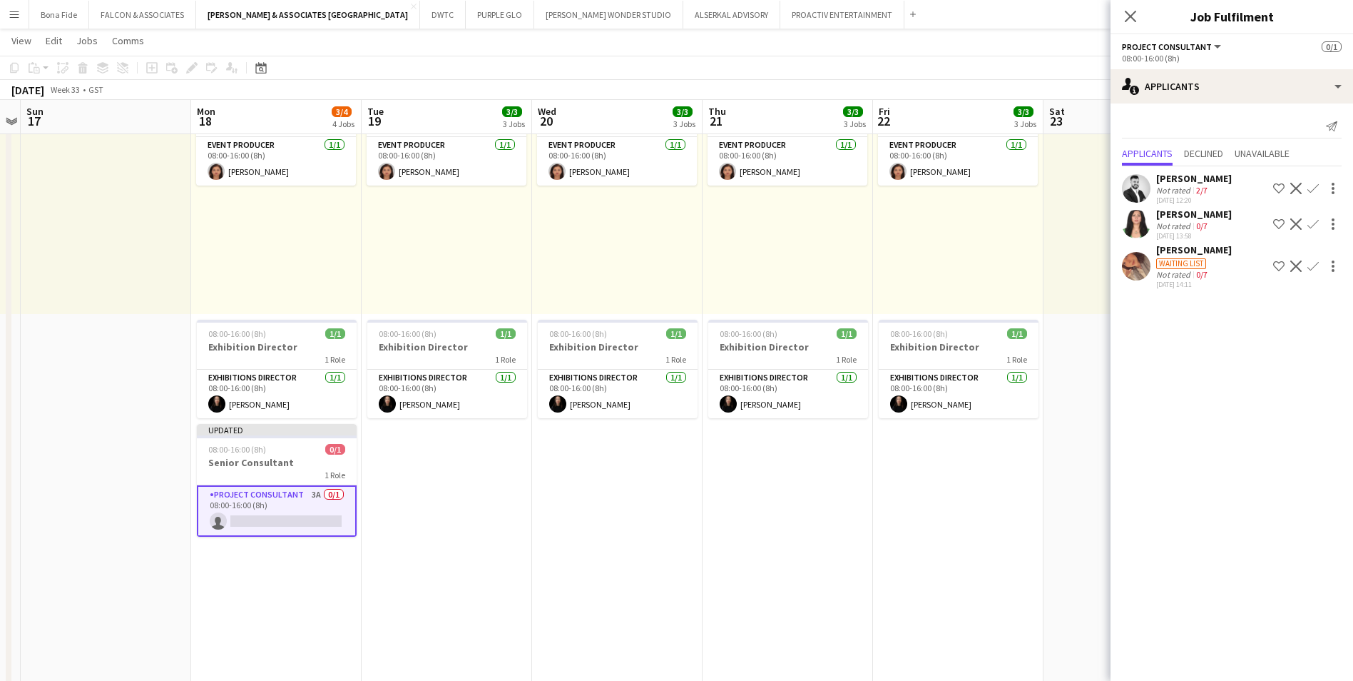
scroll to position [357, 0]
click at [430, 14] on app-icon "Decline" at bounding box center [1296, 223] width 11 height 11
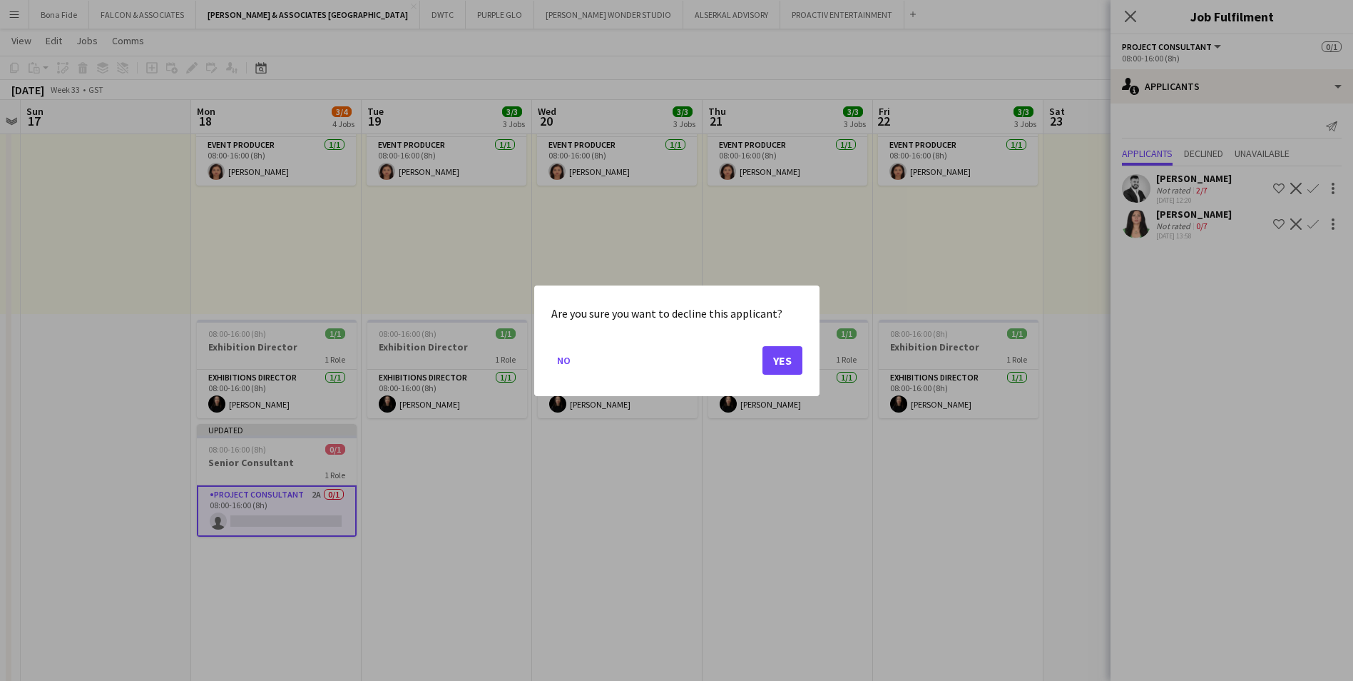
scroll to position [0, 0]
click at [430, 14] on button "Yes" at bounding box center [783, 359] width 40 height 29
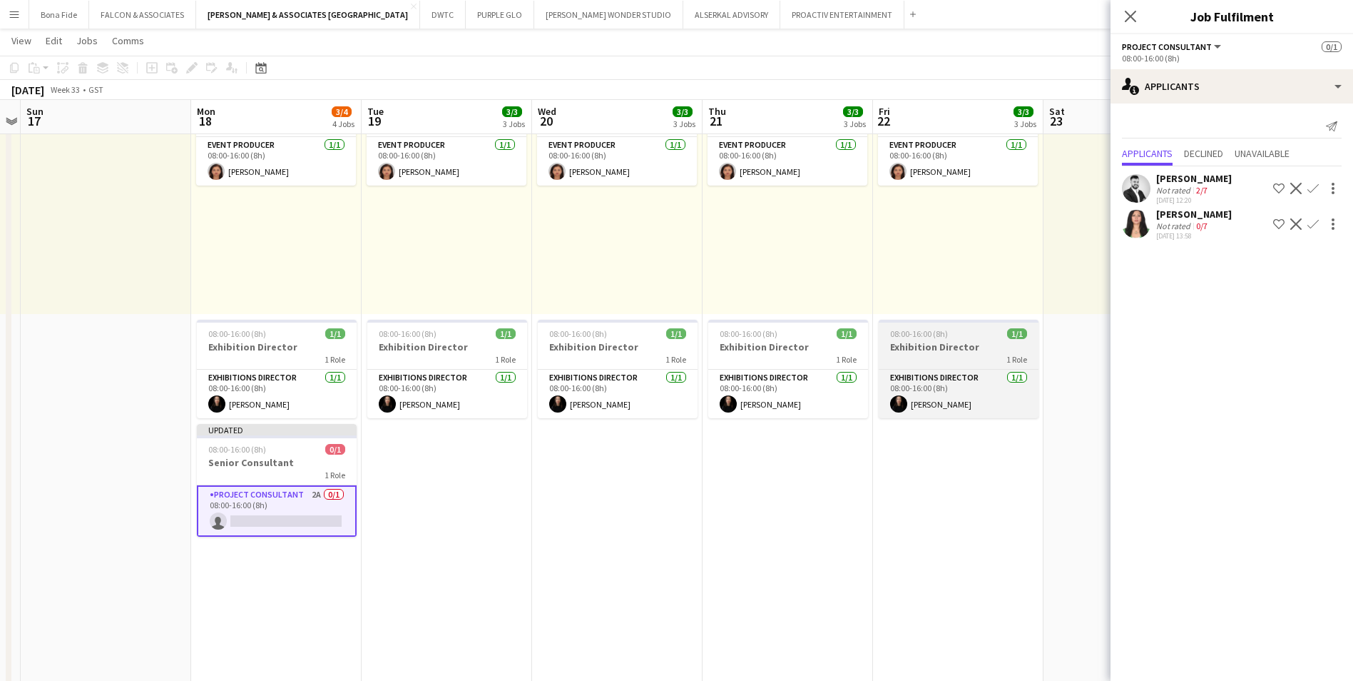
scroll to position [357, 0]
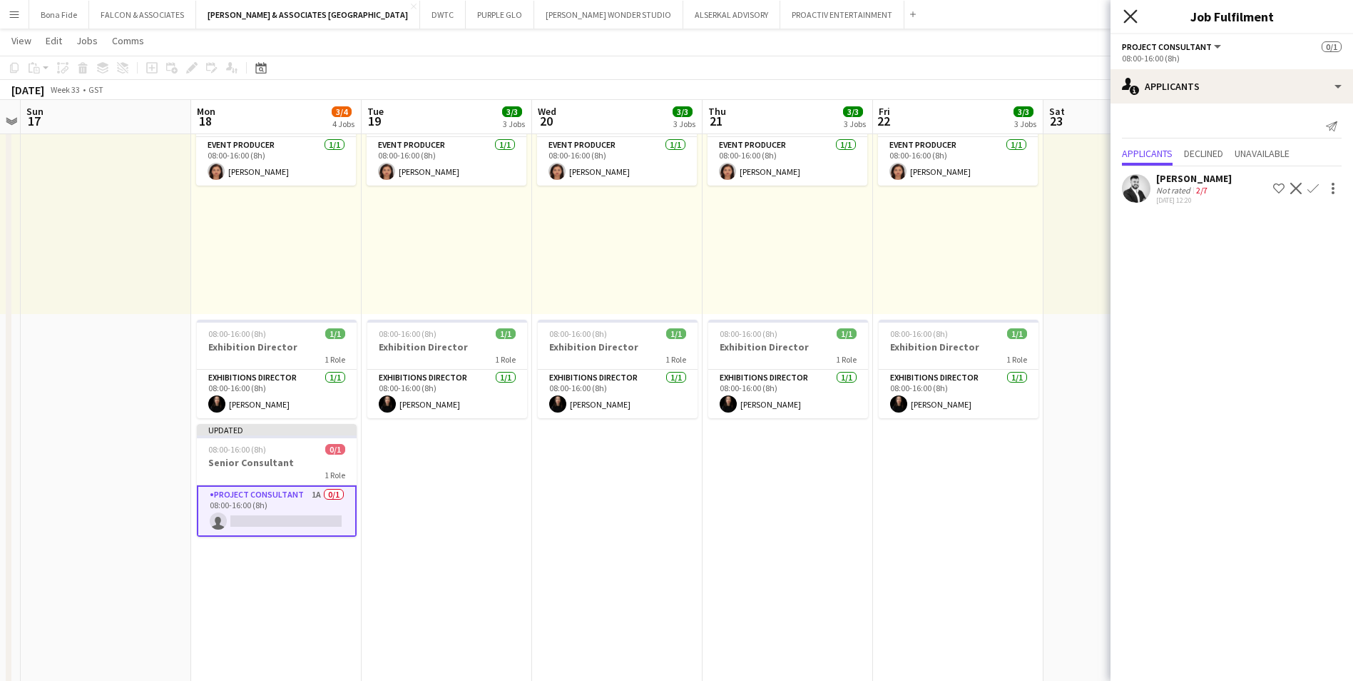
click at [430, 14] on icon "Close pop-in" at bounding box center [1131, 16] width 14 height 14
